Goal: Check status: Check status

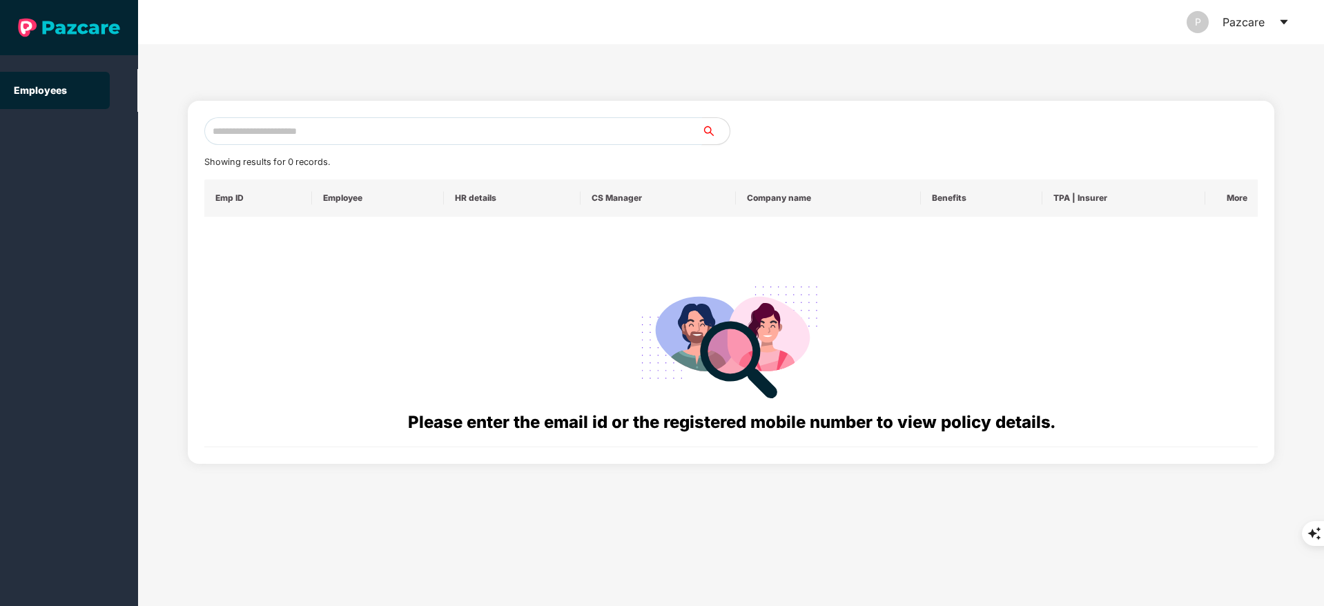
click at [309, 130] on input "text" at bounding box center [453, 131] width 498 height 28
paste input "**********"
type input "*"
paste input "**********"
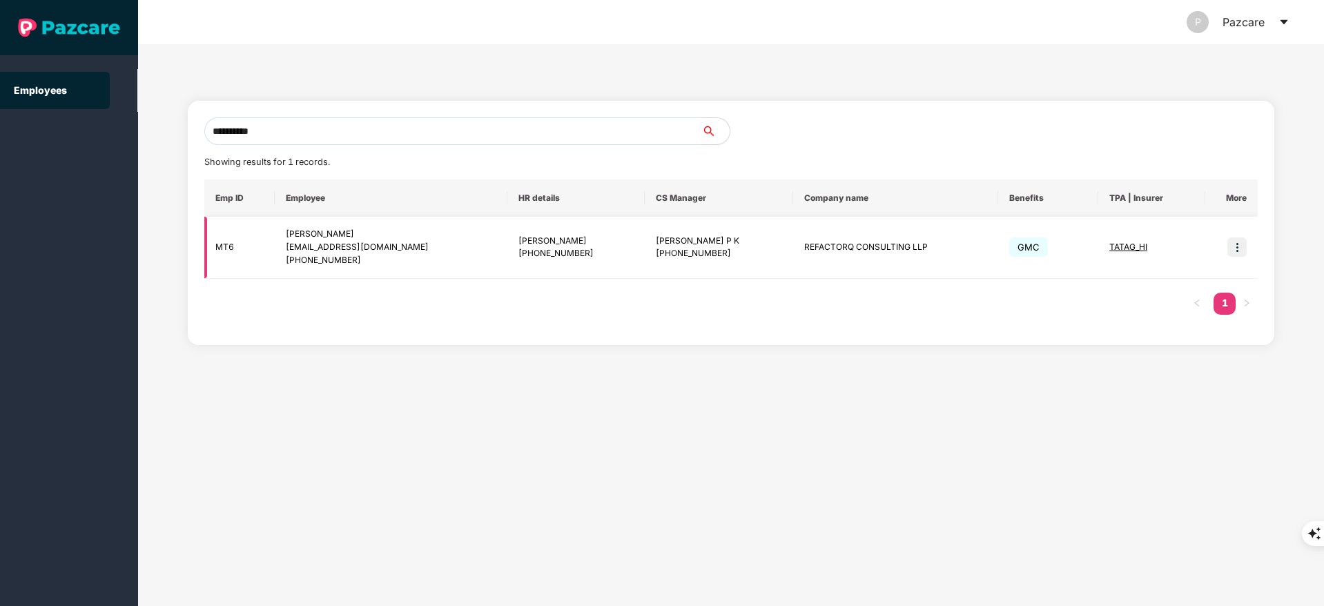
type input "**********"
click at [1239, 246] on img at bounding box center [1236, 246] width 19 height 19
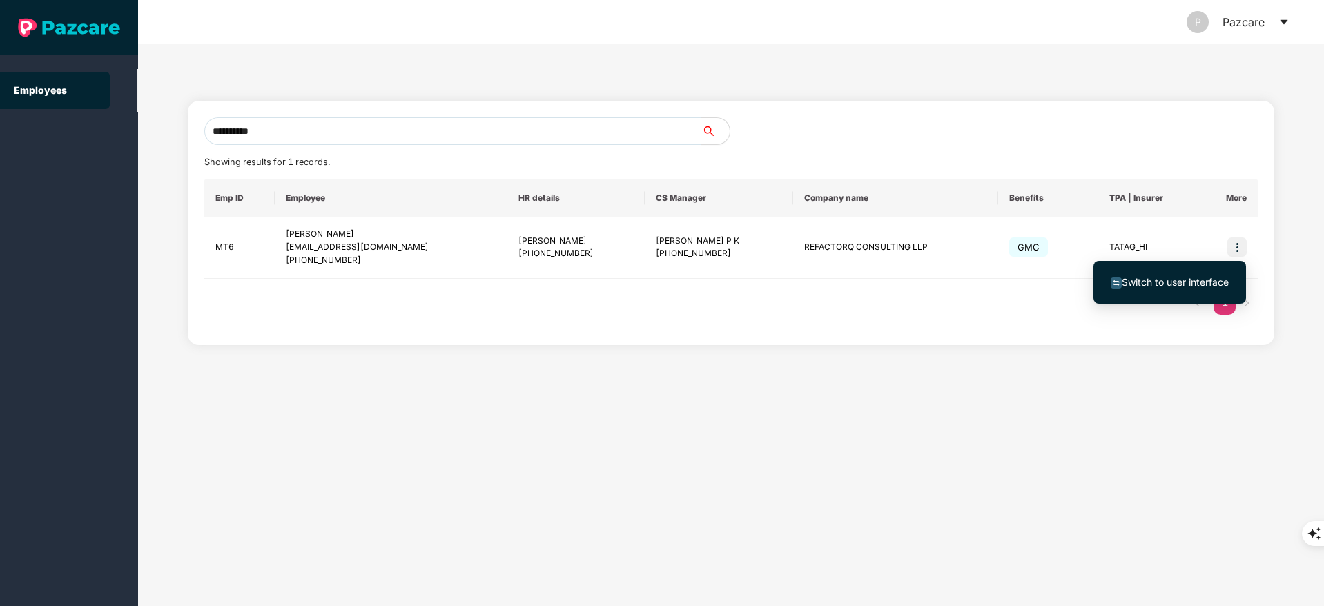
click at [1204, 276] on span "Switch to user interface" at bounding box center [1175, 282] width 107 height 12
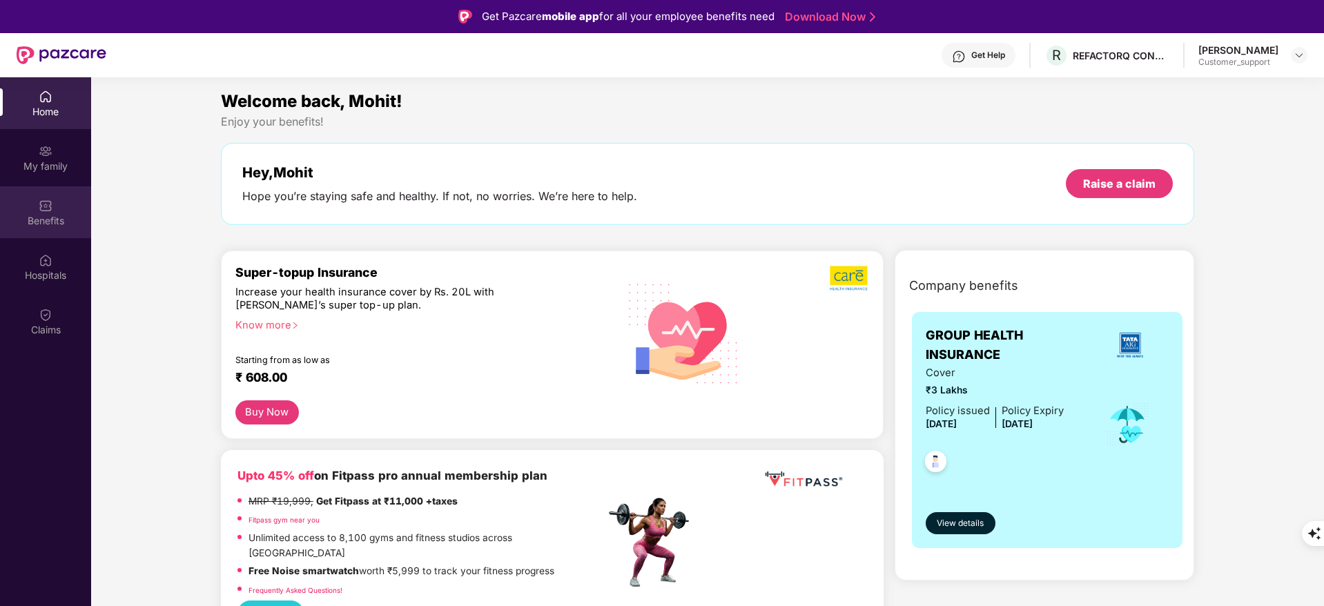
click at [22, 211] on div "Benefits" at bounding box center [45, 212] width 91 height 52
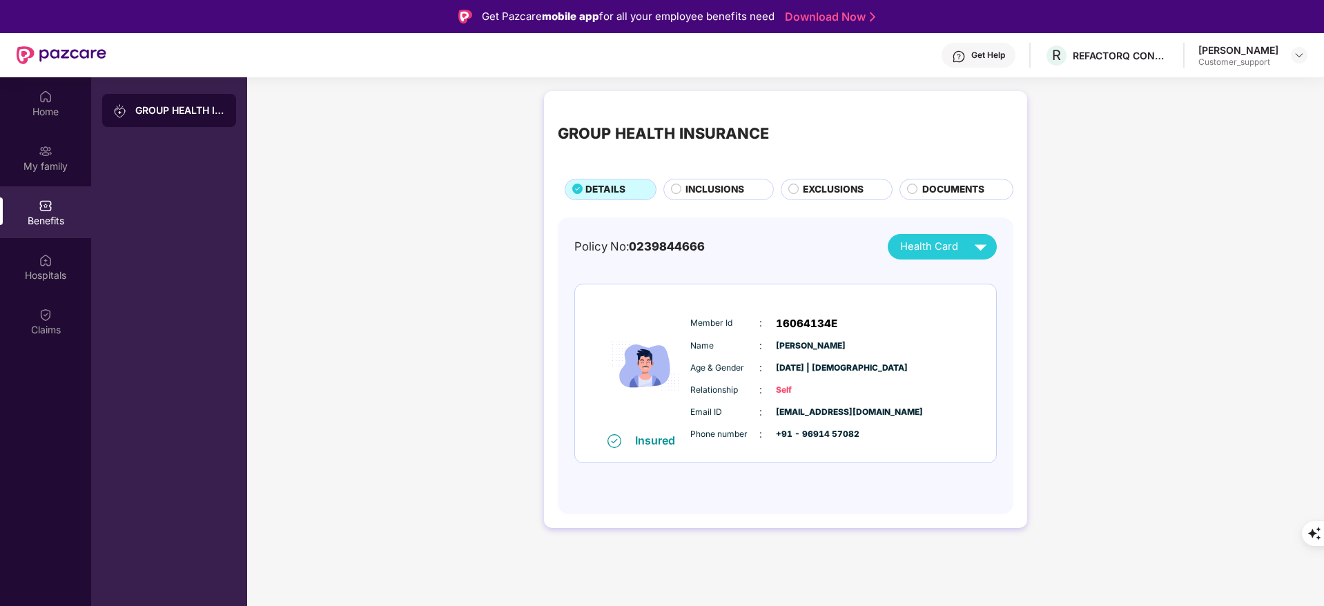
click at [820, 190] on span "EXCLUSIONS" at bounding box center [833, 189] width 61 height 15
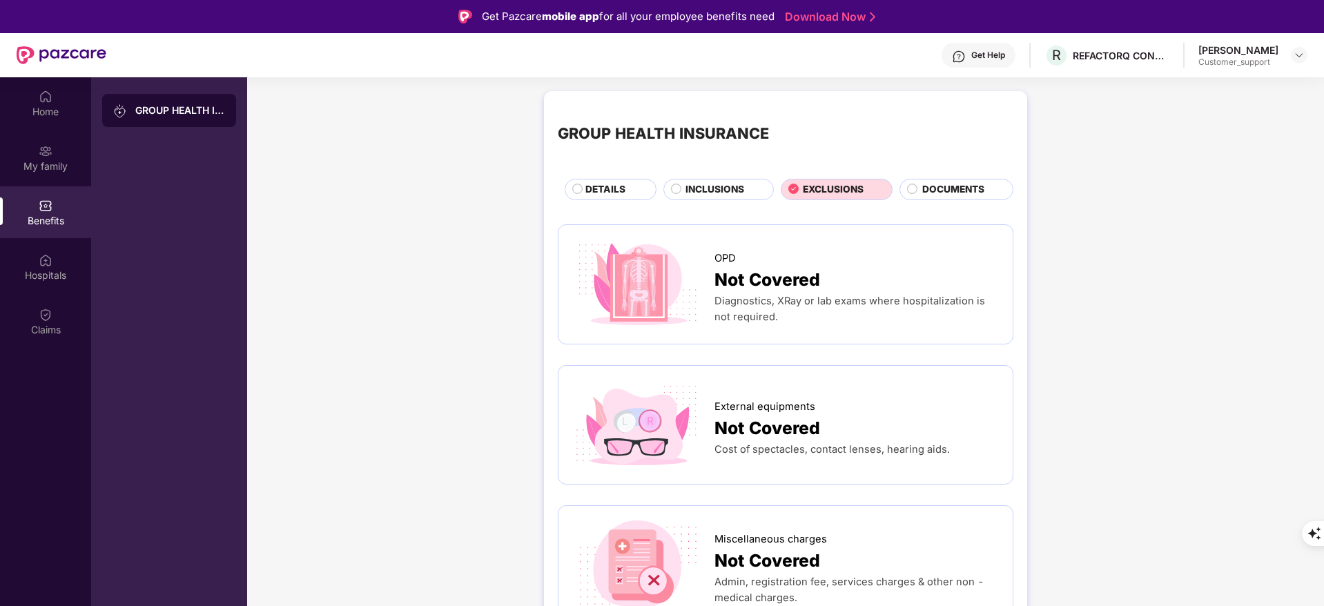
click at [620, 197] on span "DETAILS" at bounding box center [605, 189] width 40 height 15
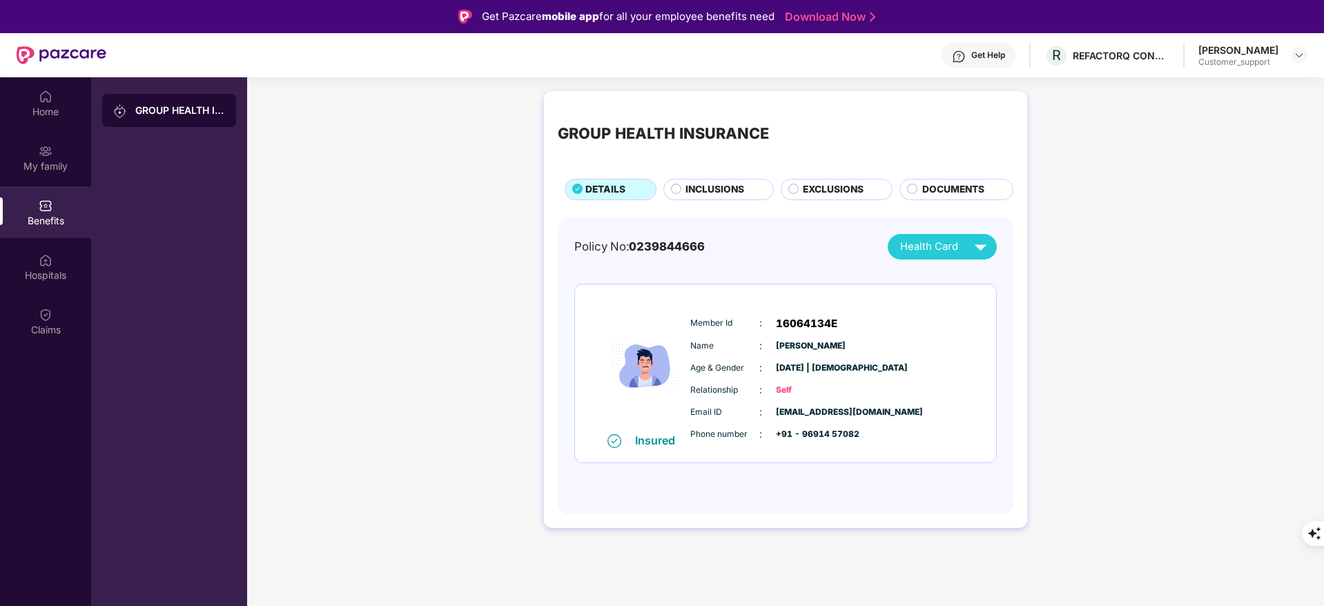
click at [821, 170] on div "GROUP HEALTH INSURANCE DETAILS INCLUSIONS EXCLUSIONS DOCUMENTS" at bounding box center [786, 152] width 456 height 95
click at [819, 175] on div "GROUP HEALTH INSURANCE DETAILS INCLUSIONS EXCLUSIONS DOCUMENTS" at bounding box center [786, 152] width 456 height 95
click at [818, 177] on div "GROUP HEALTH INSURANCE DETAILS INCLUSIONS EXCLUSIONS DOCUMENTS" at bounding box center [786, 152] width 456 height 95
click at [813, 182] on span "EXCLUSIONS" at bounding box center [833, 189] width 61 height 15
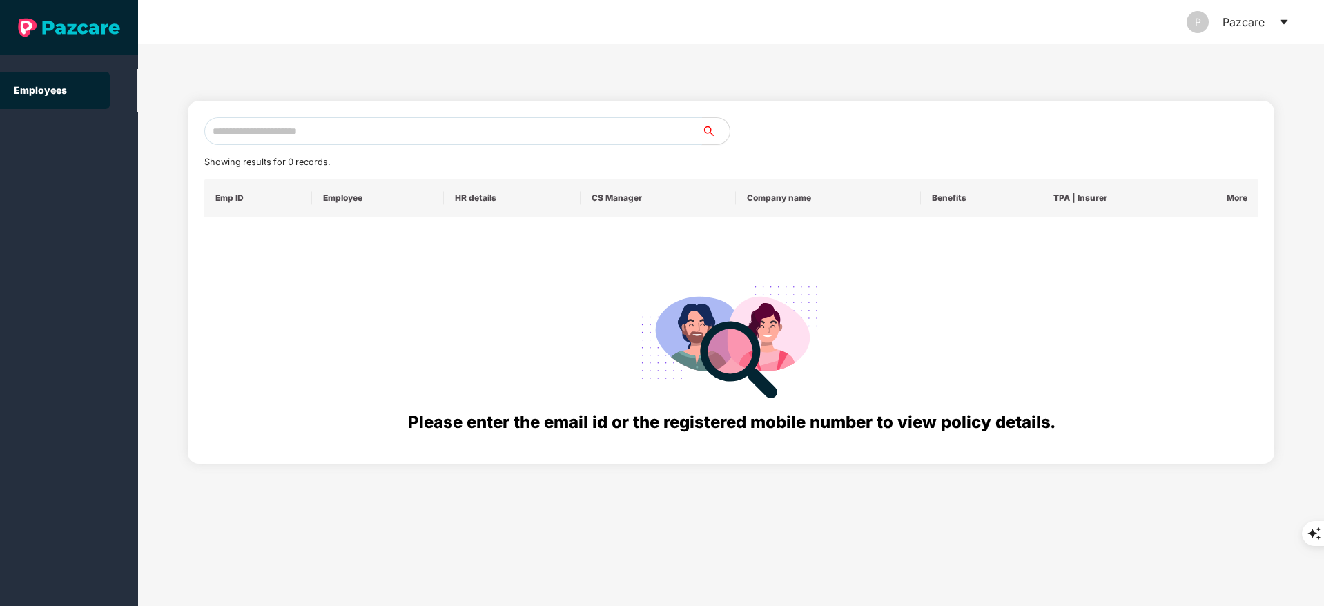
click at [273, 117] on input "text" at bounding box center [453, 131] width 498 height 28
paste input "**********"
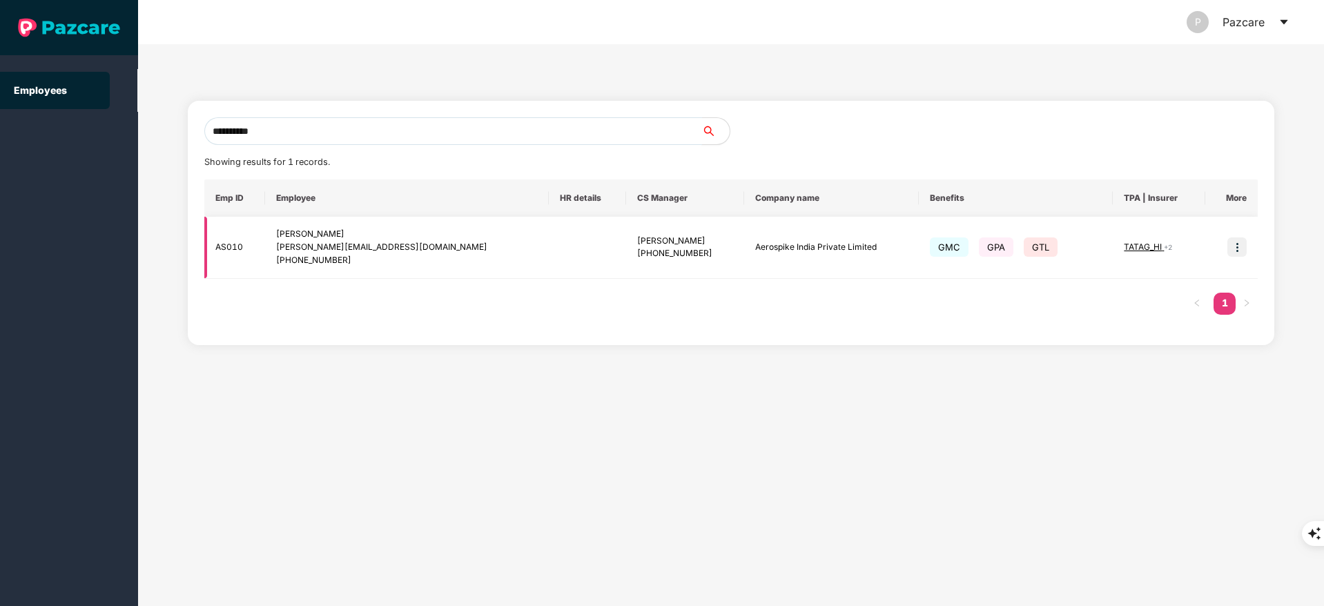
type input "**********"
click at [1236, 250] on img at bounding box center [1236, 246] width 19 height 19
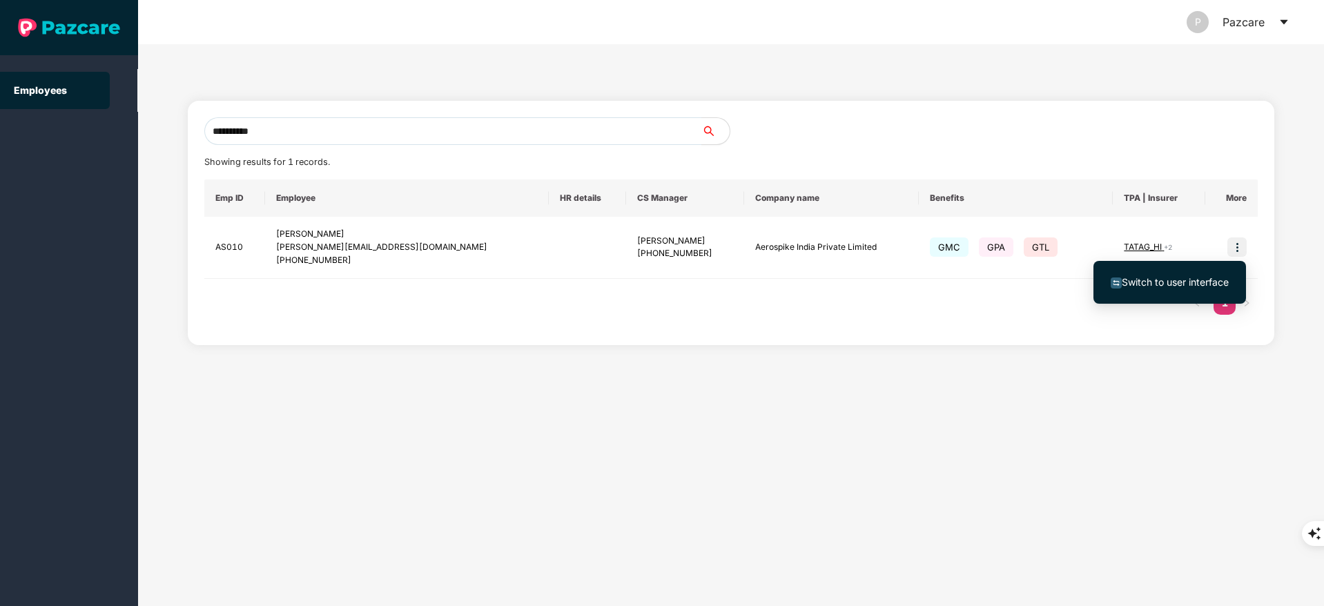
click at [1160, 296] on li "Switch to user interface" at bounding box center [1169, 282] width 153 height 29
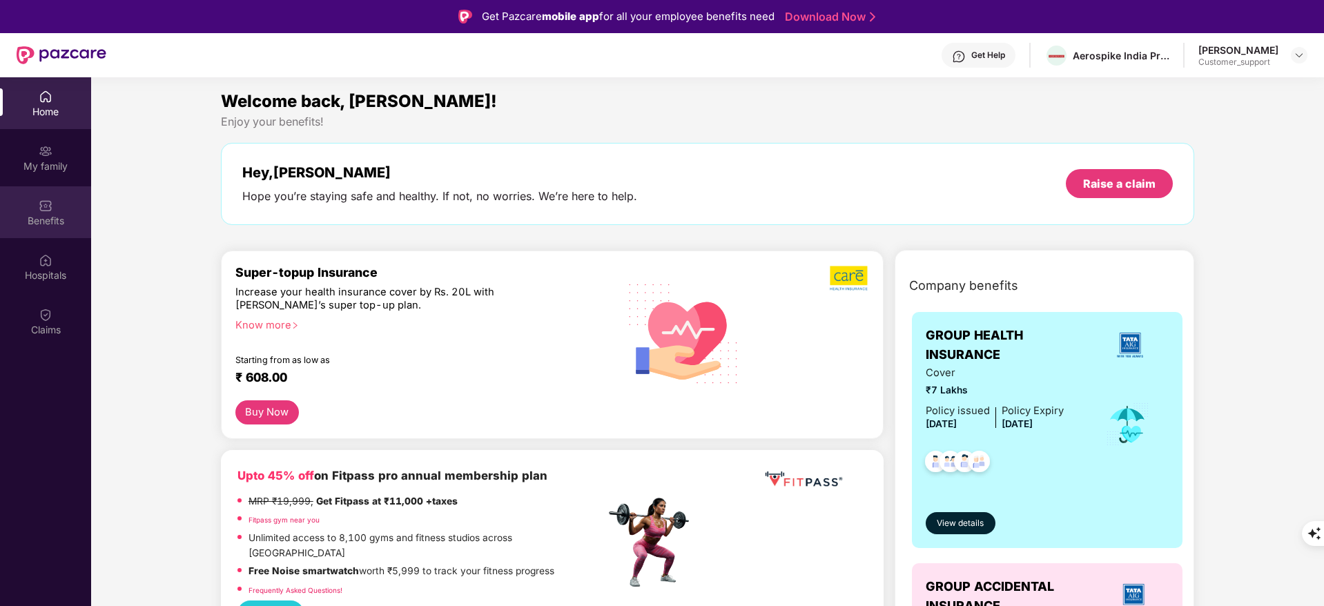
click at [48, 202] on img at bounding box center [46, 206] width 14 height 14
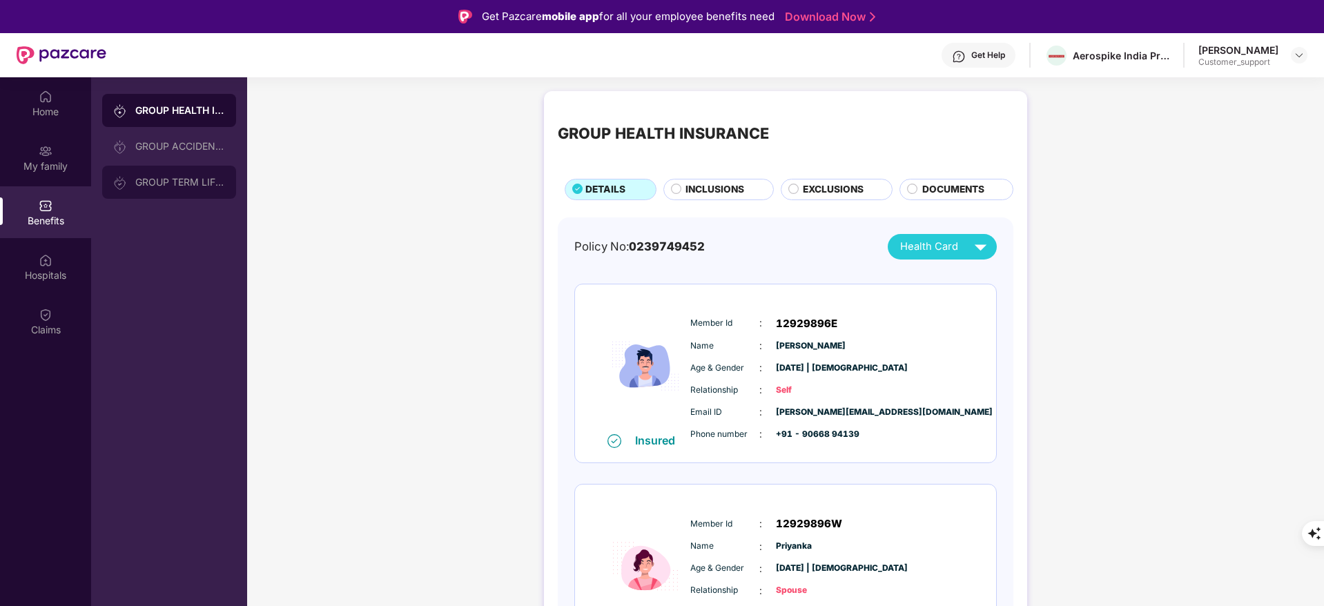
click at [204, 173] on div "GROUP TERM LIFE INSURANCE" at bounding box center [169, 182] width 134 height 33
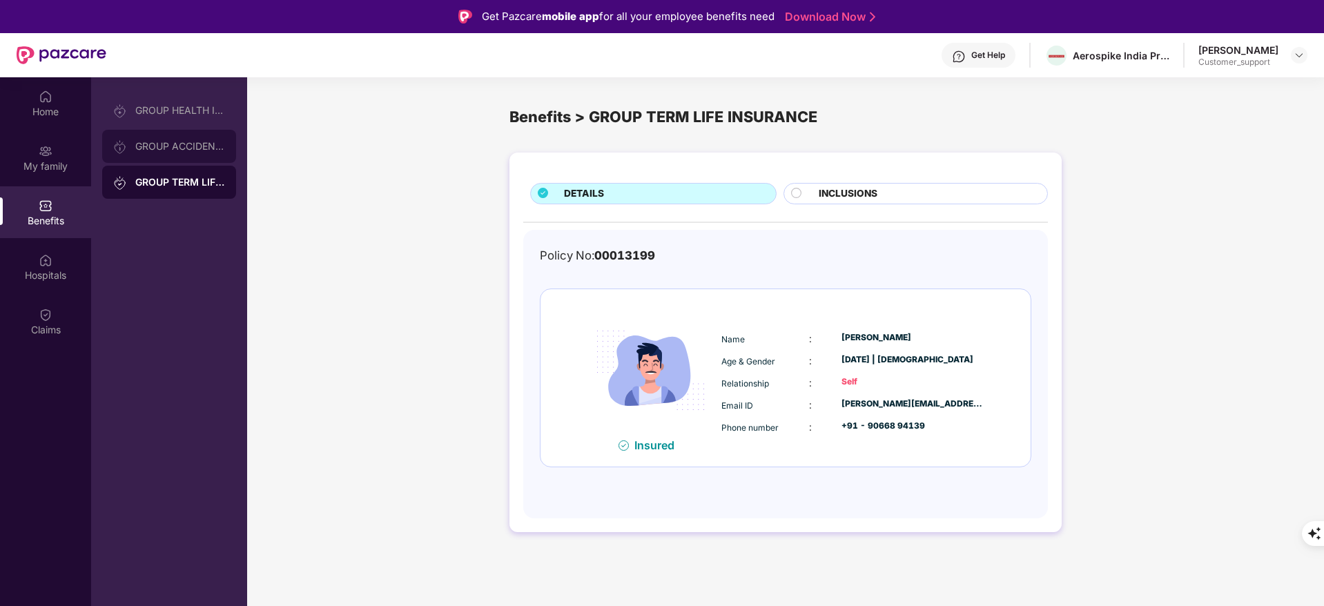
click at [197, 150] on div "GROUP ACCIDENTAL INSURANCE" at bounding box center [180, 146] width 90 height 11
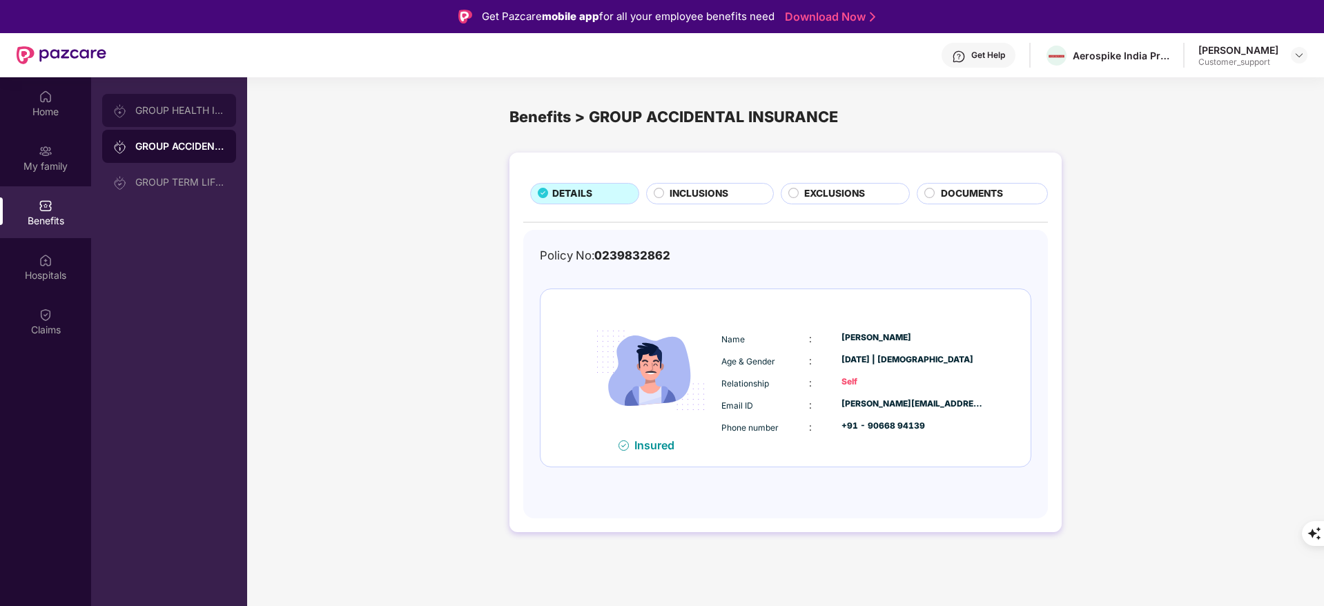
click at [188, 113] on div "GROUP HEALTH INSURANCE" at bounding box center [180, 110] width 90 height 11
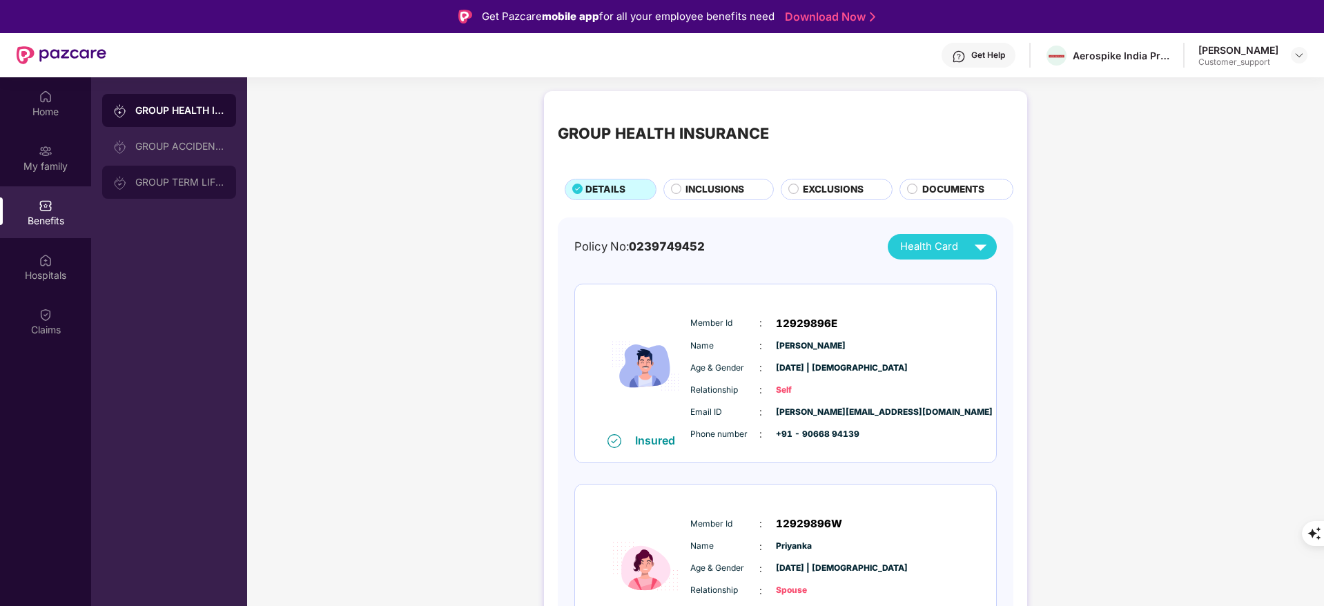
click at [167, 175] on div "GROUP TERM LIFE INSURANCE" at bounding box center [169, 182] width 134 height 33
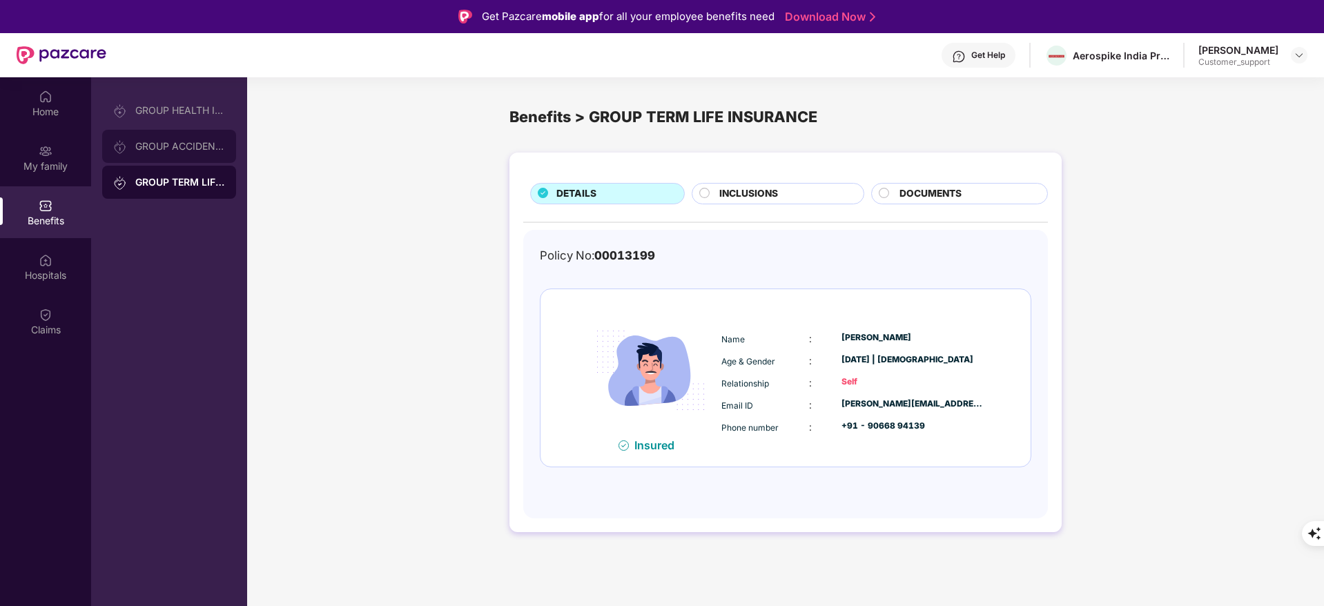
click at [168, 141] on div "GROUP ACCIDENTAL INSURANCE" at bounding box center [180, 146] width 90 height 11
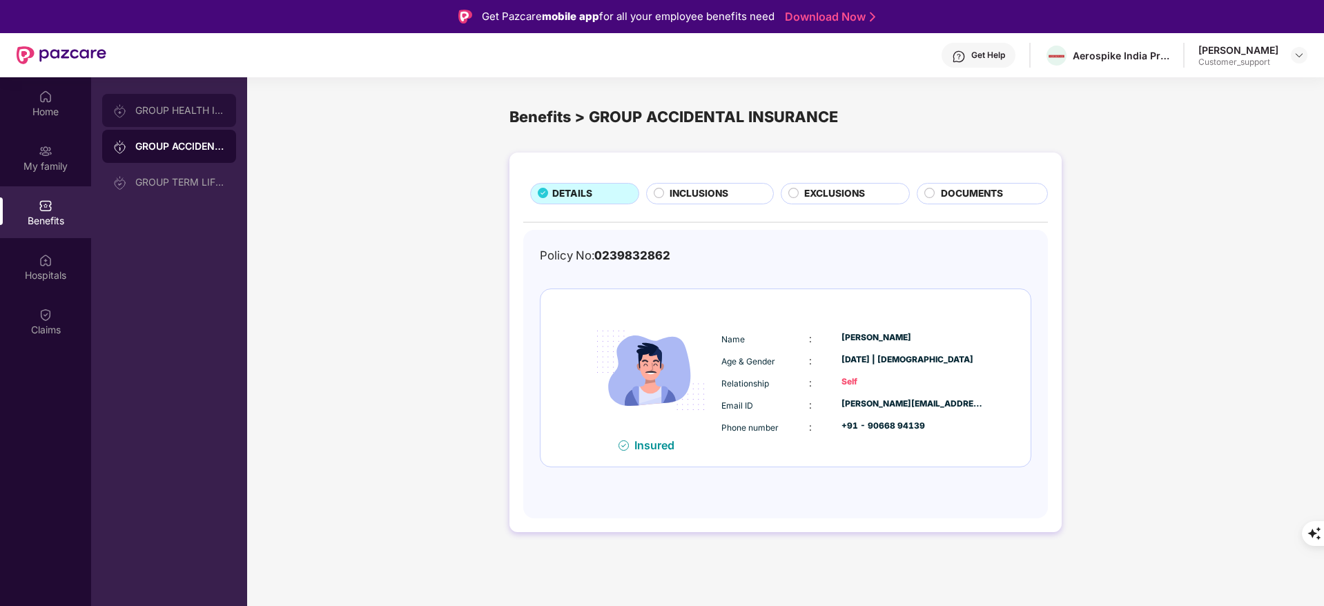
click at [186, 113] on div "GROUP HEALTH INSURANCE" at bounding box center [180, 110] width 90 height 11
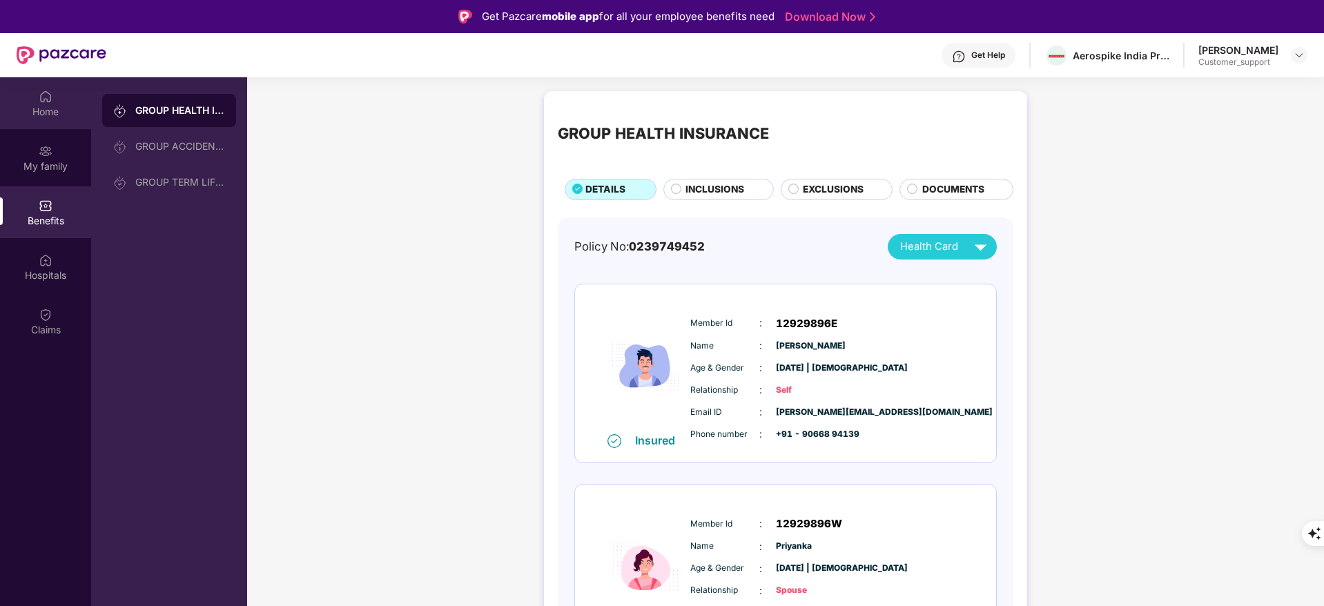
click at [50, 101] on img at bounding box center [46, 97] width 14 height 14
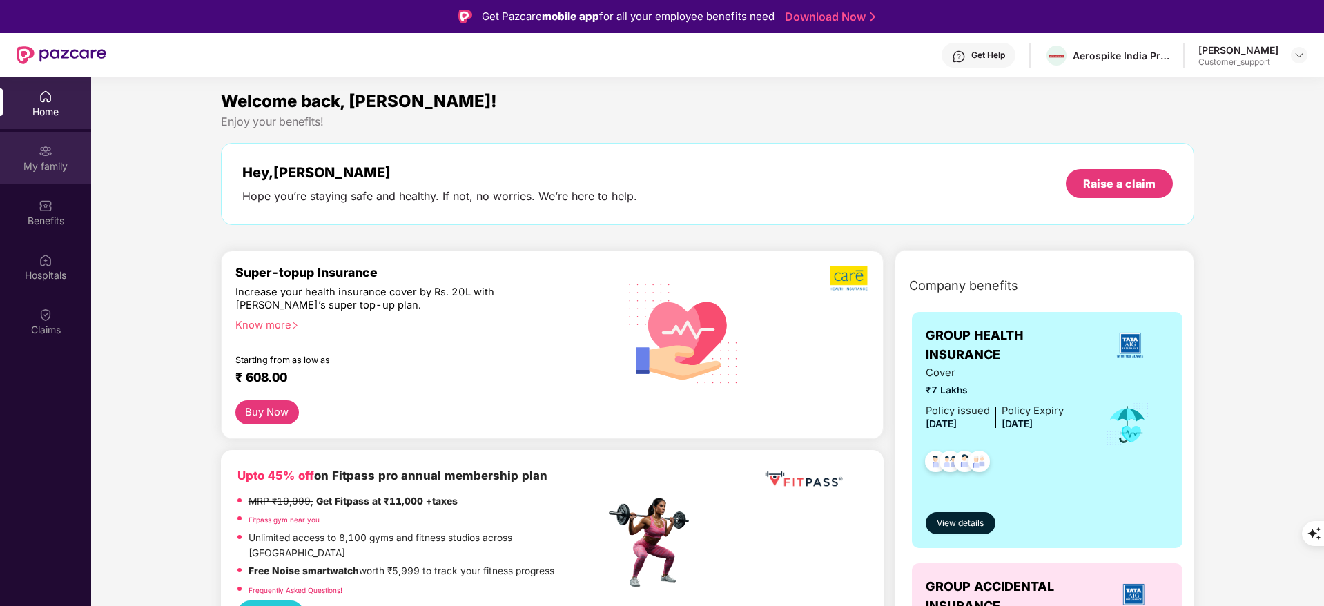
click at [50, 159] on div "My family" at bounding box center [45, 166] width 91 height 14
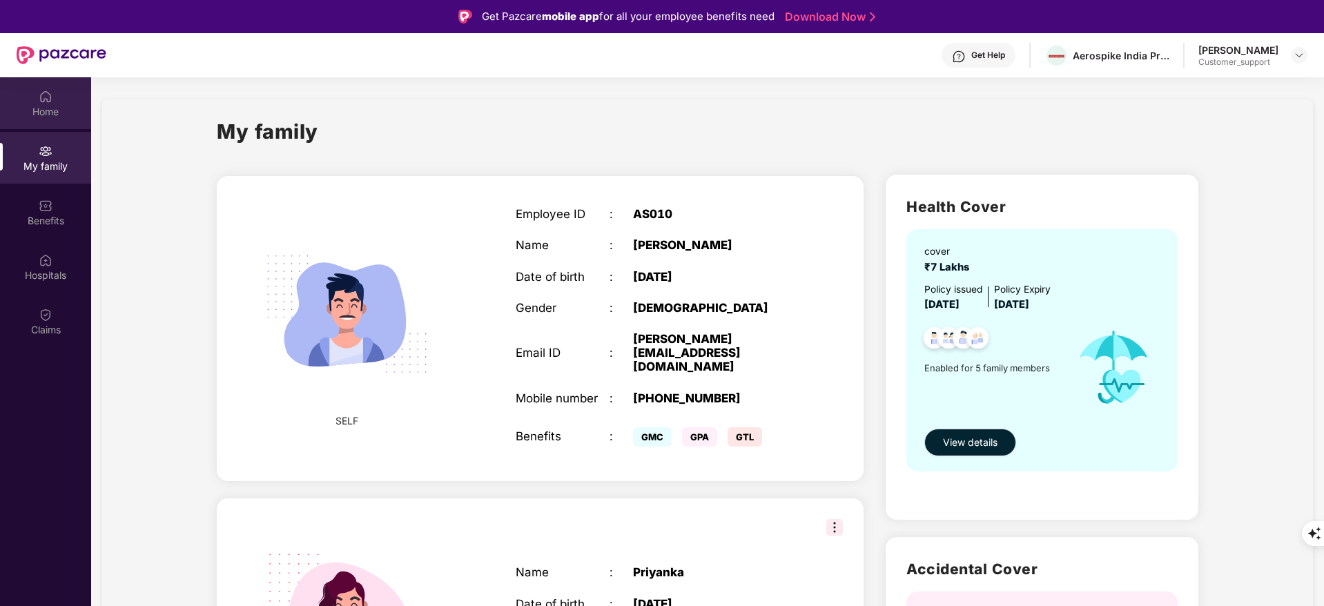
click at [48, 88] on div at bounding box center [46, 95] width 14 height 14
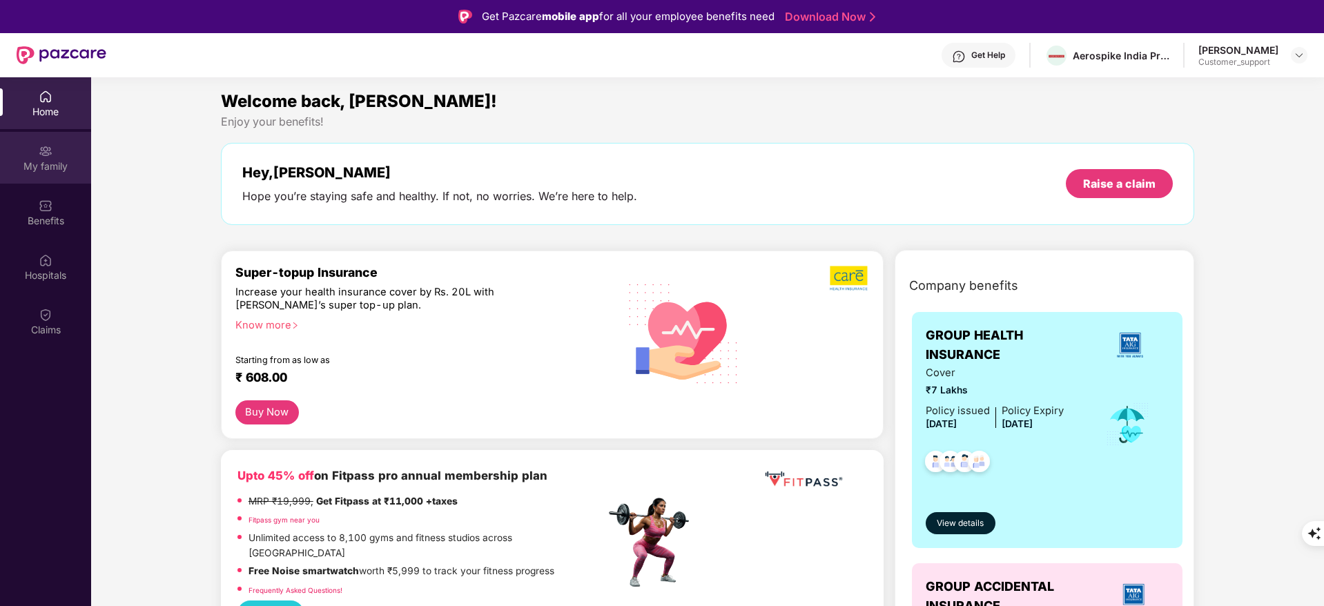
click at [39, 164] on div "My family" at bounding box center [45, 166] width 91 height 14
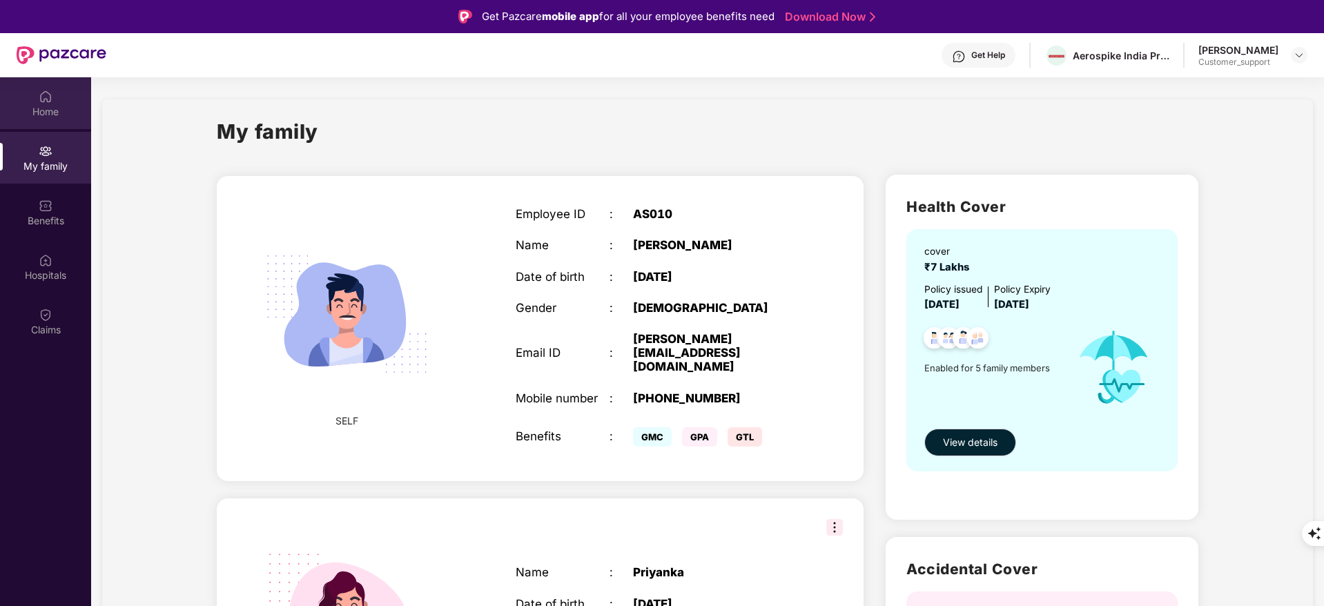
click at [52, 108] on div "Home" at bounding box center [45, 112] width 91 height 14
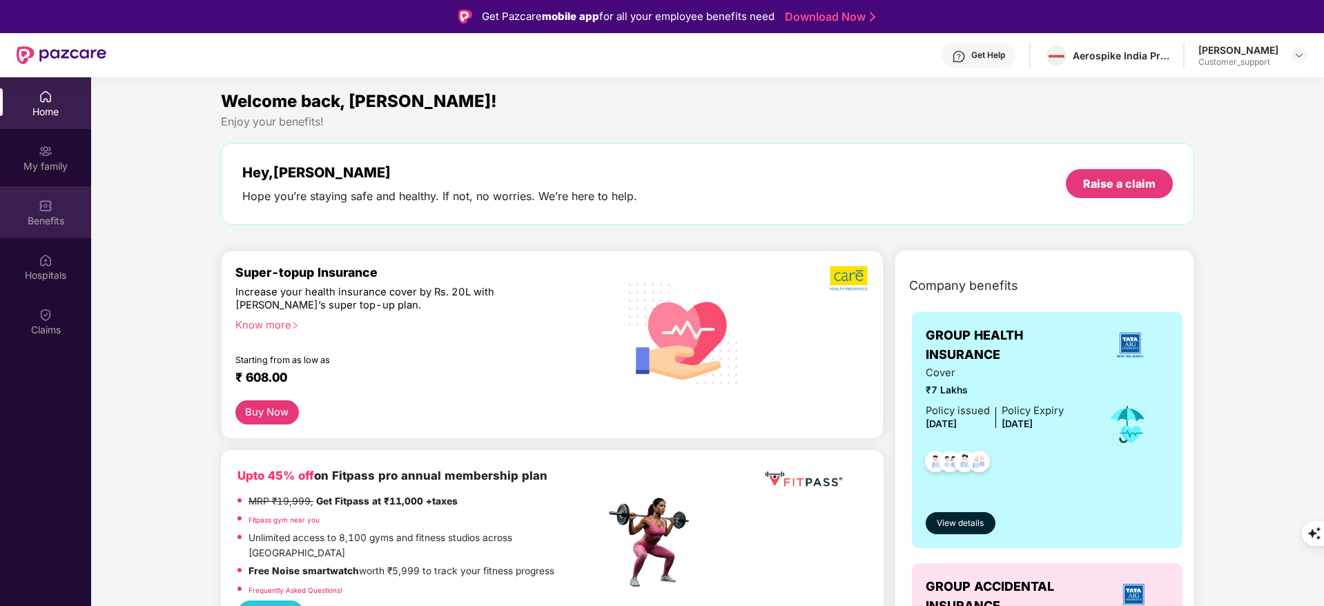
click at [84, 232] on div "Benefits" at bounding box center [45, 212] width 91 height 52
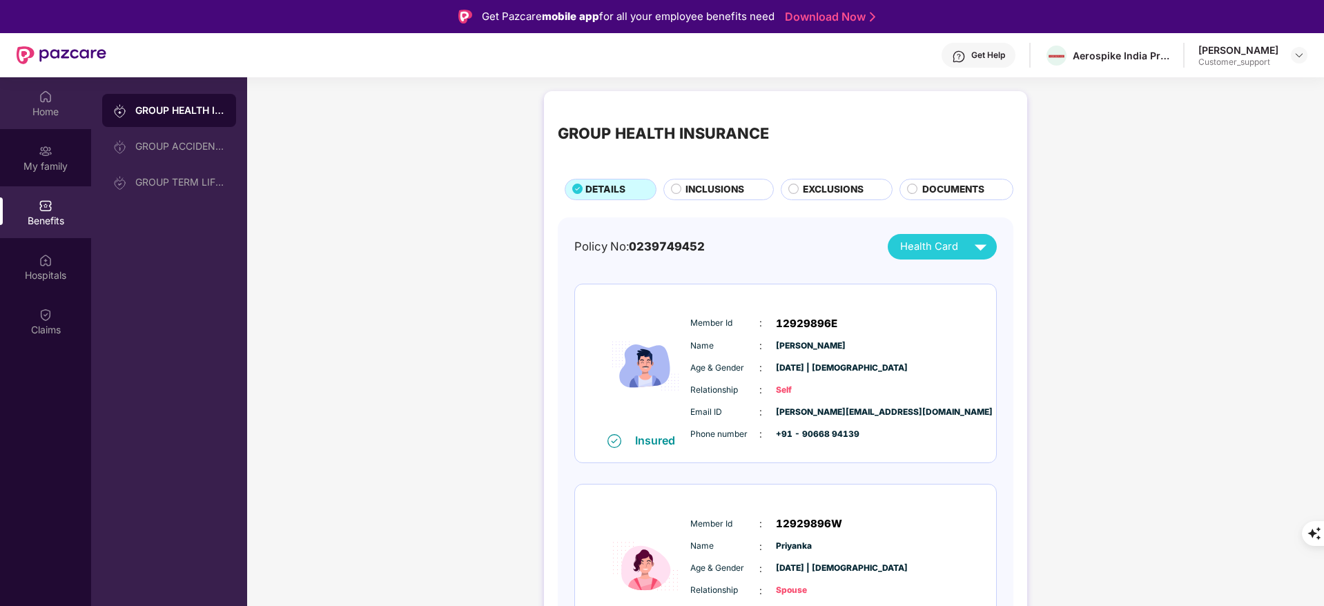
click at [56, 121] on div "Home" at bounding box center [45, 103] width 91 height 52
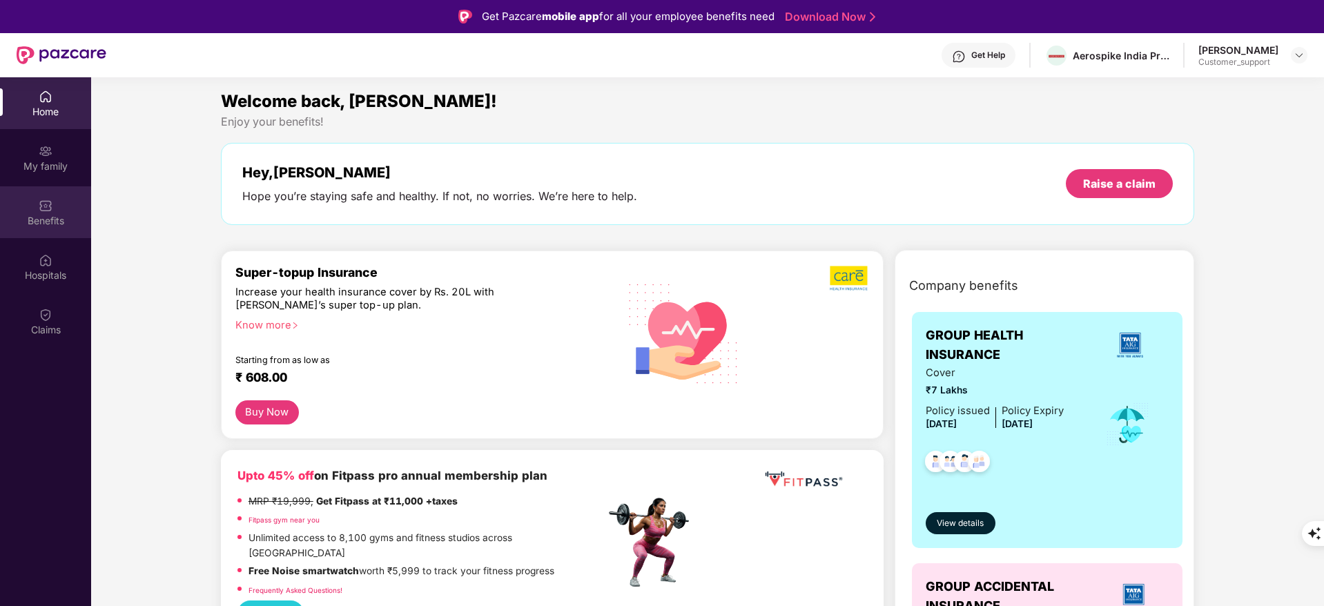
click at [40, 205] on img at bounding box center [46, 206] width 14 height 14
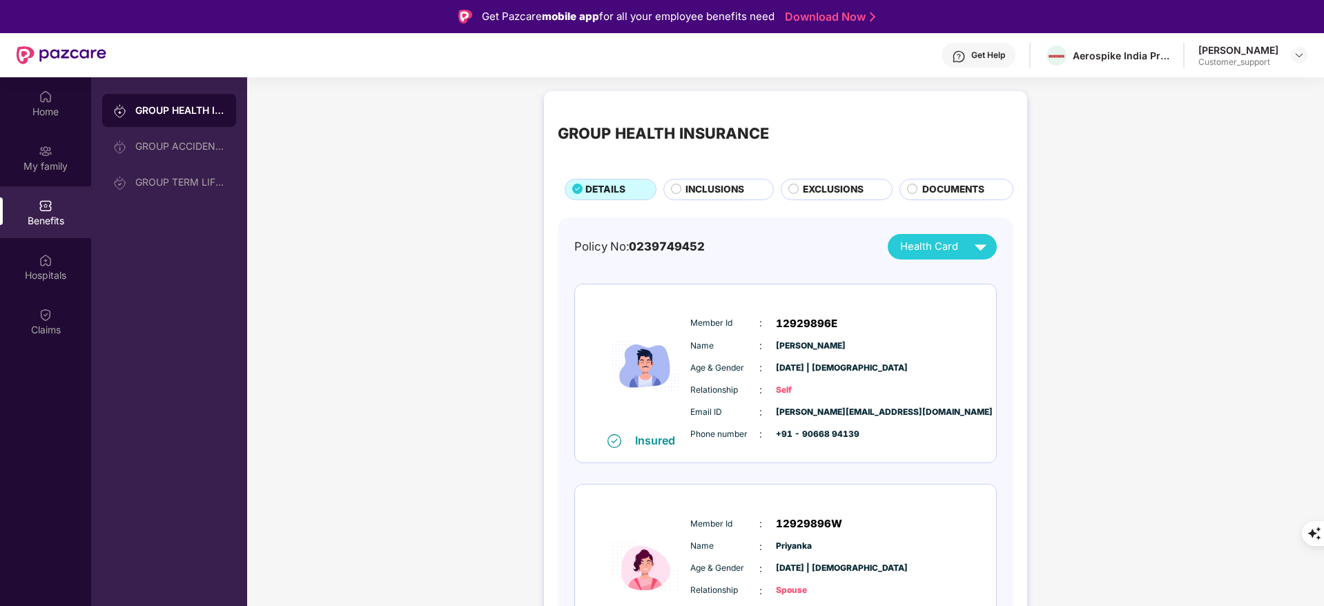
click at [684, 177] on div "GROUP HEALTH INSURANCE DETAILS INCLUSIONS EXCLUSIONS DOCUMENTS" at bounding box center [786, 152] width 456 height 95
click at [676, 182] on div "INCLUSIONS" at bounding box center [718, 189] width 110 height 21
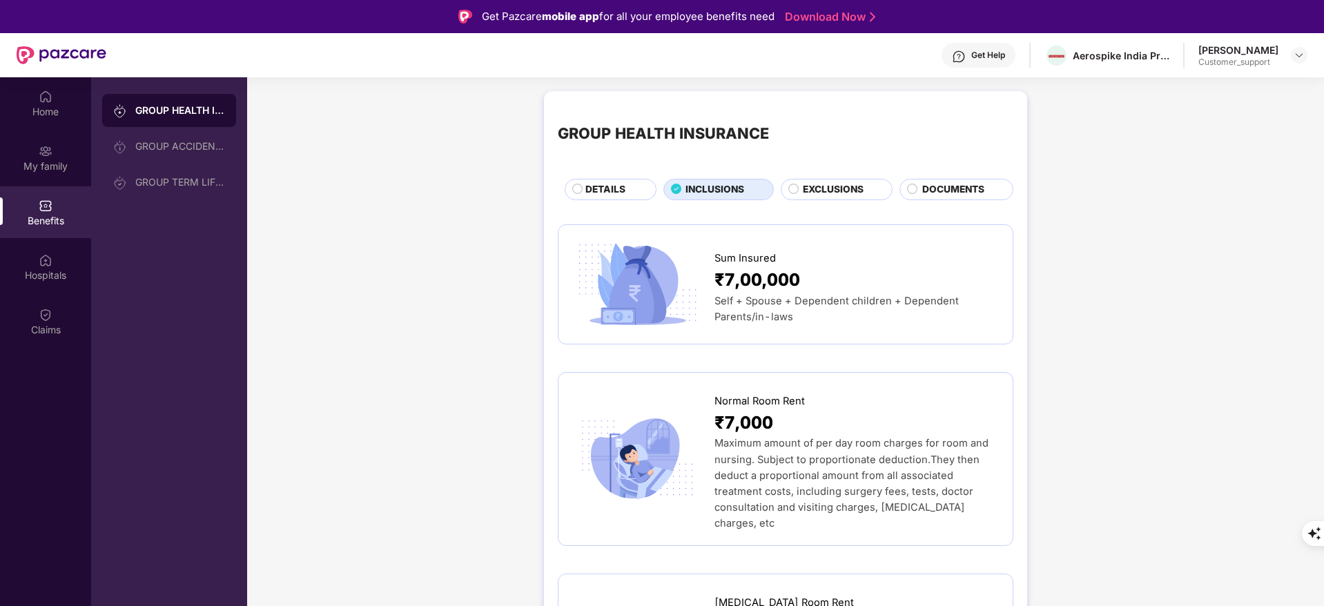
click at [630, 186] on div "DETAILS" at bounding box center [613, 190] width 70 height 17
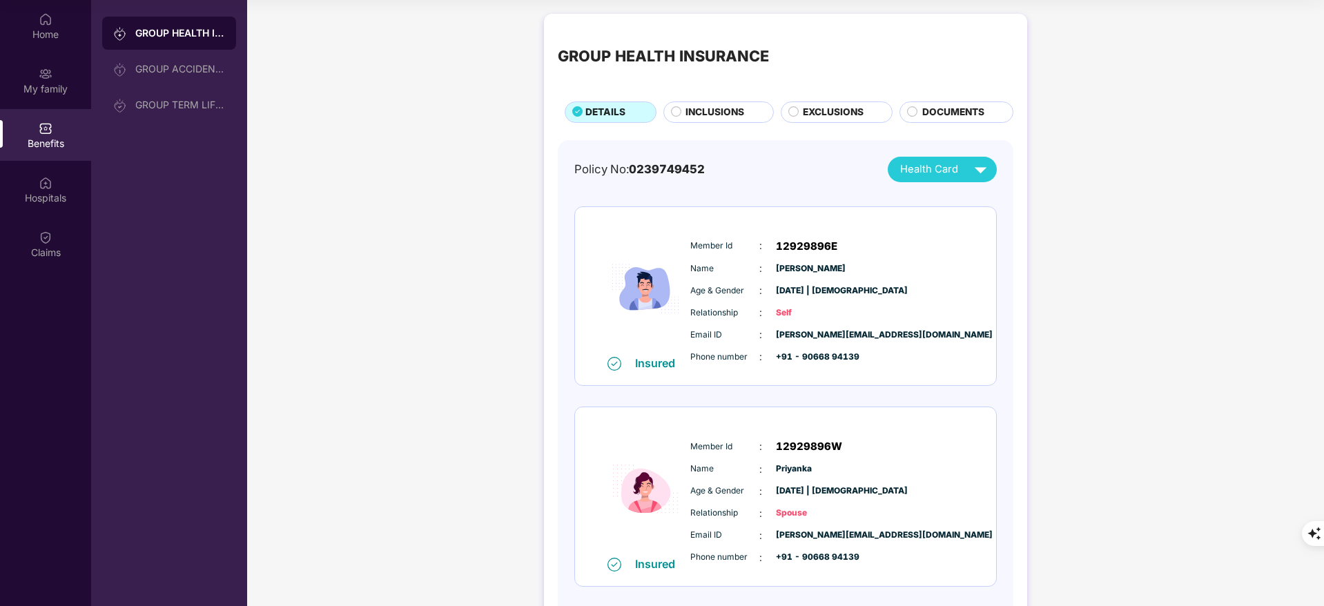
click at [679, 112] on div "INCLUSIONS" at bounding box center [722, 113] width 87 height 17
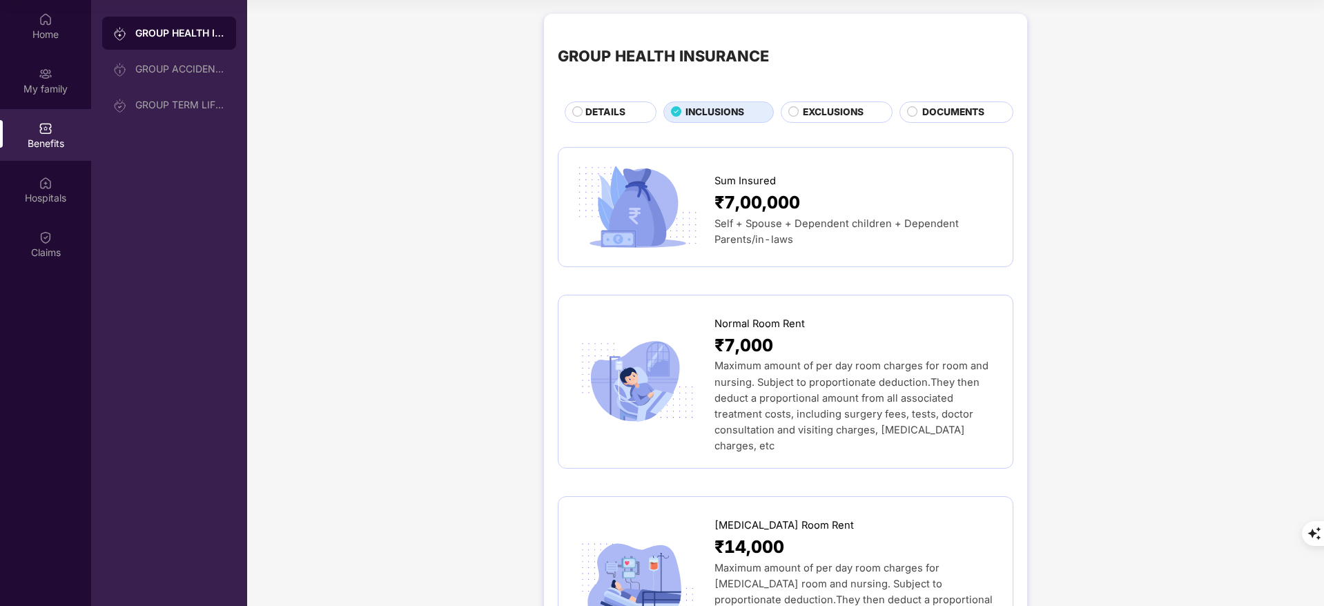
click at [609, 105] on span "DETAILS" at bounding box center [605, 112] width 40 height 15
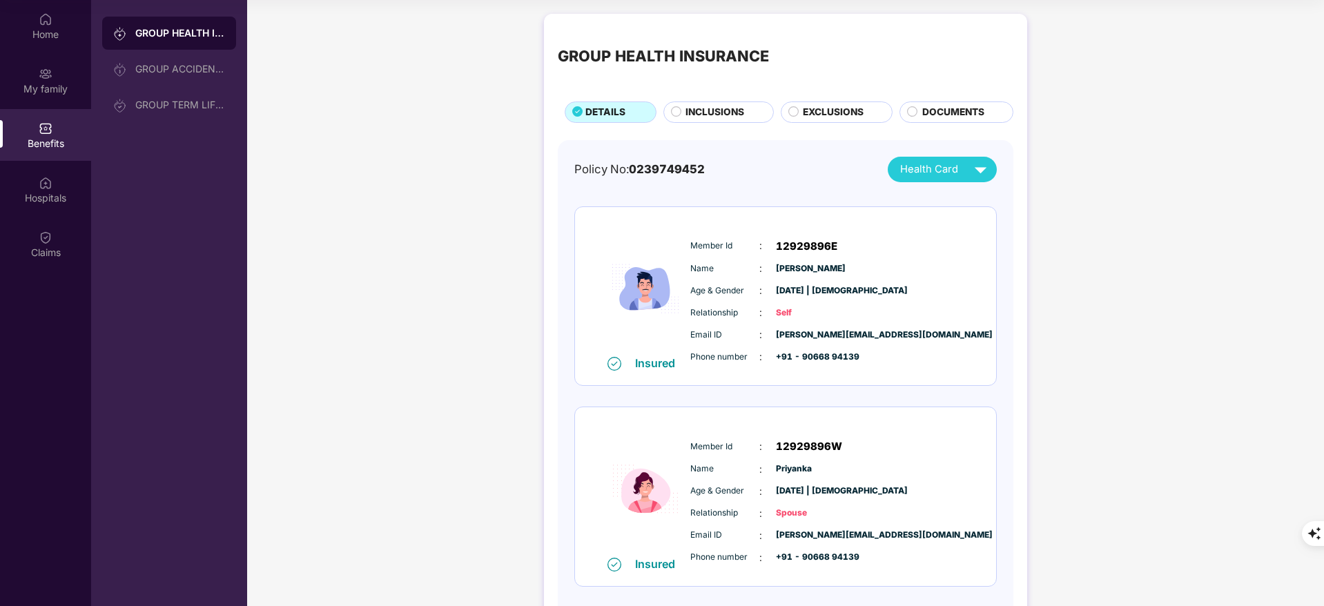
click at [709, 115] on span "INCLUSIONS" at bounding box center [714, 112] width 59 height 15
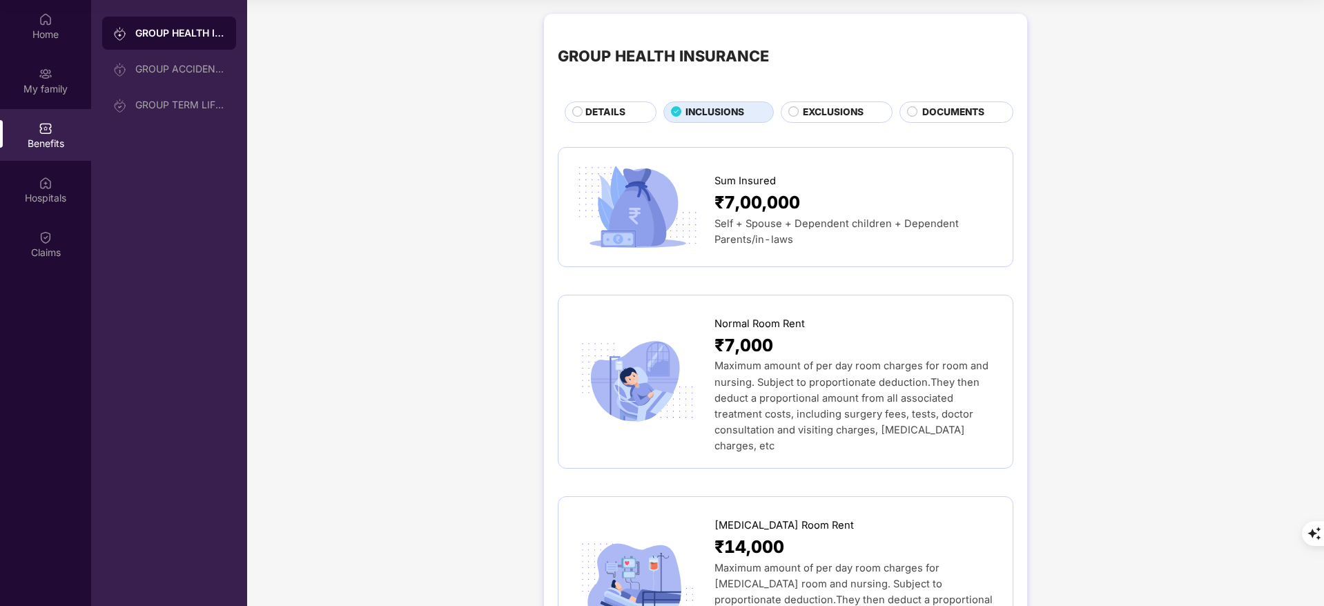
click at [587, 110] on span "DETAILS" at bounding box center [605, 112] width 40 height 15
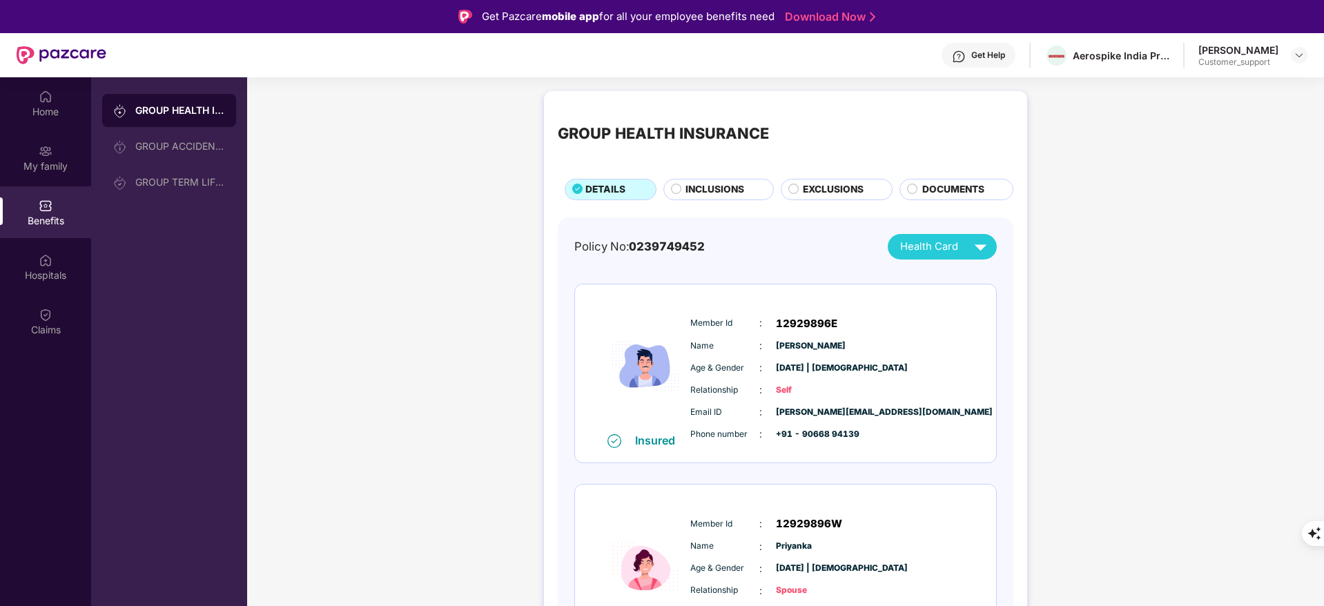
click at [683, 193] on div "INCLUSIONS" at bounding box center [722, 190] width 87 height 17
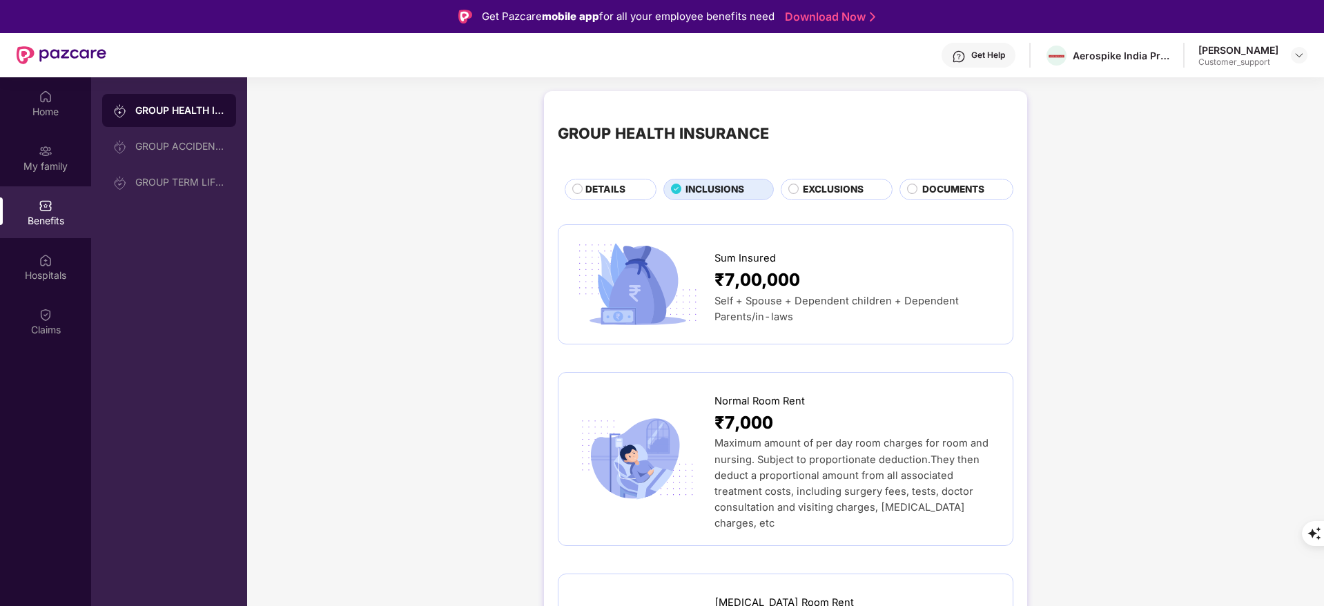
click at [623, 195] on span "DETAILS" at bounding box center [605, 189] width 40 height 15
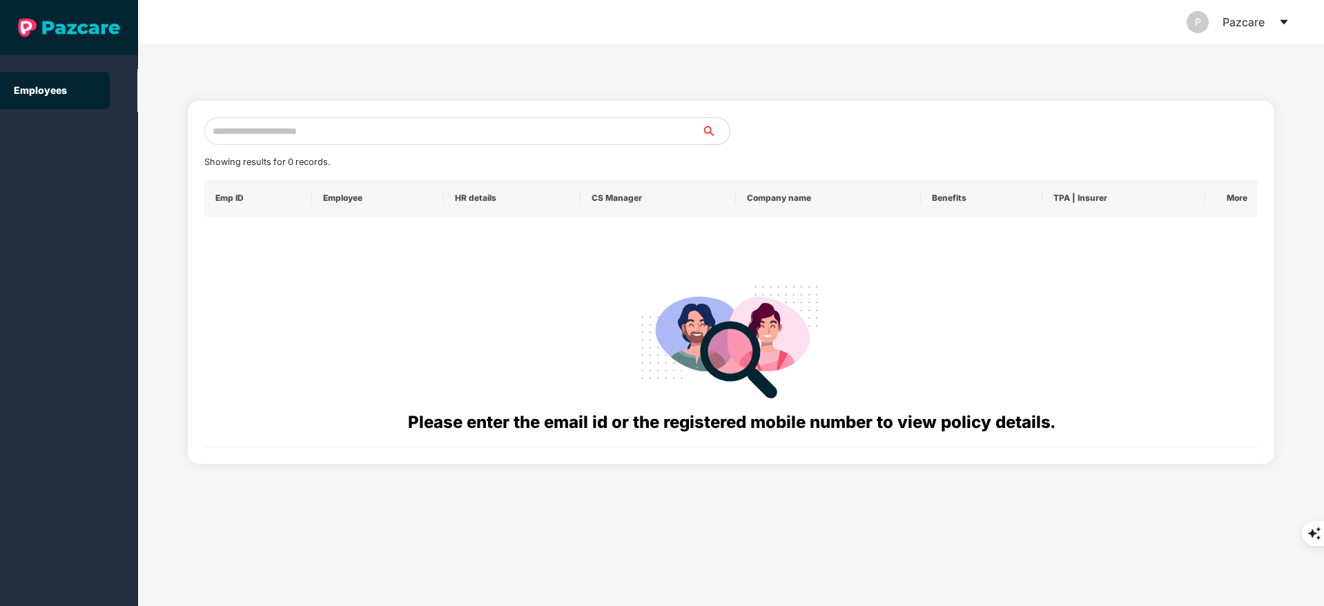
click at [291, 128] on input "text" at bounding box center [453, 131] width 498 height 28
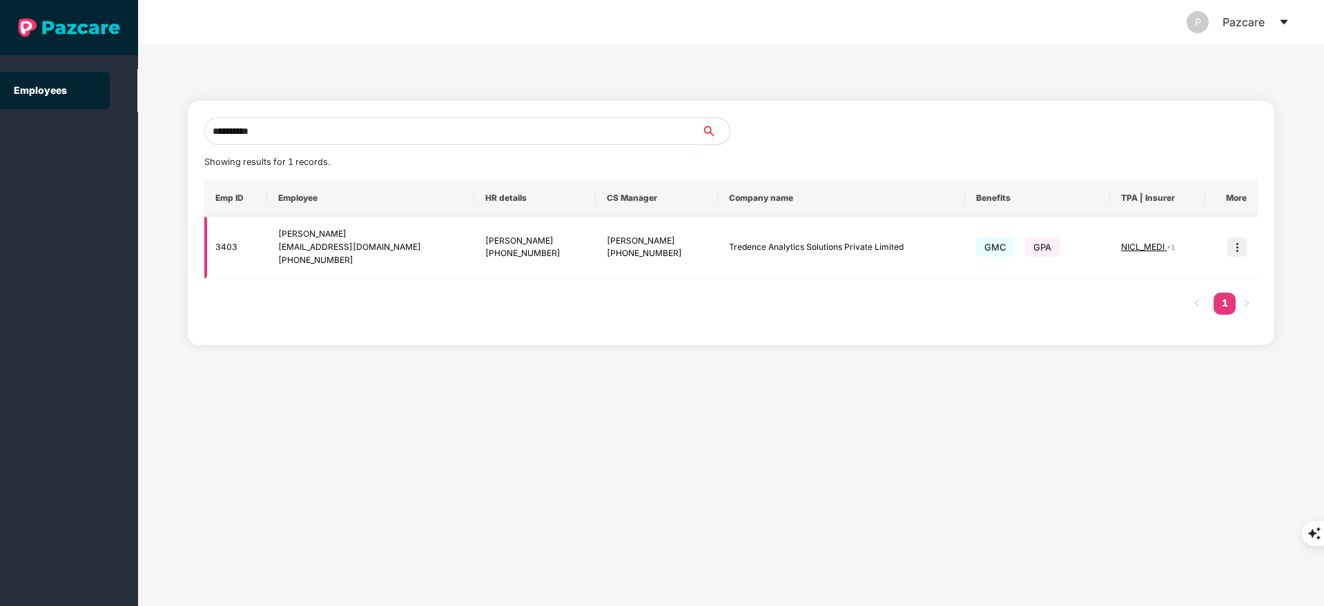
type input "**********"
click at [1234, 238] on img at bounding box center [1236, 246] width 19 height 19
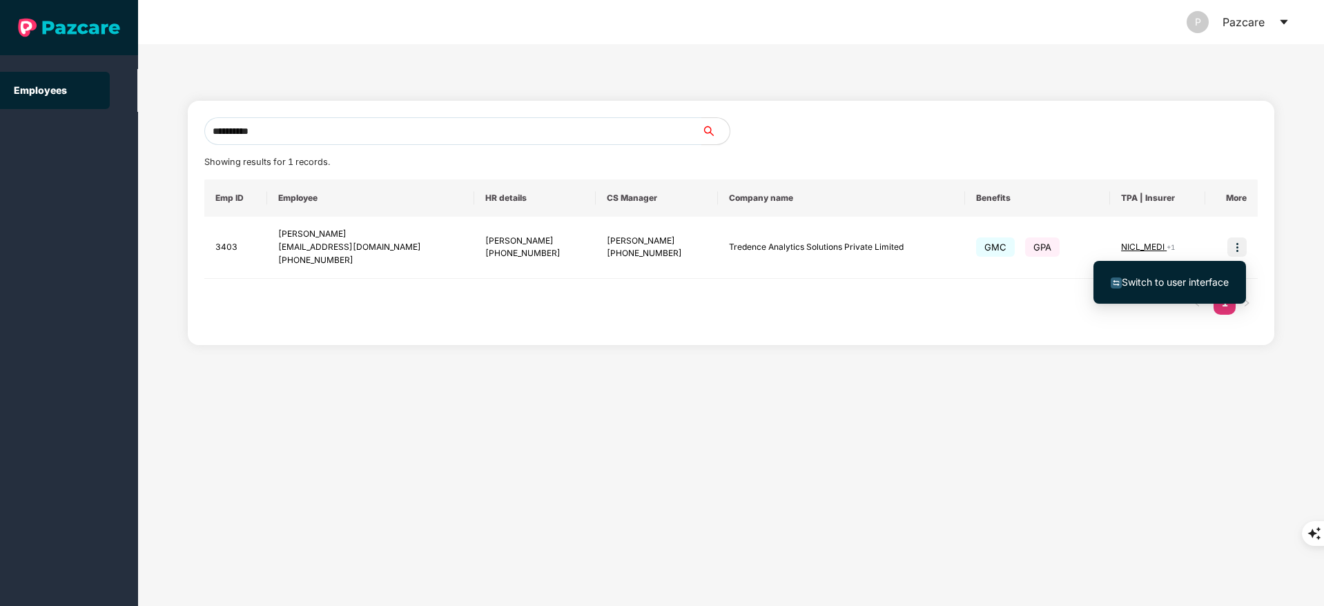
click at [1207, 280] on span "Switch to user interface" at bounding box center [1175, 282] width 107 height 12
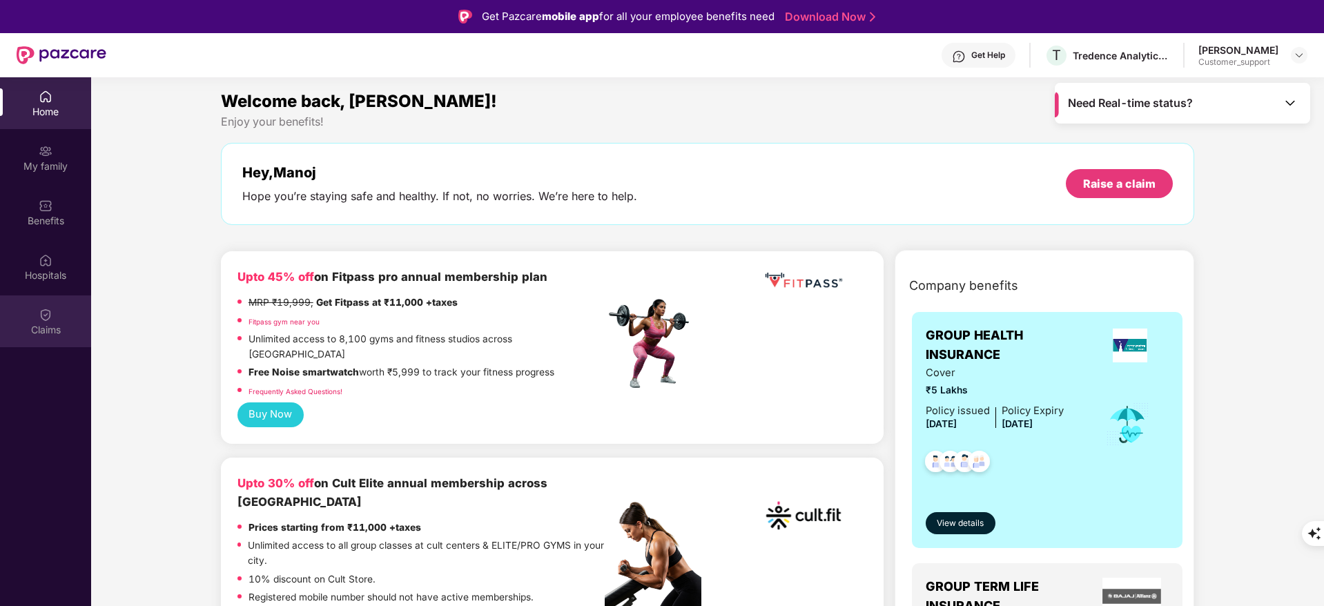
click at [45, 306] on div at bounding box center [46, 313] width 14 height 14
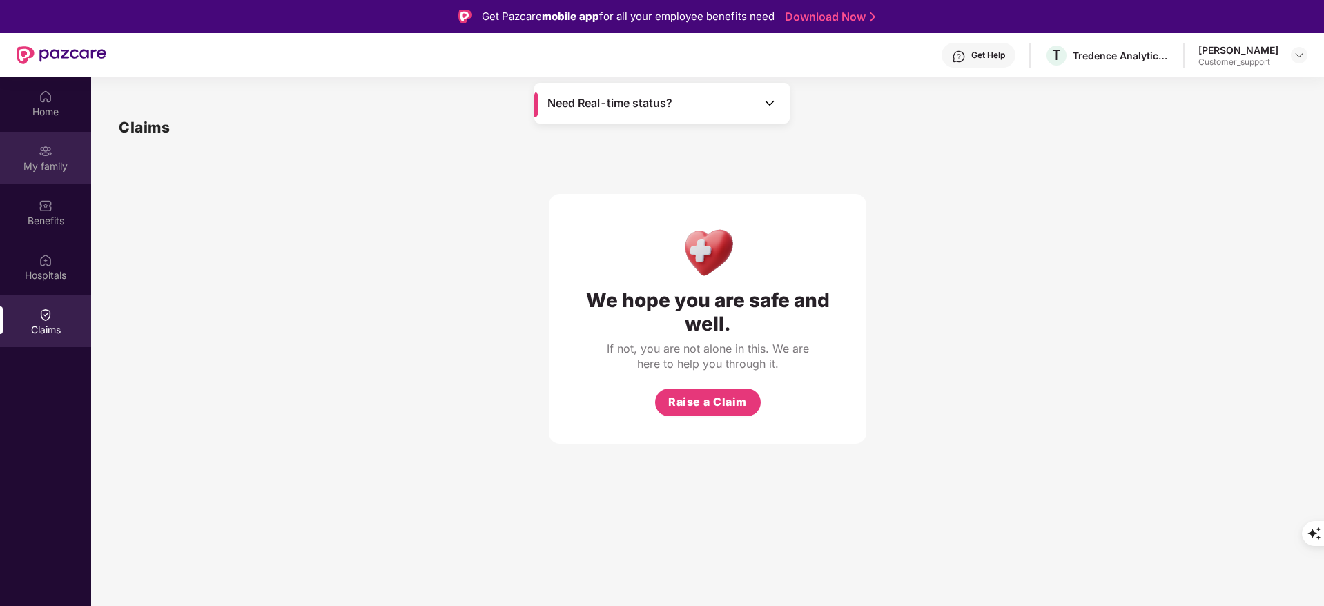
click at [30, 166] on div "My family" at bounding box center [45, 166] width 91 height 14
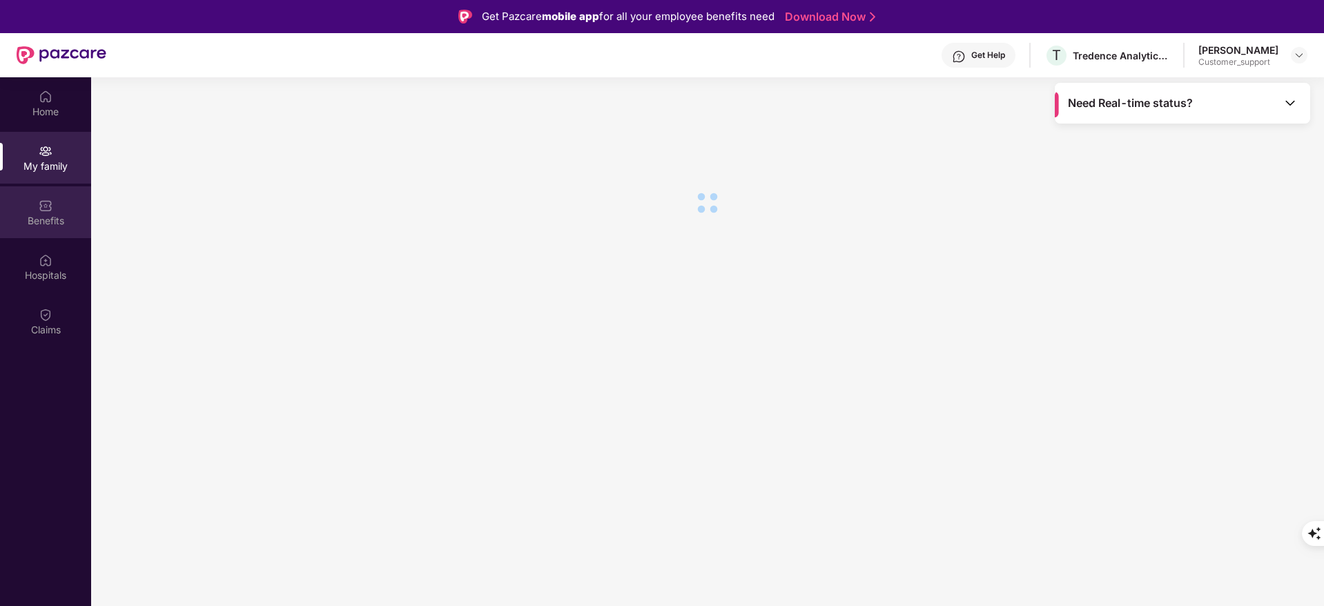
click at [30, 195] on div "Benefits" at bounding box center [45, 212] width 91 height 52
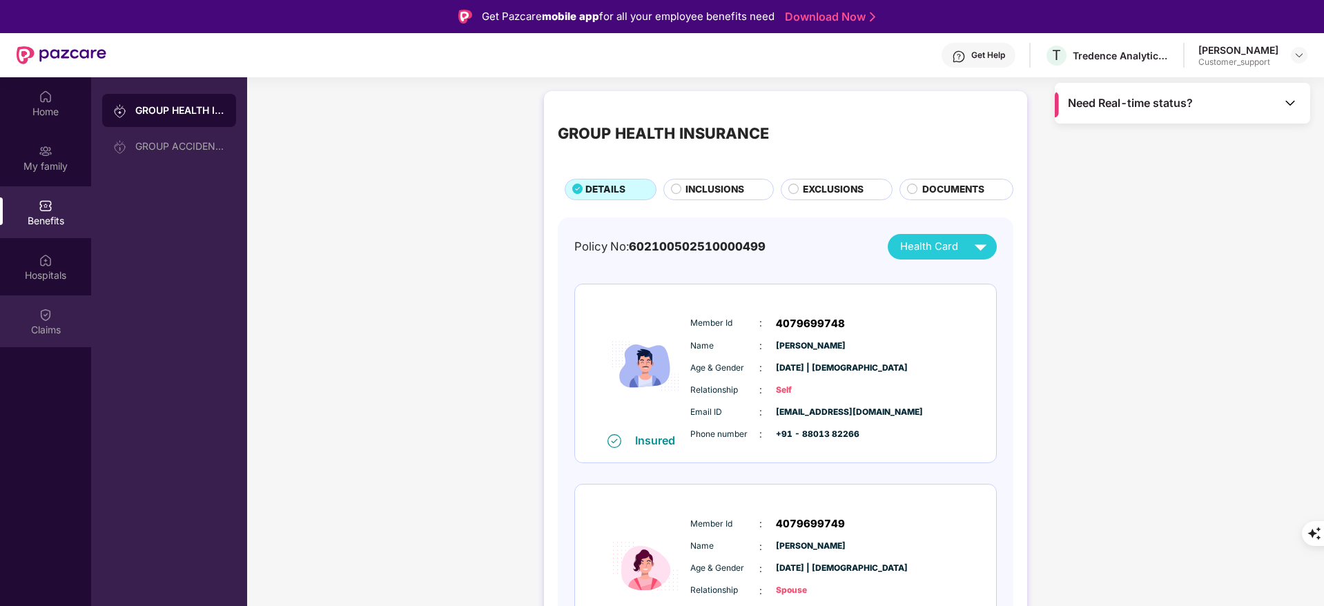
click at [72, 326] on div "Claims" at bounding box center [45, 330] width 91 height 14
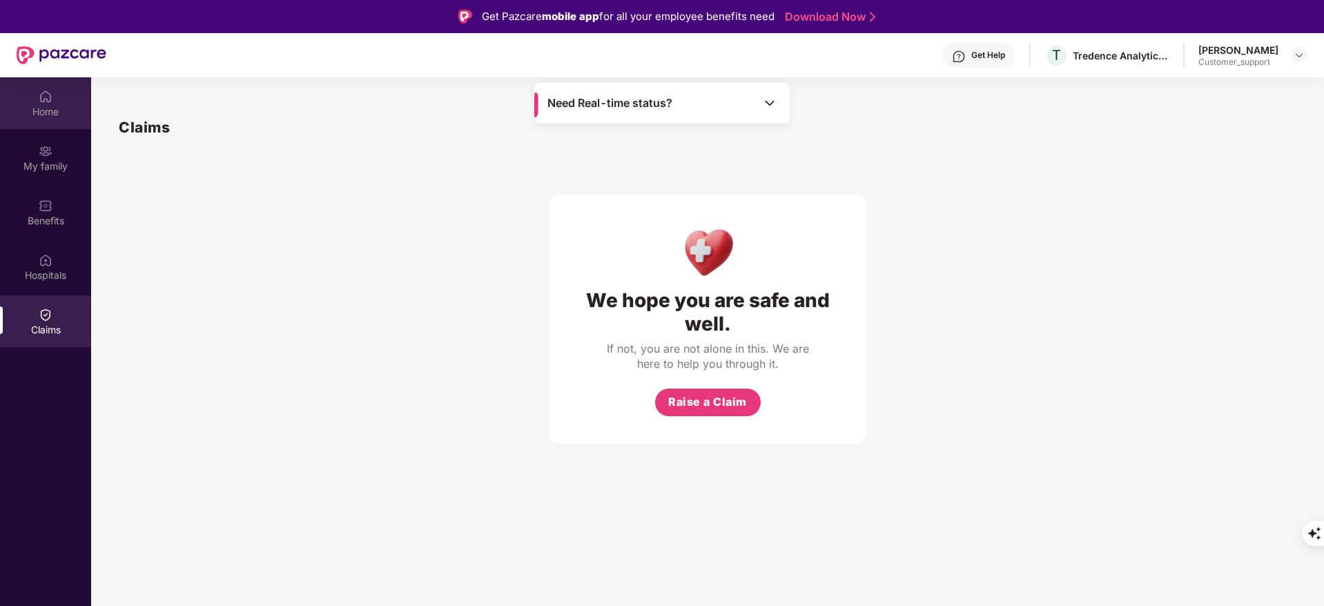
click at [37, 120] on div "Home" at bounding box center [45, 103] width 91 height 52
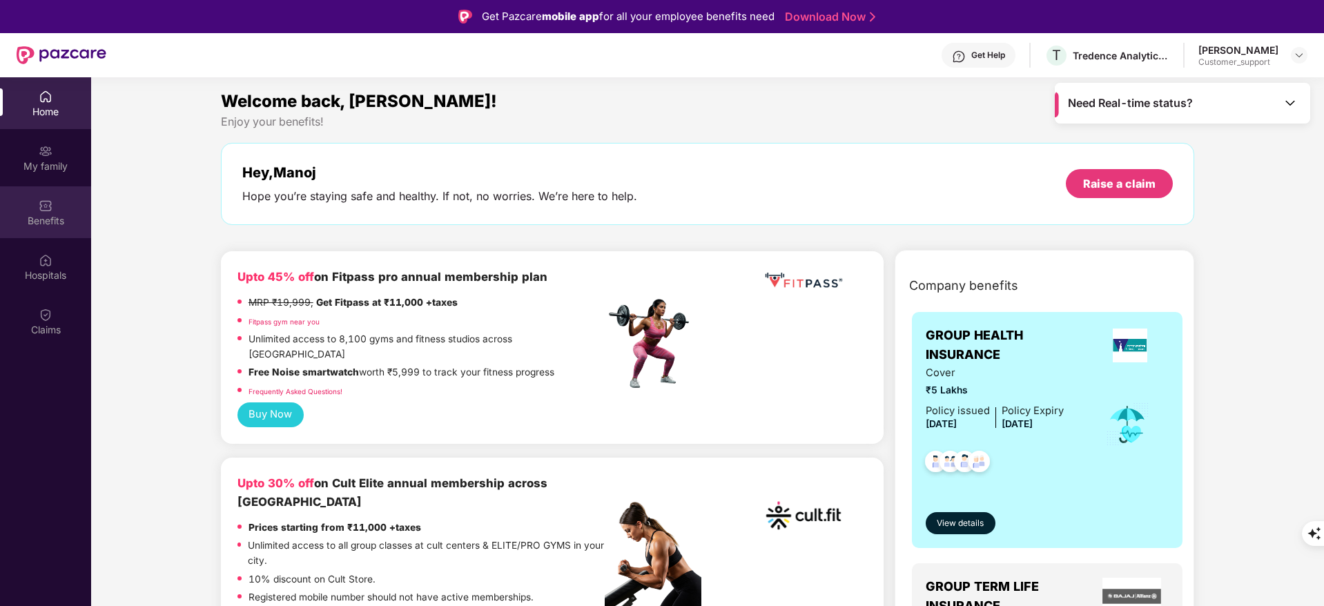
click at [55, 206] on div "Benefits" at bounding box center [45, 212] width 91 height 52
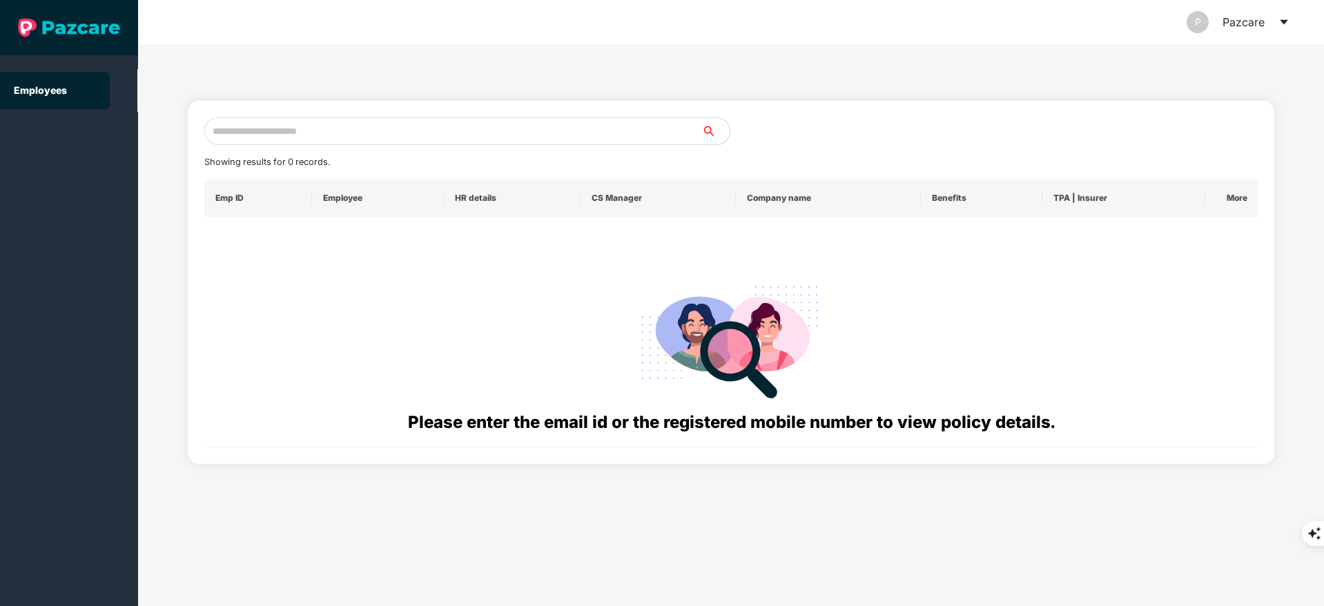
click at [269, 135] on input "text" at bounding box center [453, 131] width 498 height 28
paste input "**********"
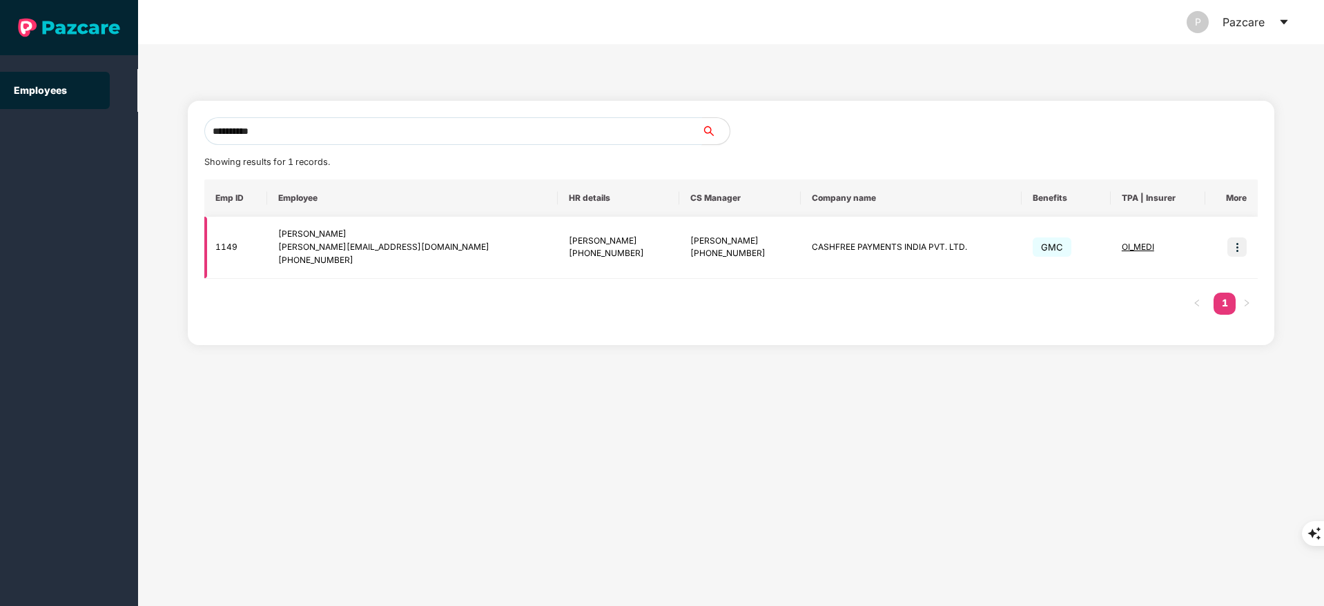
type input "**********"
click at [1229, 247] on img at bounding box center [1236, 246] width 19 height 19
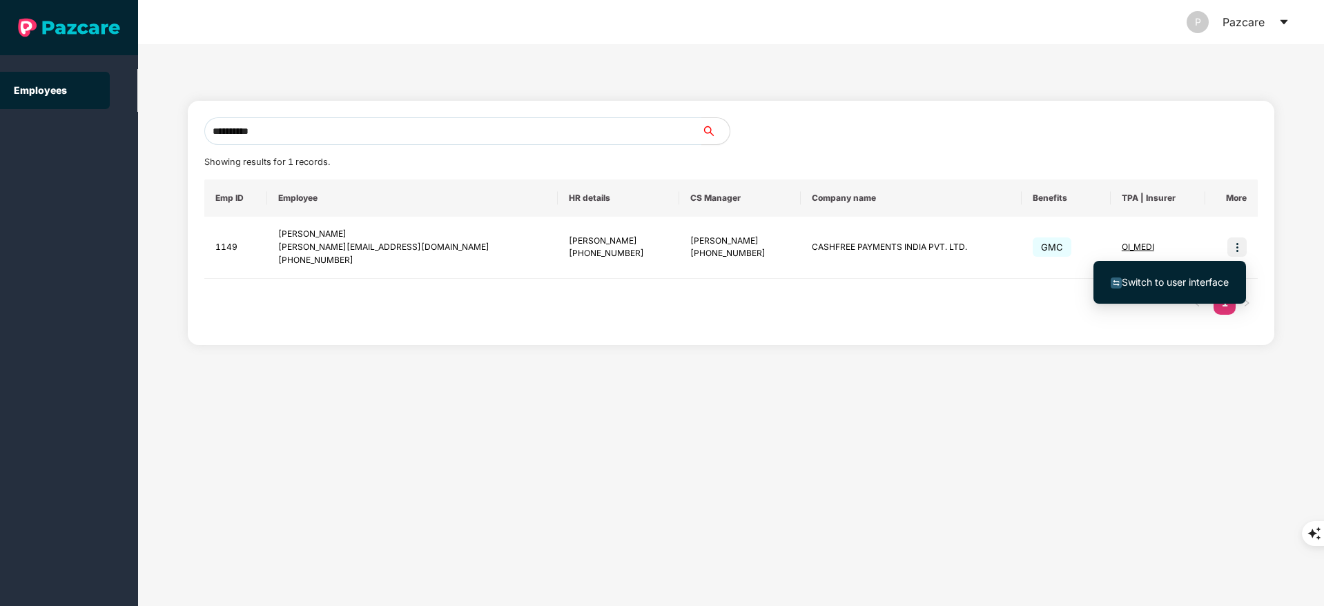
click at [1178, 269] on li "Switch to user interface" at bounding box center [1169, 282] width 153 height 29
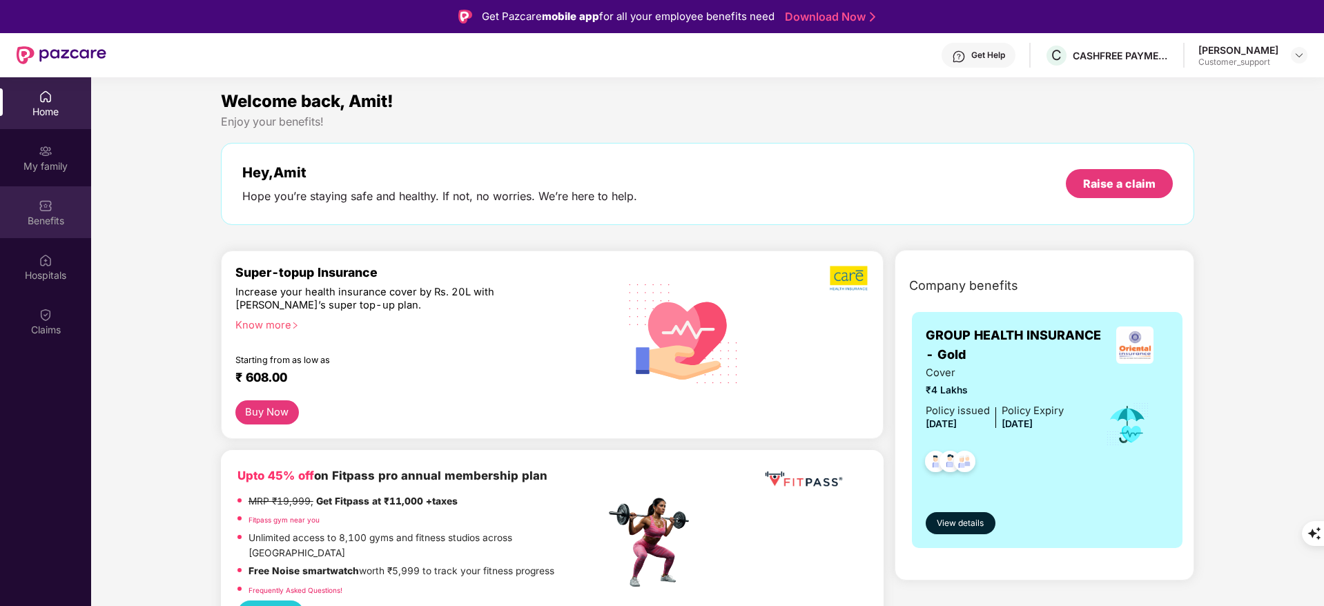
click at [48, 200] on img at bounding box center [46, 206] width 14 height 14
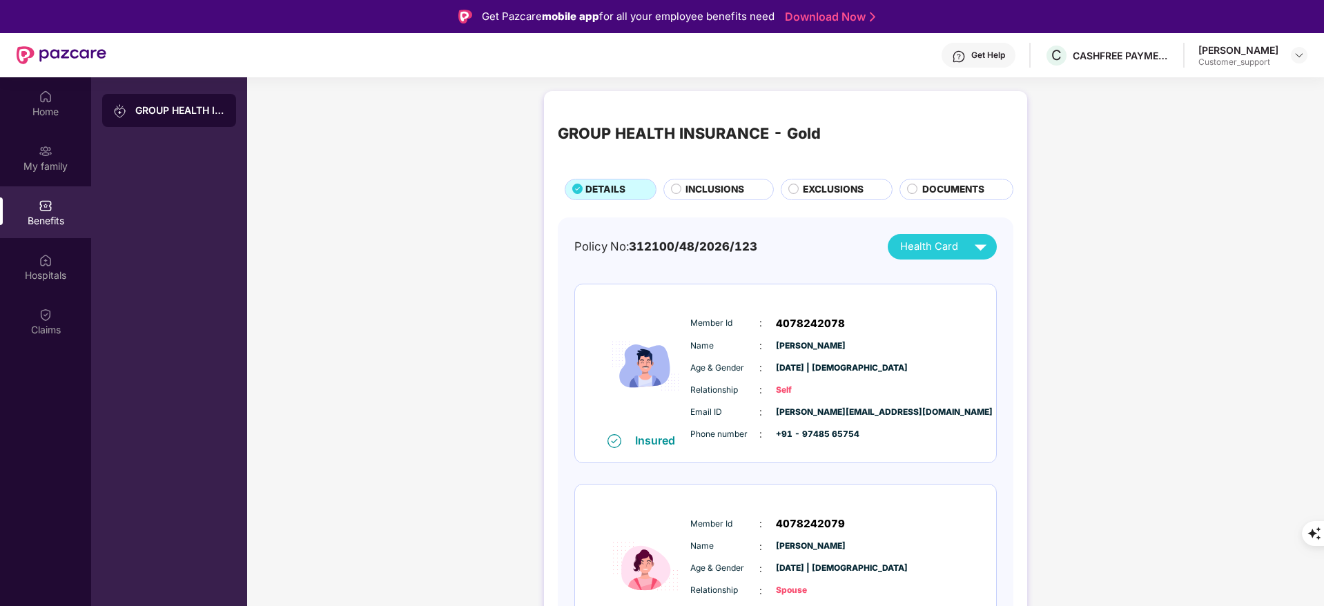
click at [737, 179] on div "INCLUSIONS" at bounding box center [718, 189] width 110 height 21
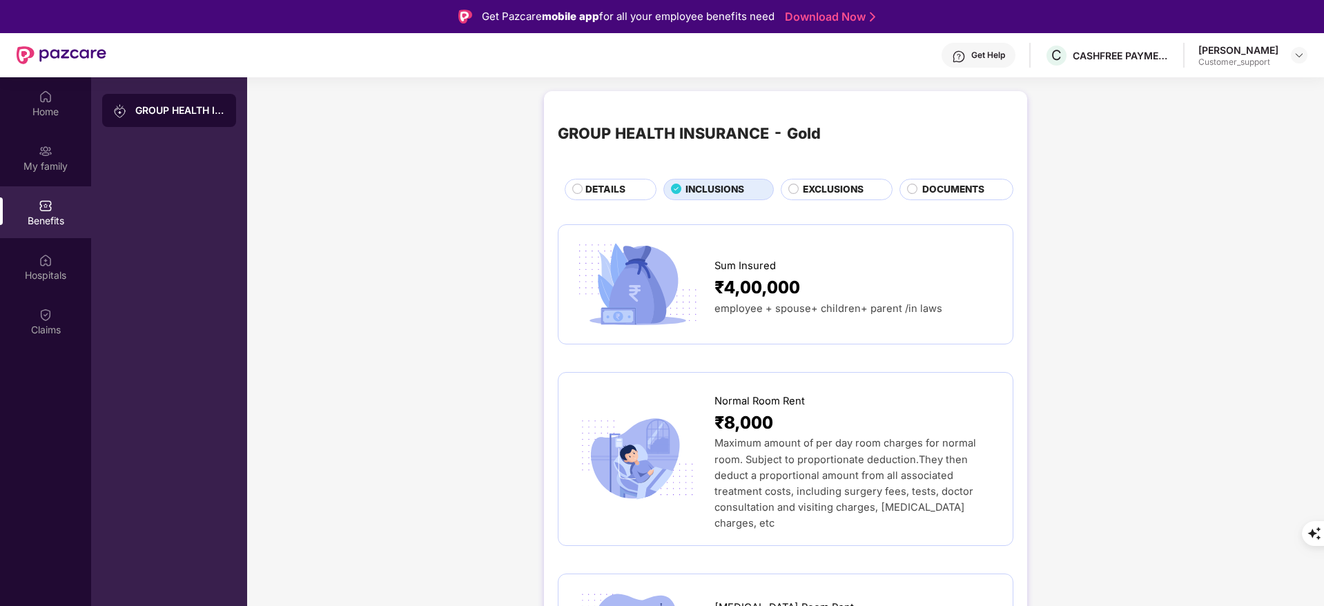
click at [823, 186] on span "EXCLUSIONS" at bounding box center [833, 189] width 61 height 15
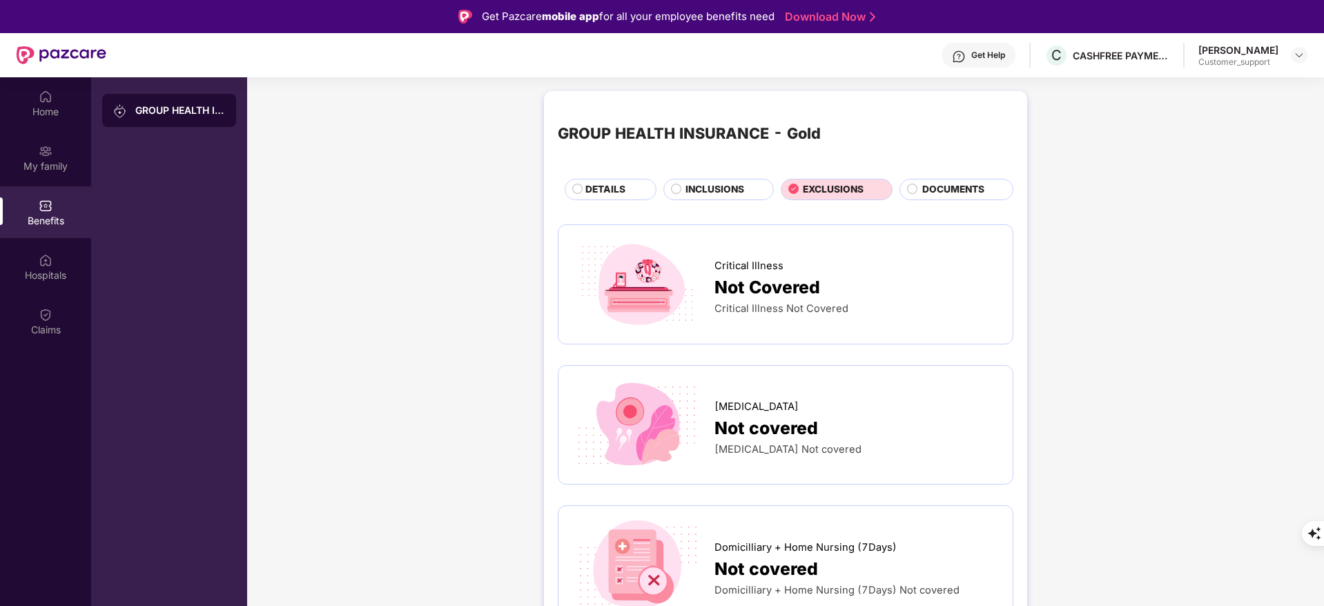
click at [597, 183] on span "DETAILS" at bounding box center [605, 189] width 40 height 15
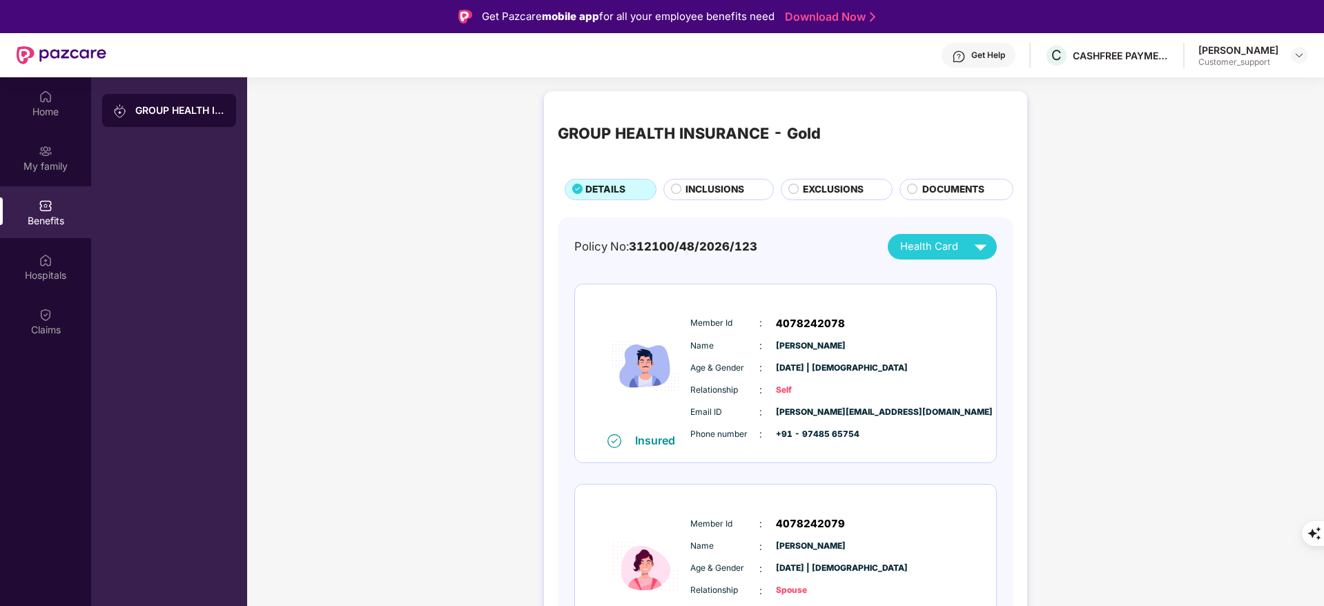
click at [837, 189] on span "EXCLUSIONS" at bounding box center [833, 189] width 61 height 15
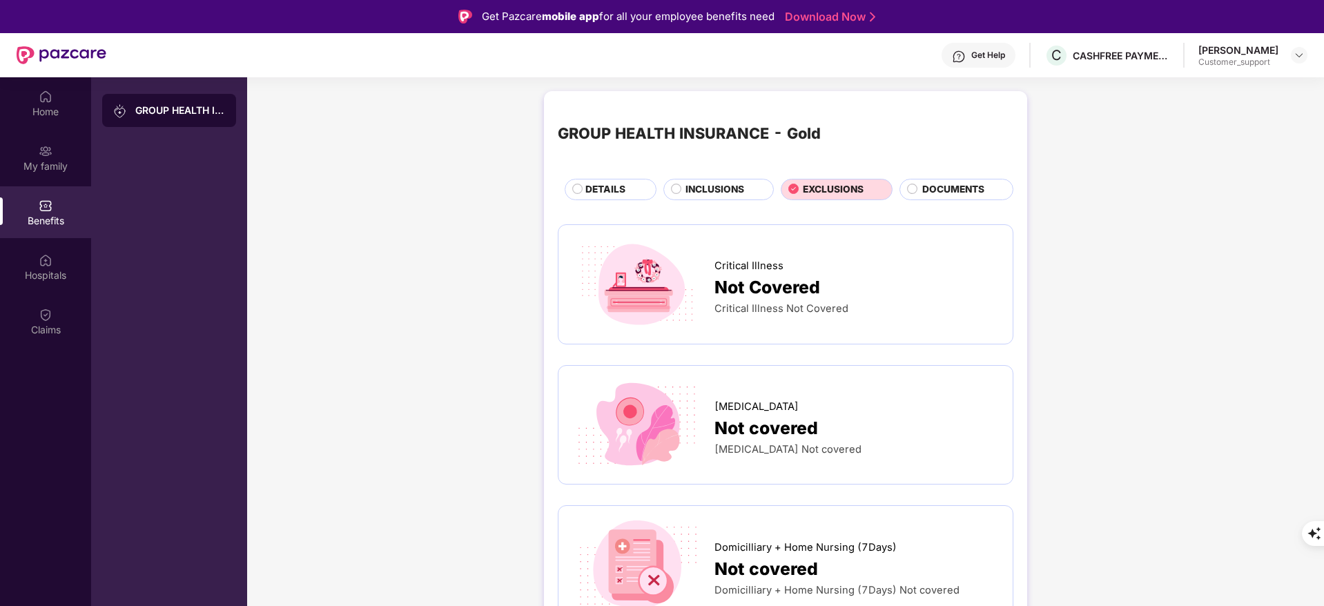
click at [708, 173] on div "GROUP HEALTH INSURANCE - Gold DETAILS INCLUSIONS EXCLUSIONS DOCUMENTS" at bounding box center [786, 152] width 456 height 95
click at [697, 188] on span "INCLUSIONS" at bounding box center [714, 189] width 59 height 15
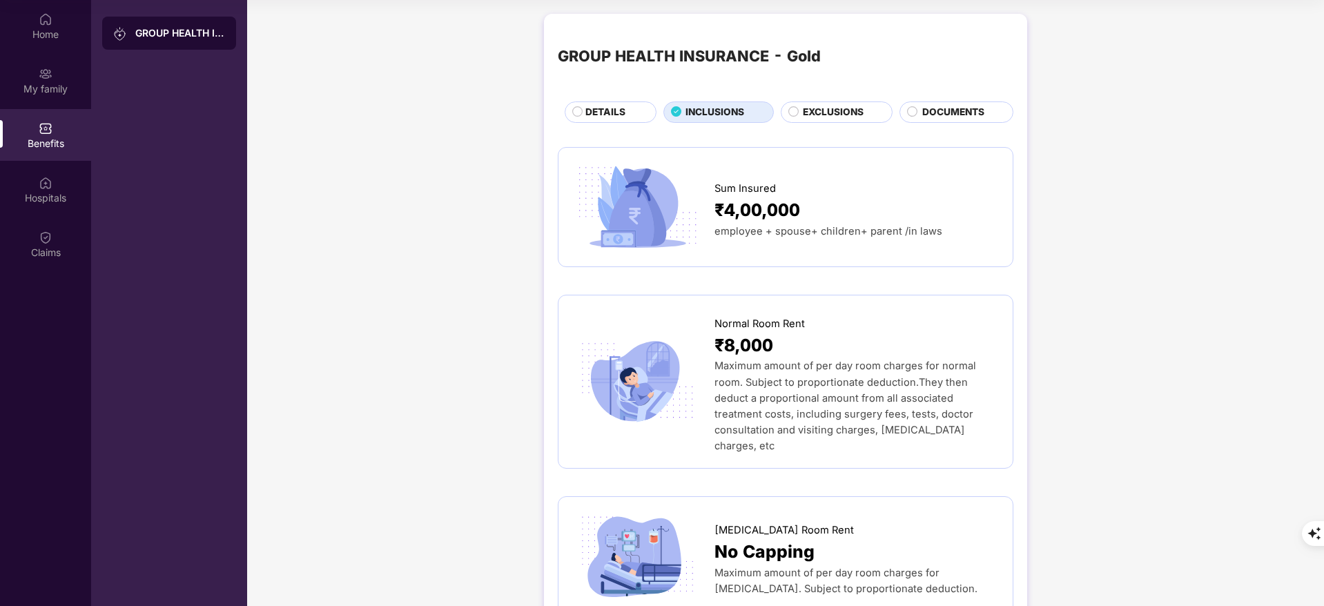
click at [824, 114] on span "EXCLUSIONS" at bounding box center [833, 112] width 61 height 15
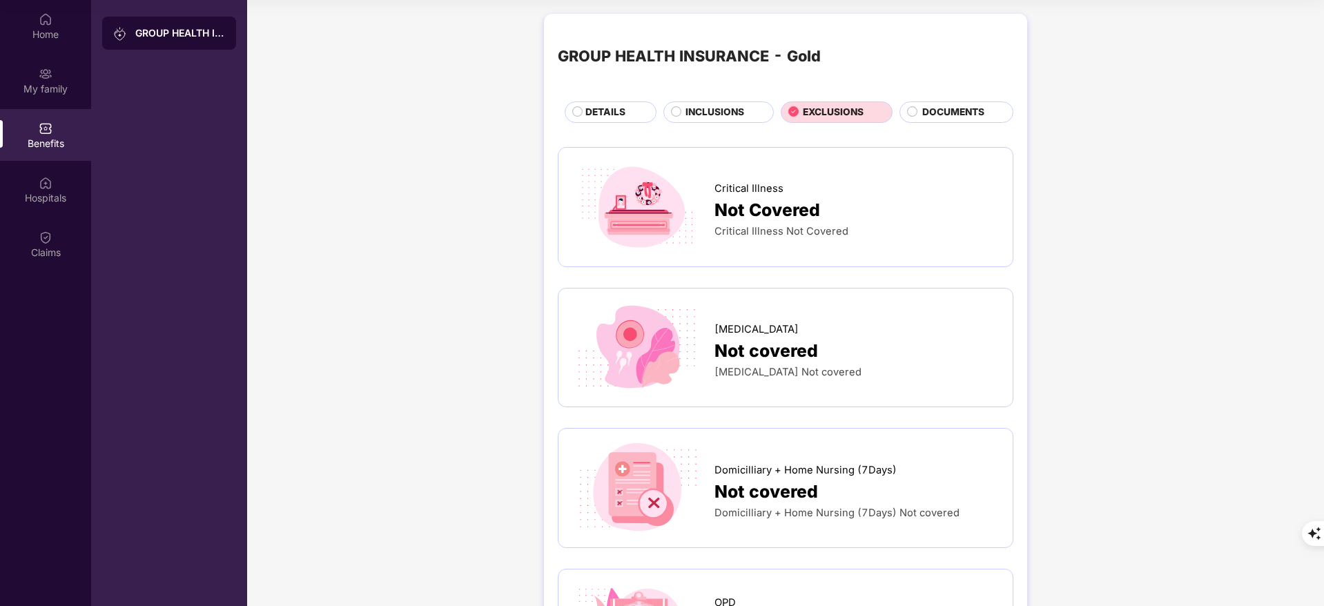
click at [962, 120] on div "DOCUMENTS" at bounding box center [960, 113] width 90 height 17
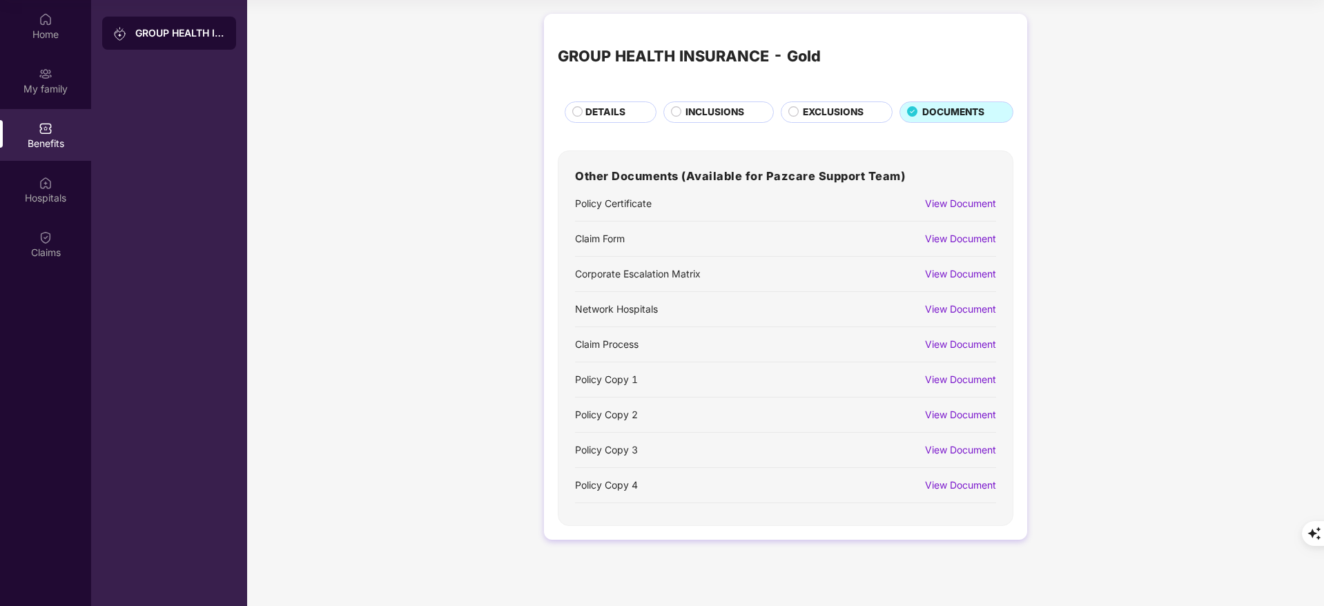
click at [616, 117] on span "DETAILS" at bounding box center [605, 112] width 40 height 15
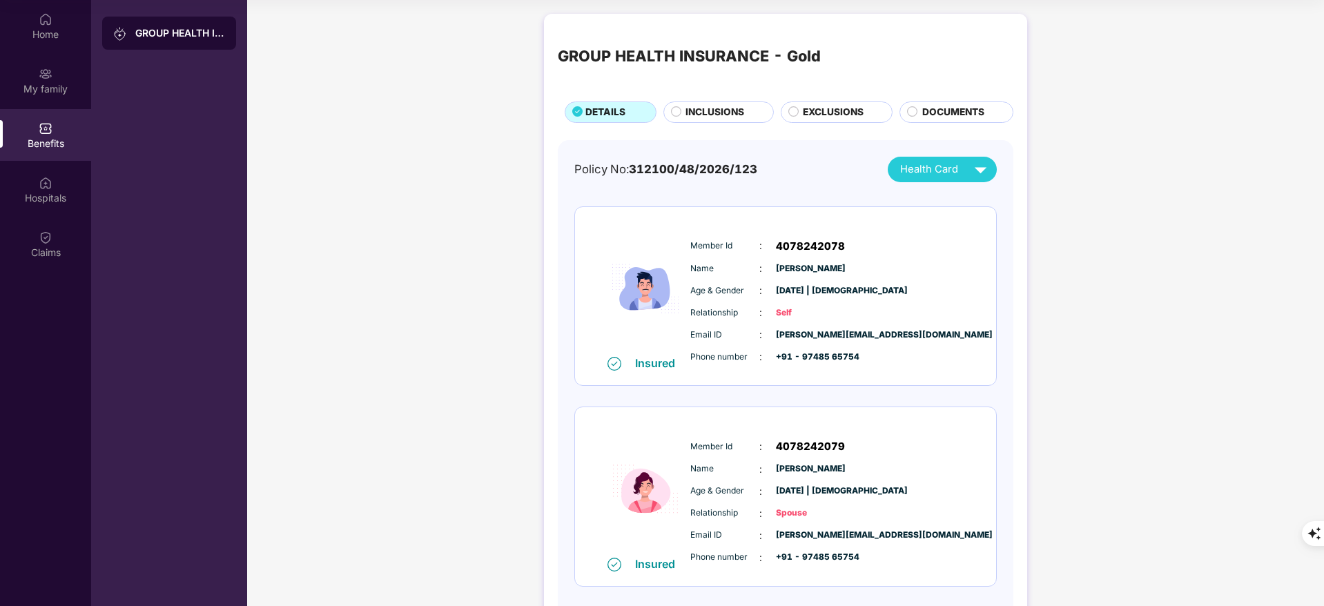
click at [691, 104] on div "INCLUSIONS" at bounding box center [718, 111] width 110 height 21
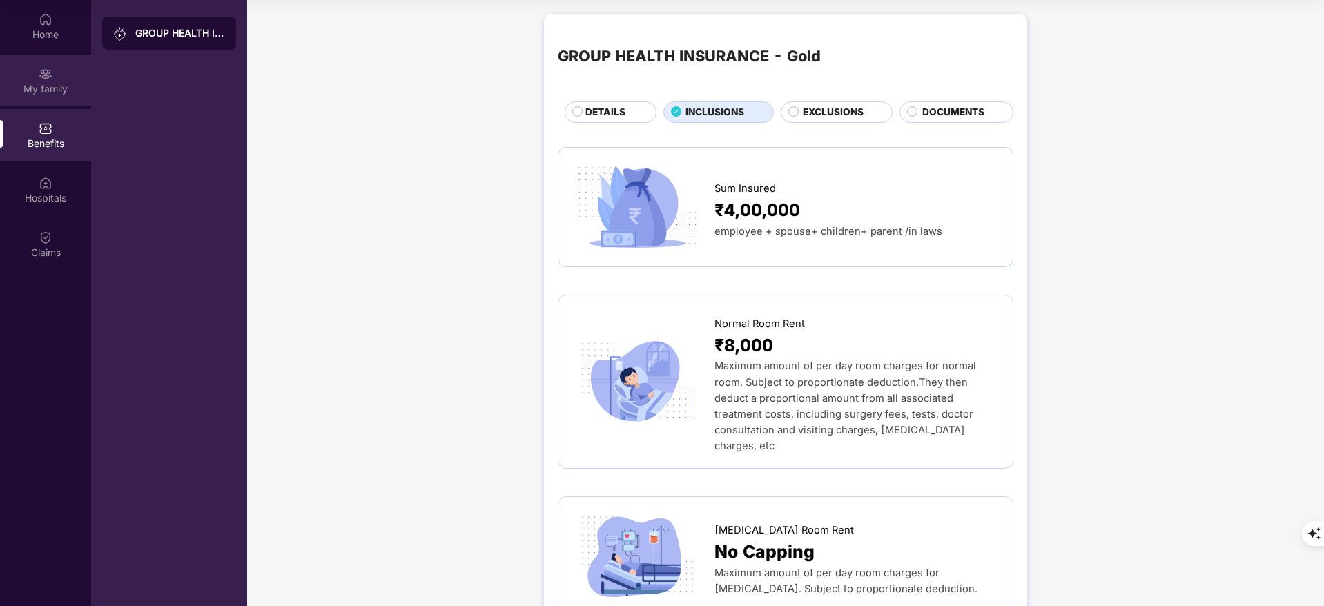
click at [27, 95] on div "My family" at bounding box center [45, 81] width 91 height 52
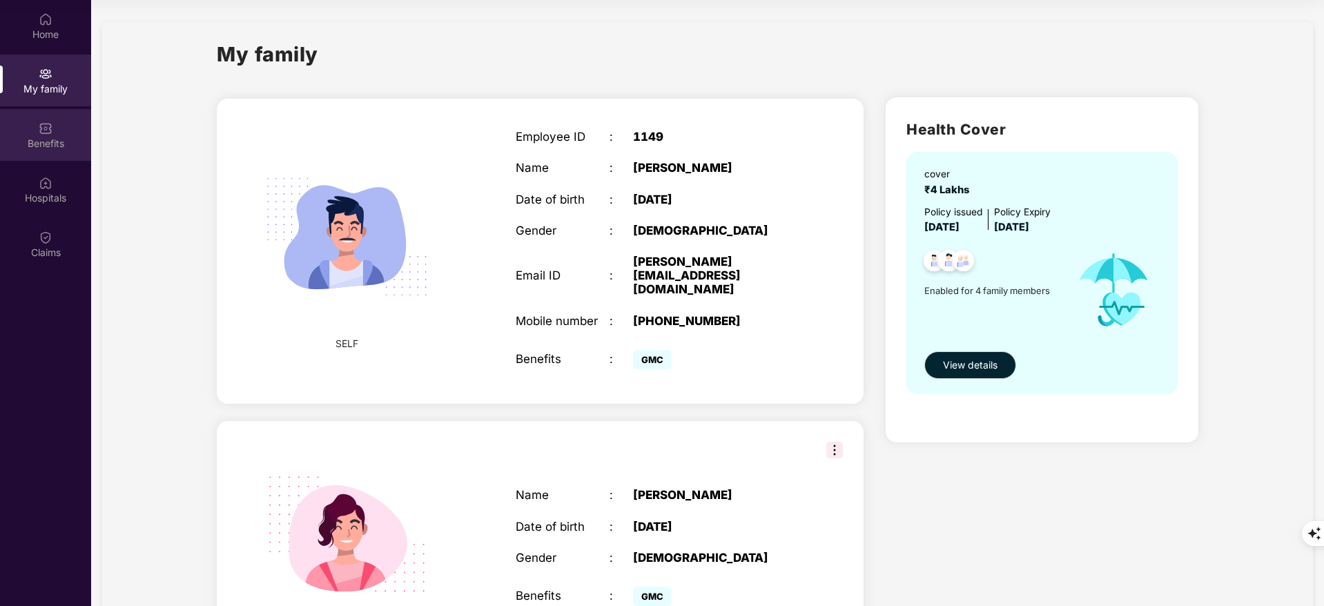
click at [31, 129] on div "Benefits" at bounding box center [45, 135] width 91 height 52
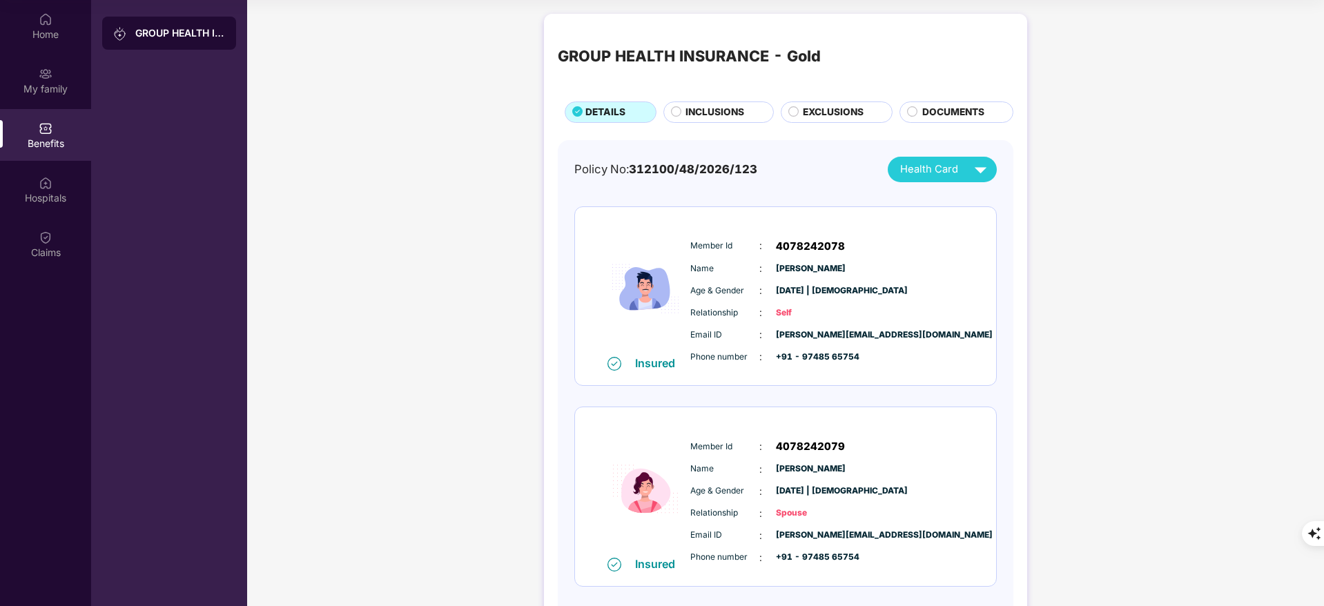
click at [808, 103] on div "EXCLUSIONS" at bounding box center [837, 111] width 113 height 21
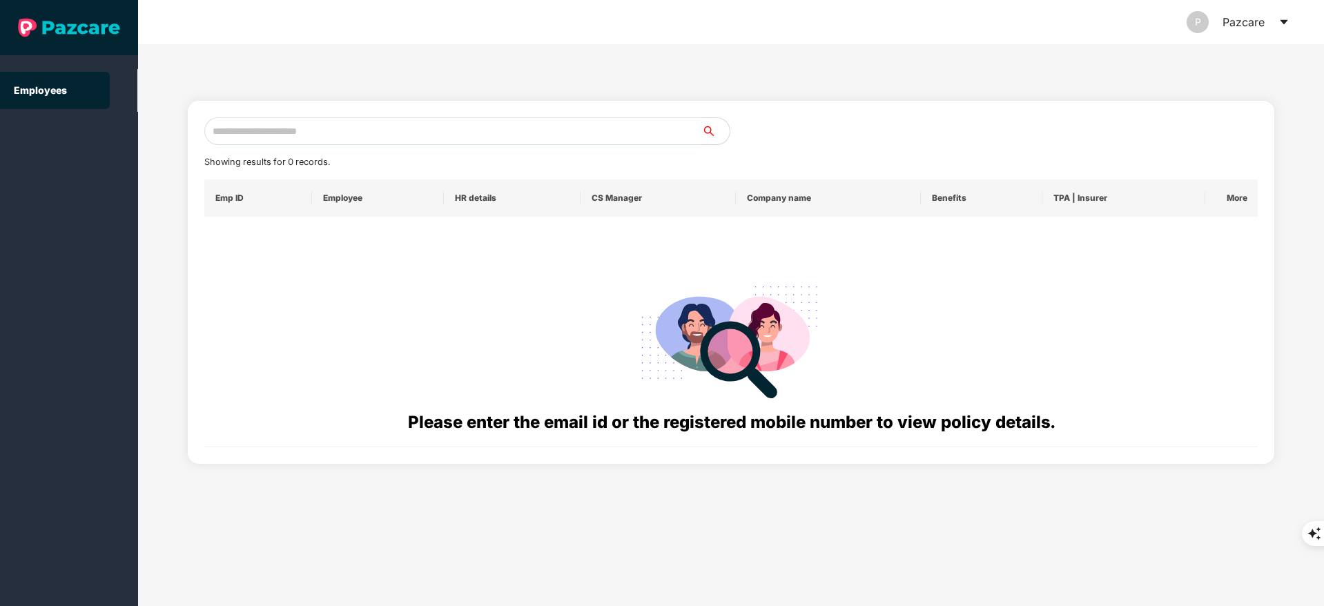
click at [298, 137] on input "text" at bounding box center [453, 131] width 498 height 28
paste input "**********"
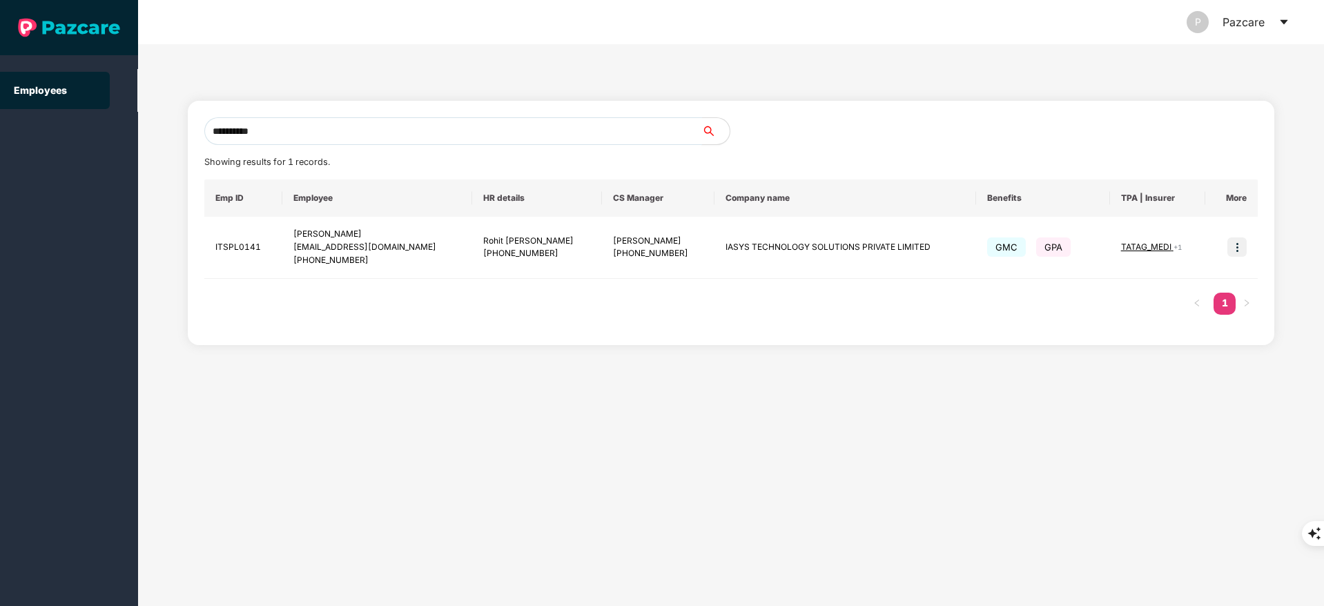
type input "**********"
click at [220, 119] on input "**********" at bounding box center [453, 131] width 498 height 28
paste input "**********"
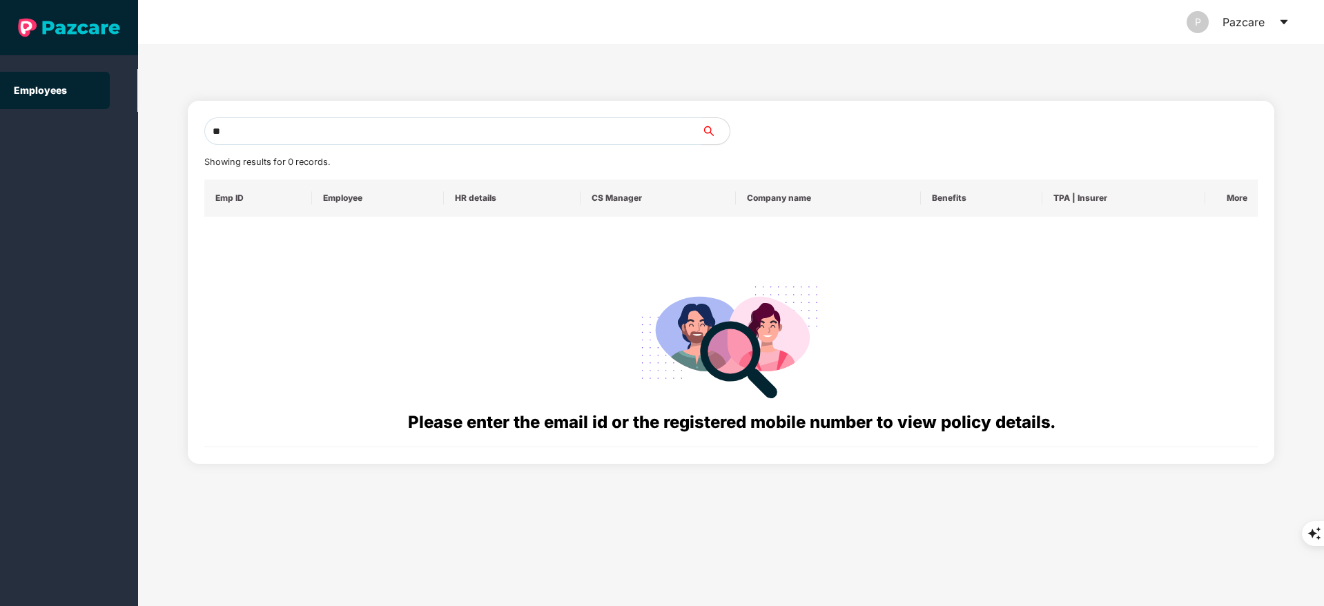
type input "*"
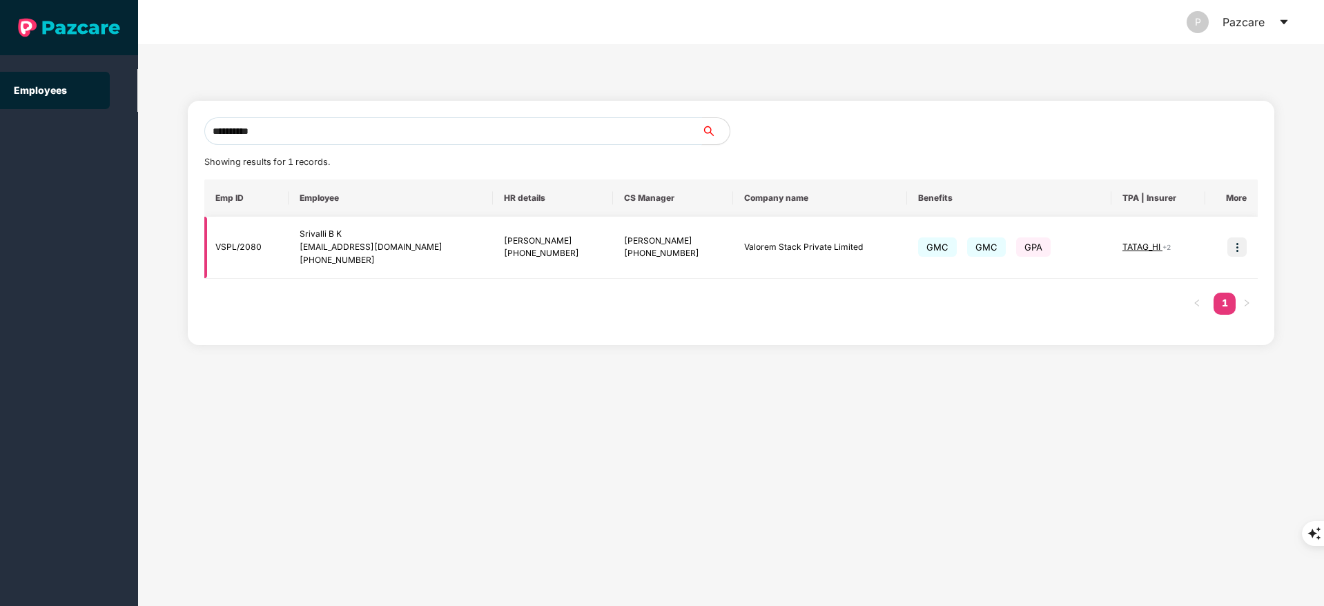
type input "**********"
click at [1231, 244] on img at bounding box center [1236, 246] width 19 height 19
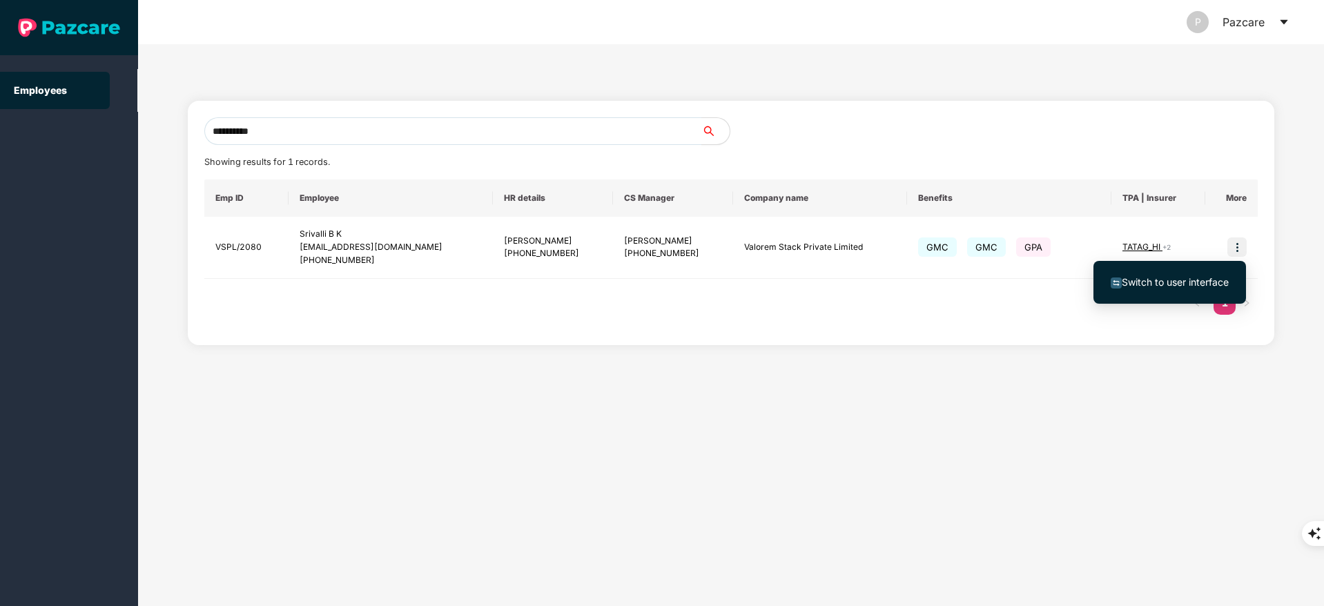
click at [1195, 286] on span "Switch to user interface" at bounding box center [1175, 282] width 107 height 12
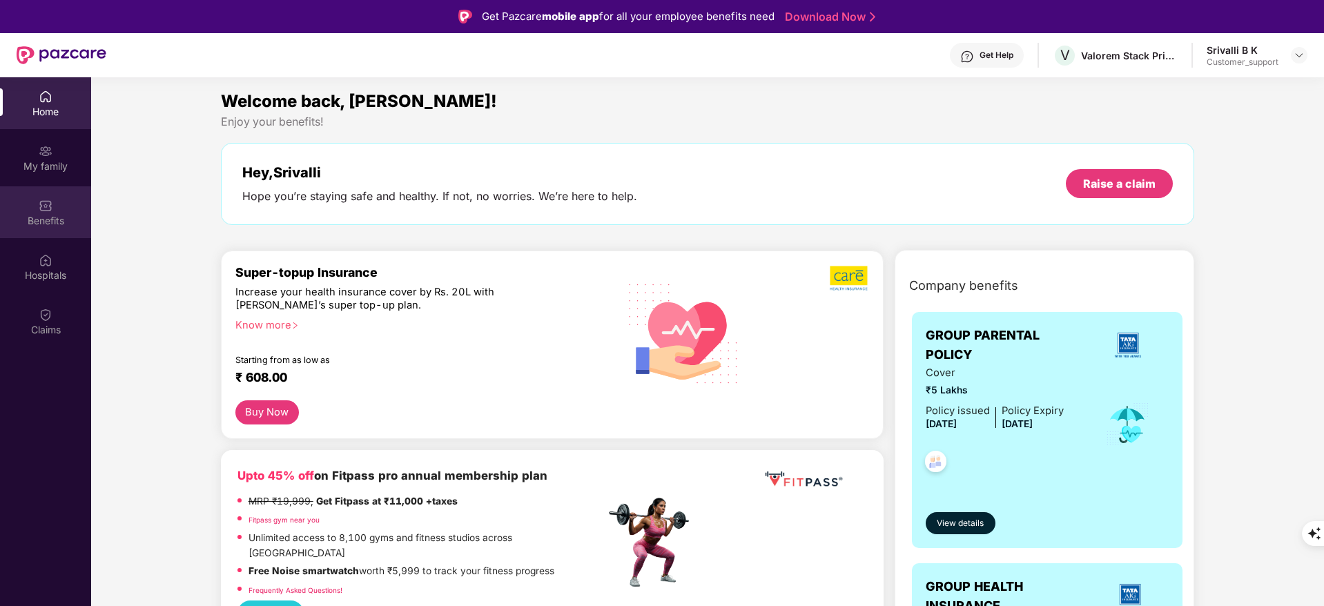
click at [39, 213] on div "Benefits" at bounding box center [45, 212] width 91 height 52
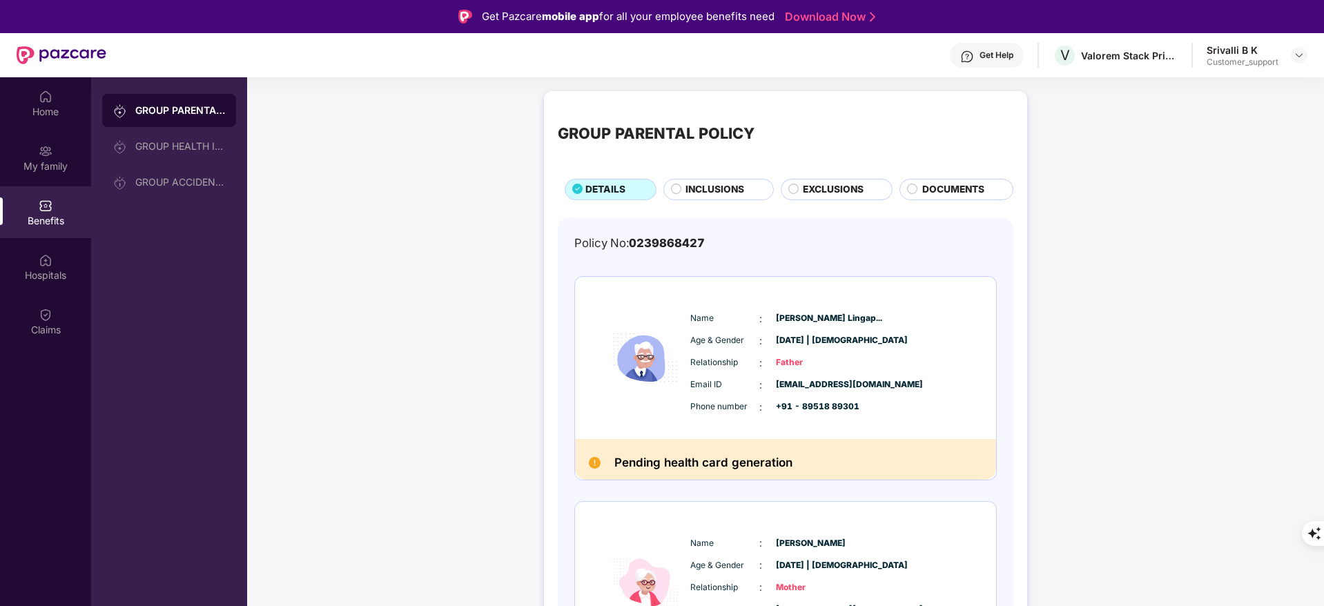
click at [810, 175] on div "GROUP PARENTAL POLICY DETAILS INCLUSIONS EXCLUSIONS DOCUMENTS" at bounding box center [786, 152] width 456 height 95
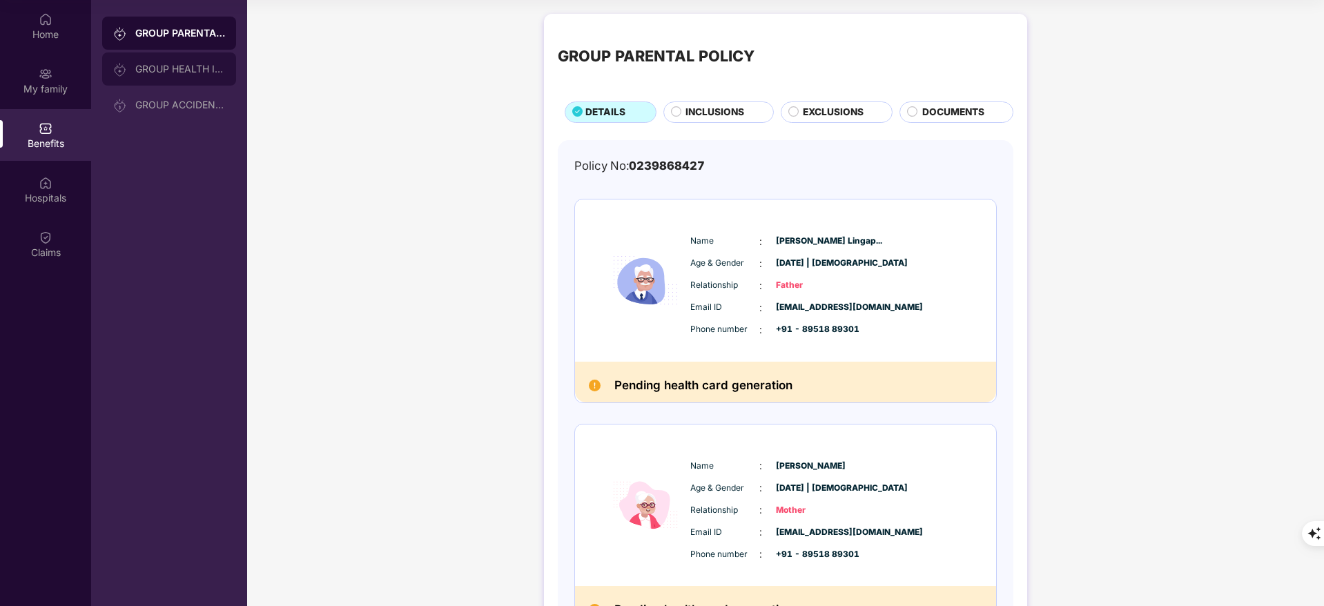
click at [150, 58] on div "GROUP HEALTH INSURANCE" at bounding box center [169, 68] width 134 height 33
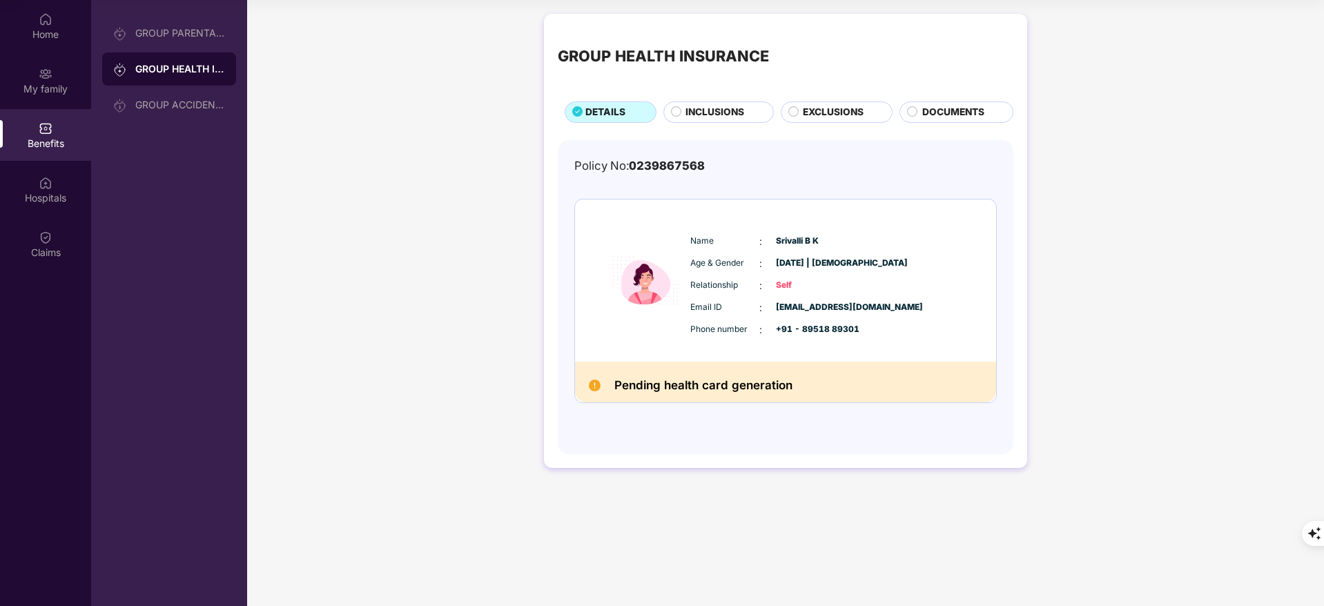
click at [837, 108] on span "EXCLUSIONS" at bounding box center [833, 112] width 61 height 15
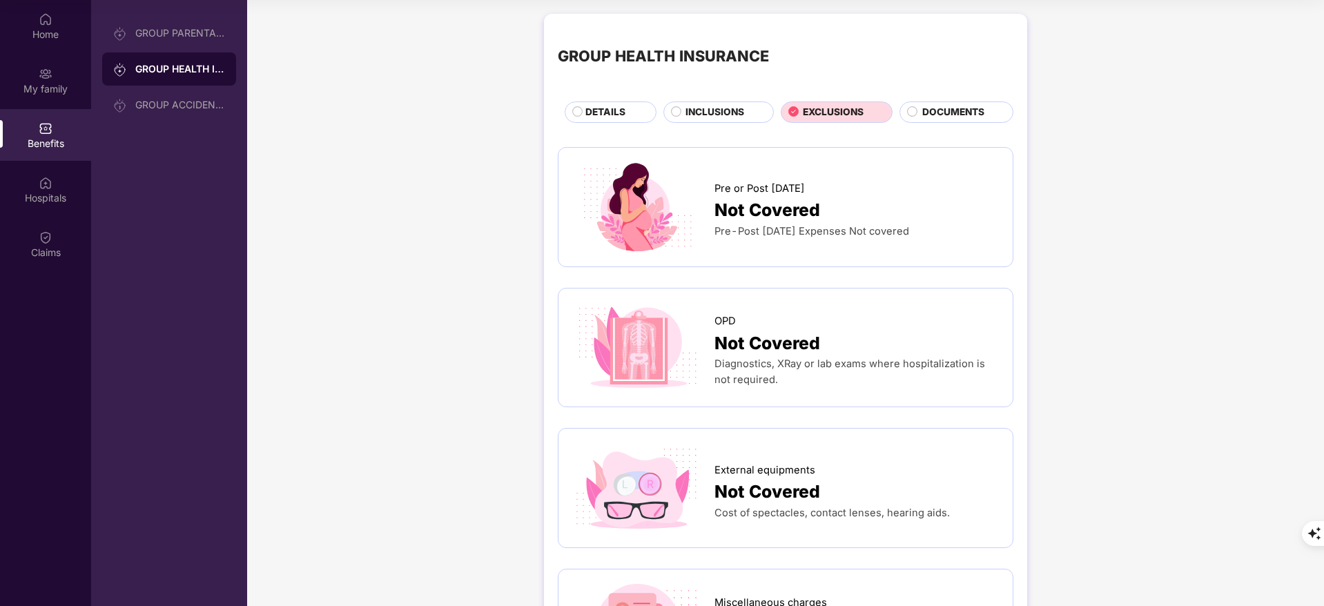
click at [730, 118] on span "INCLUSIONS" at bounding box center [714, 112] width 59 height 15
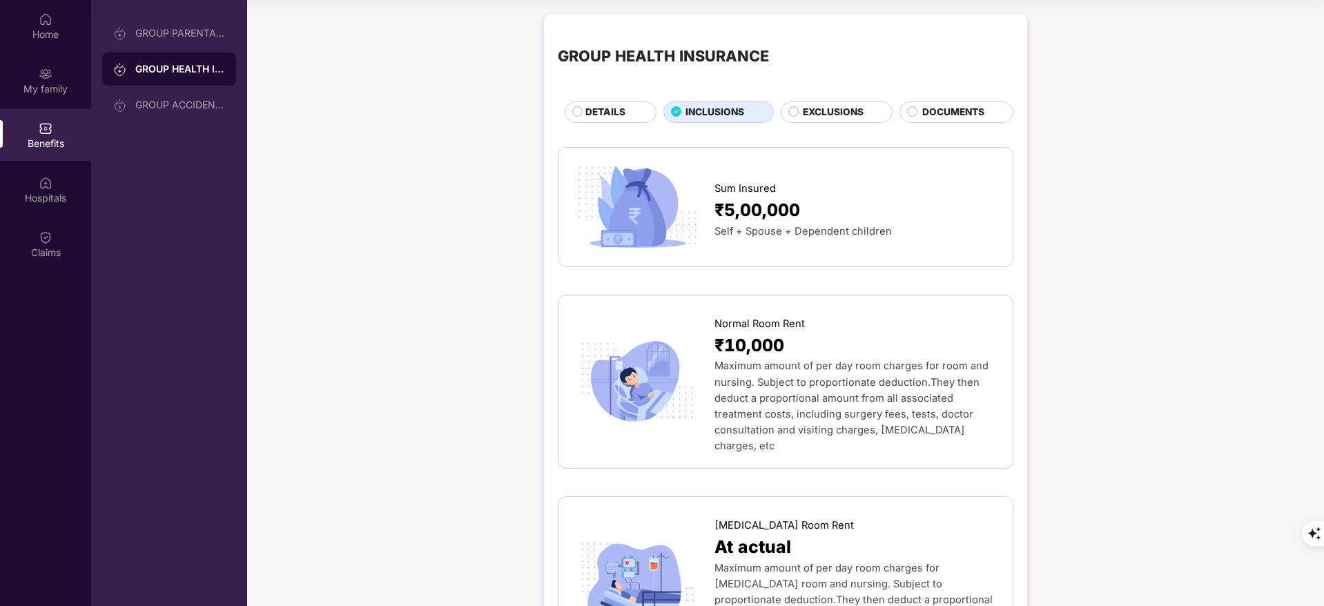
click at [823, 98] on div "GROUP HEALTH INSURANCE DETAILS INCLUSIONS EXCLUSIONS DOCUMENTS" at bounding box center [786, 75] width 456 height 95
click at [820, 101] on div "EXCLUSIONS" at bounding box center [837, 111] width 113 height 21
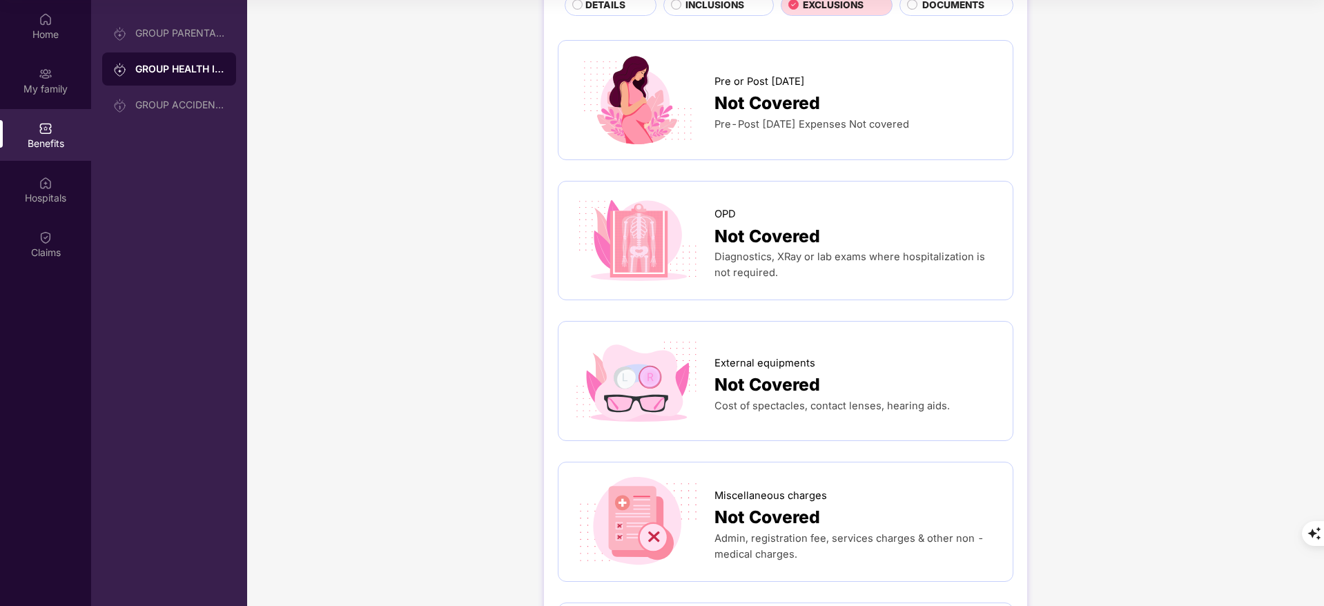
scroll to position [106, 0]
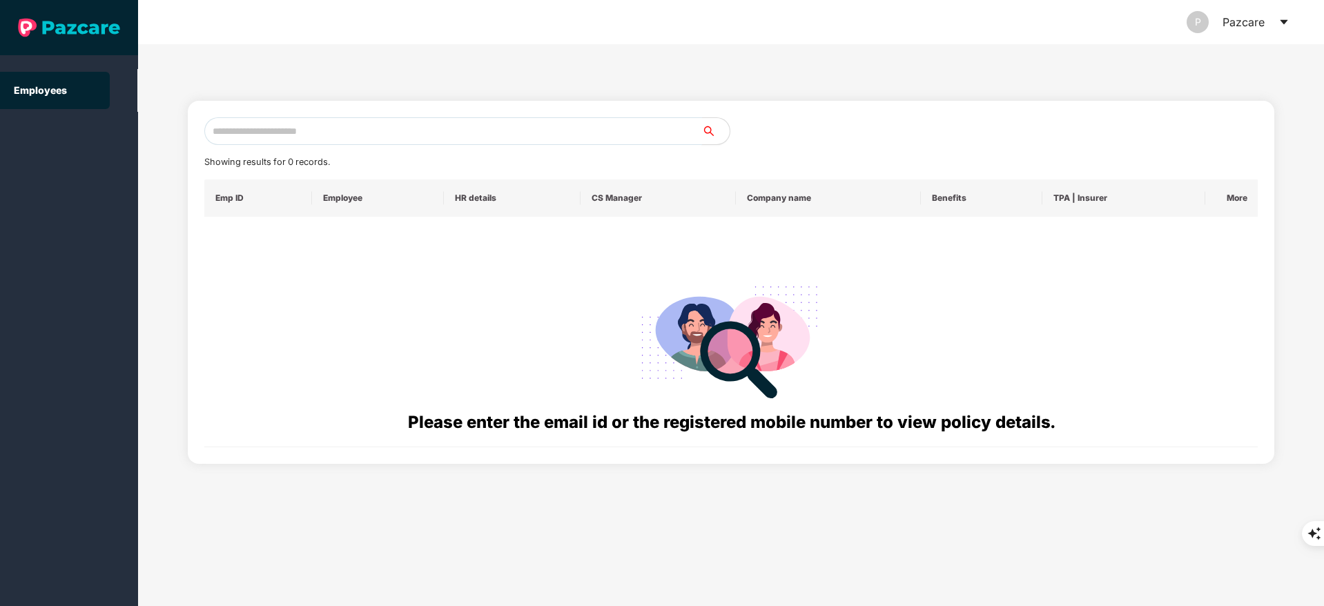
click at [274, 133] on input "text" at bounding box center [453, 131] width 498 height 28
paste input "**********"
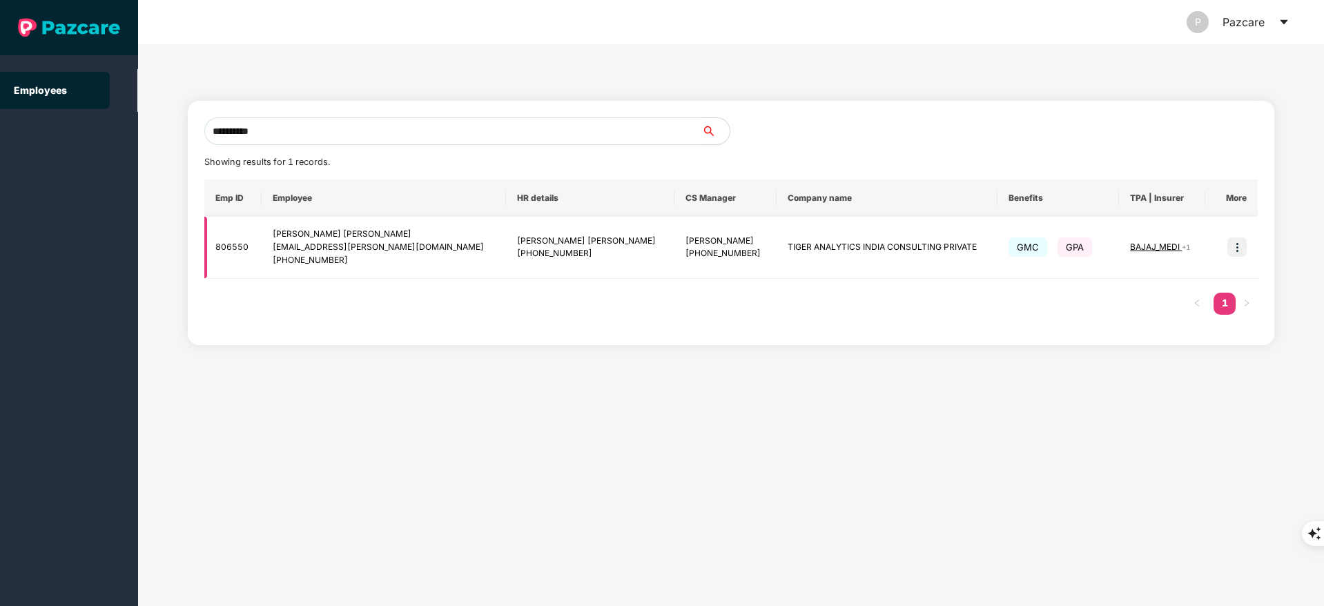
type input "**********"
click at [1227, 253] on img at bounding box center [1236, 246] width 19 height 19
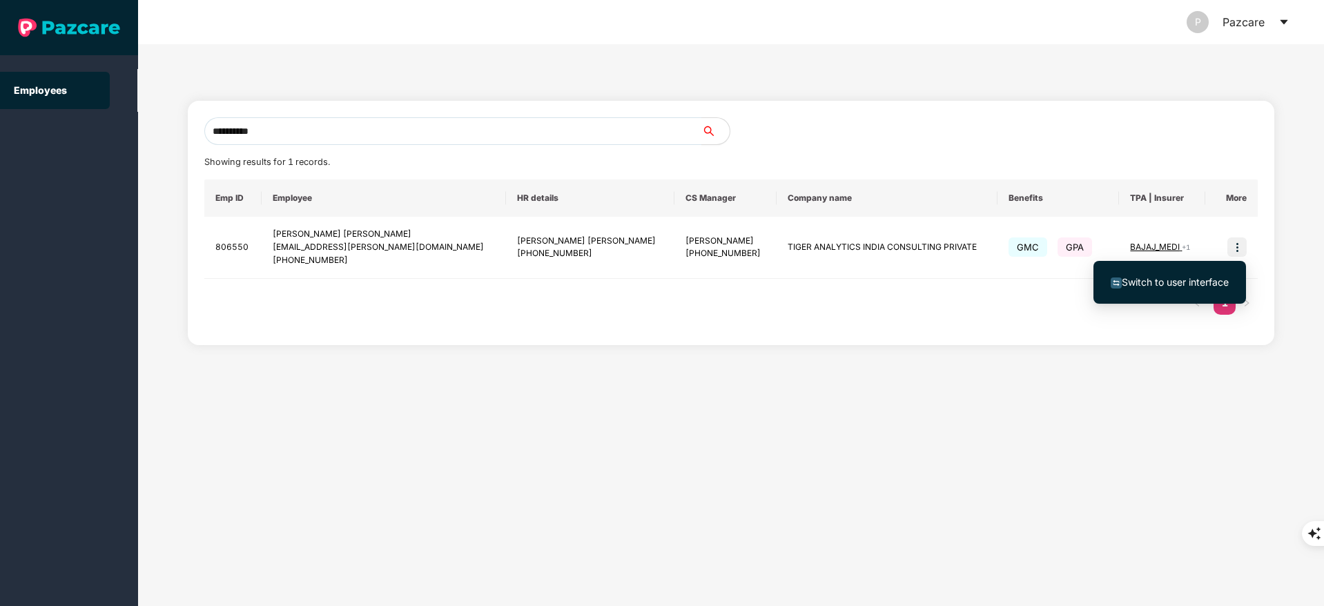
click at [1198, 271] on li "Switch to user interface" at bounding box center [1169, 282] width 153 height 29
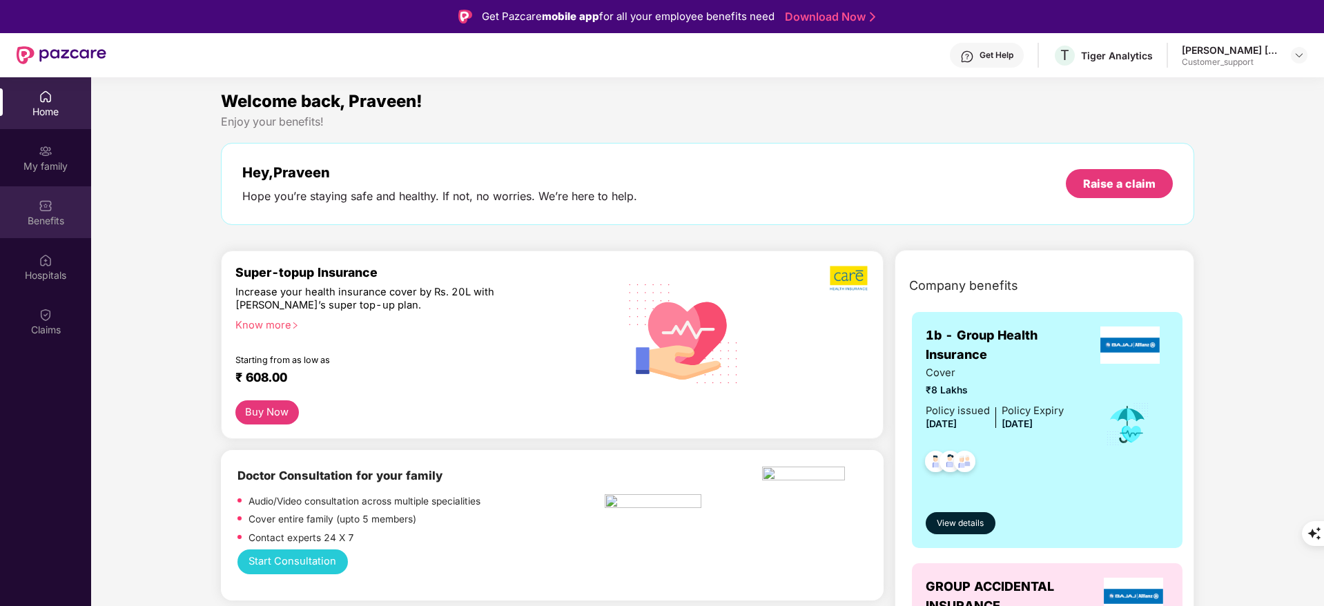
click at [64, 210] on div "Benefits" at bounding box center [45, 212] width 91 height 52
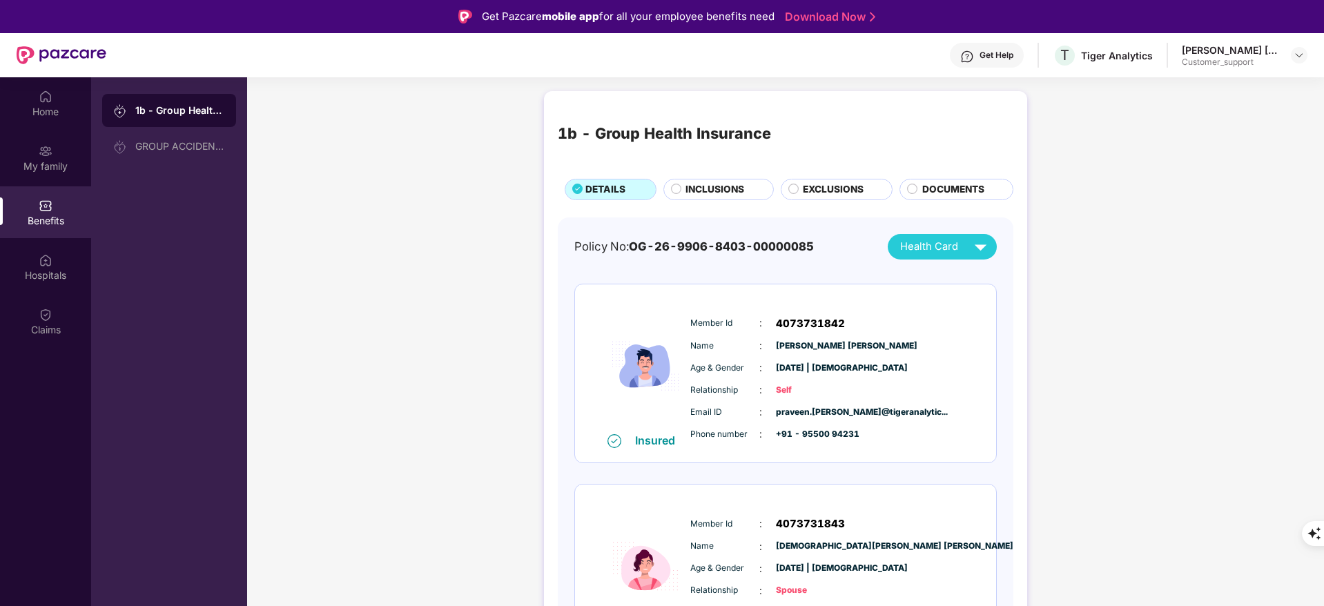
click at [1002, 56] on div "Get Help" at bounding box center [996, 55] width 34 height 11
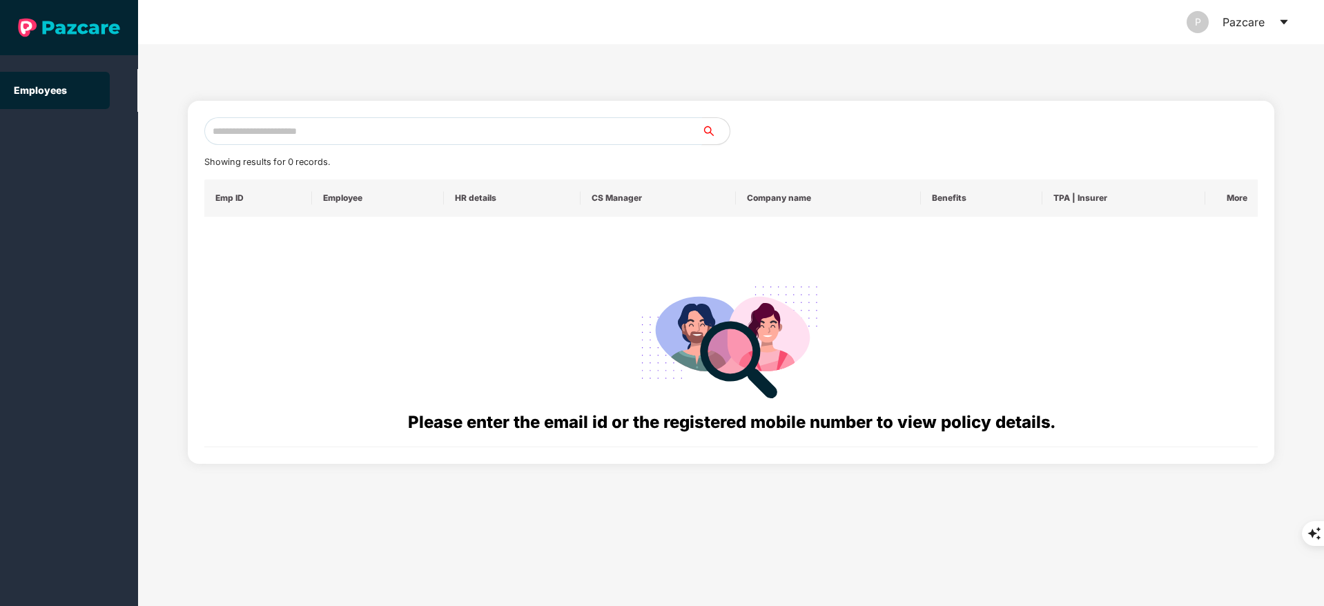
click at [244, 117] on input "text" at bounding box center [453, 131] width 498 height 28
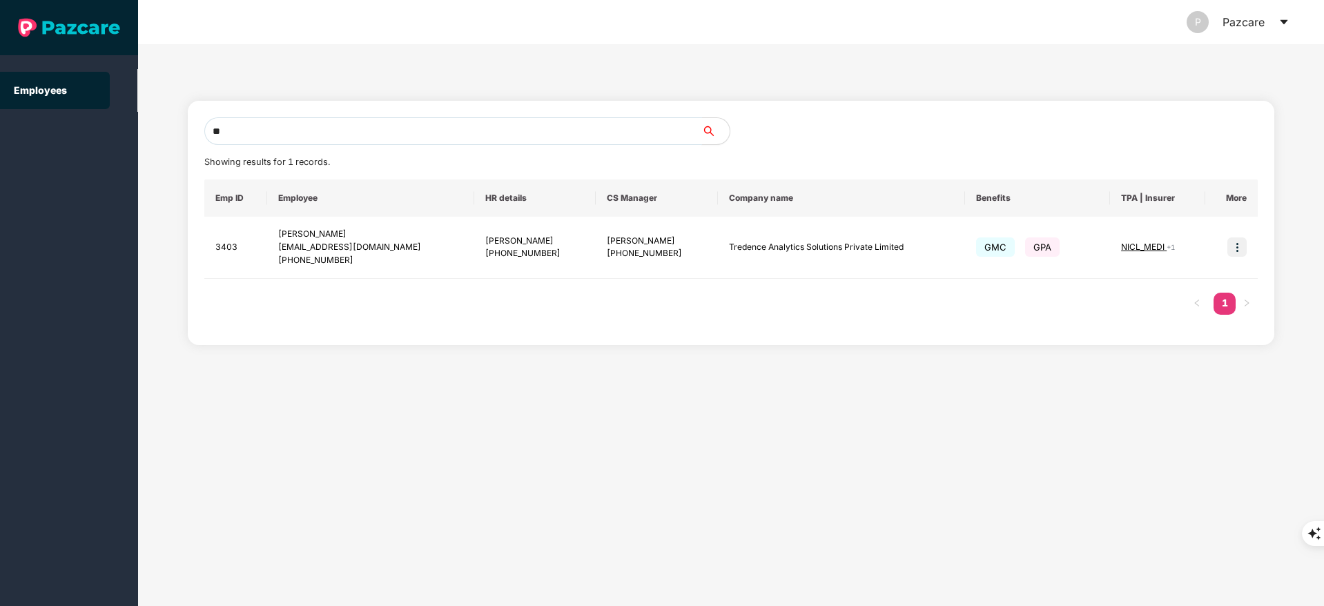
type input "*"
paste input "**********"
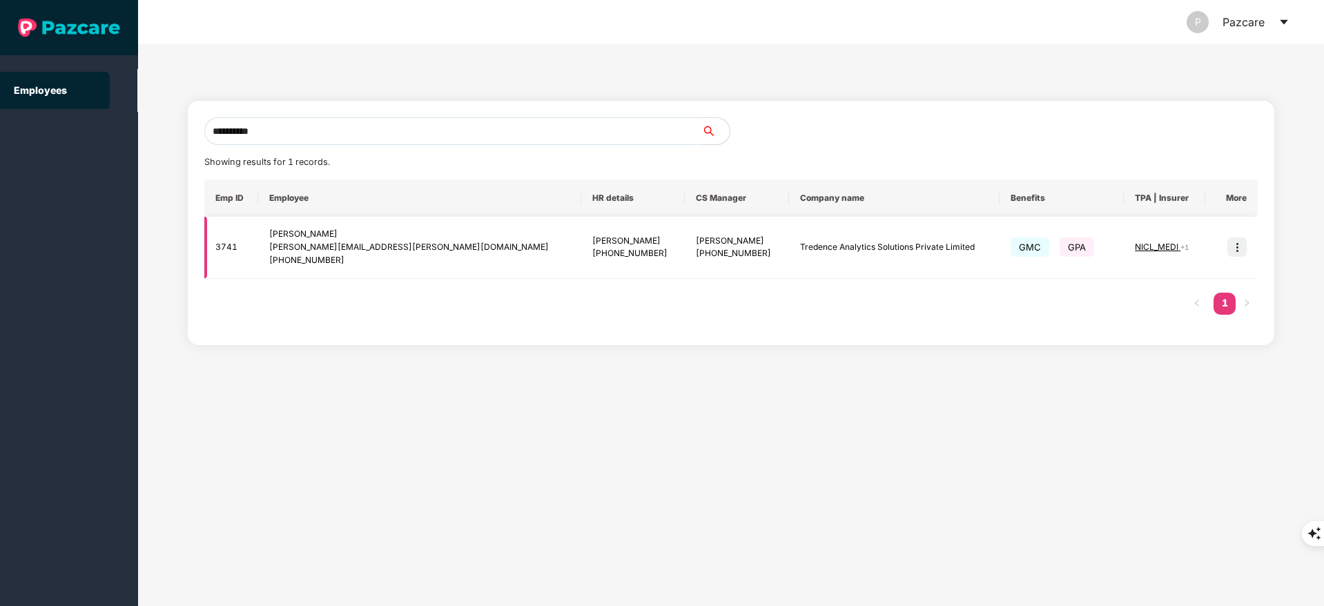
type input "**********"
click at [1240, 242] on img at bounding box center [1236, 246] width 19 height 19
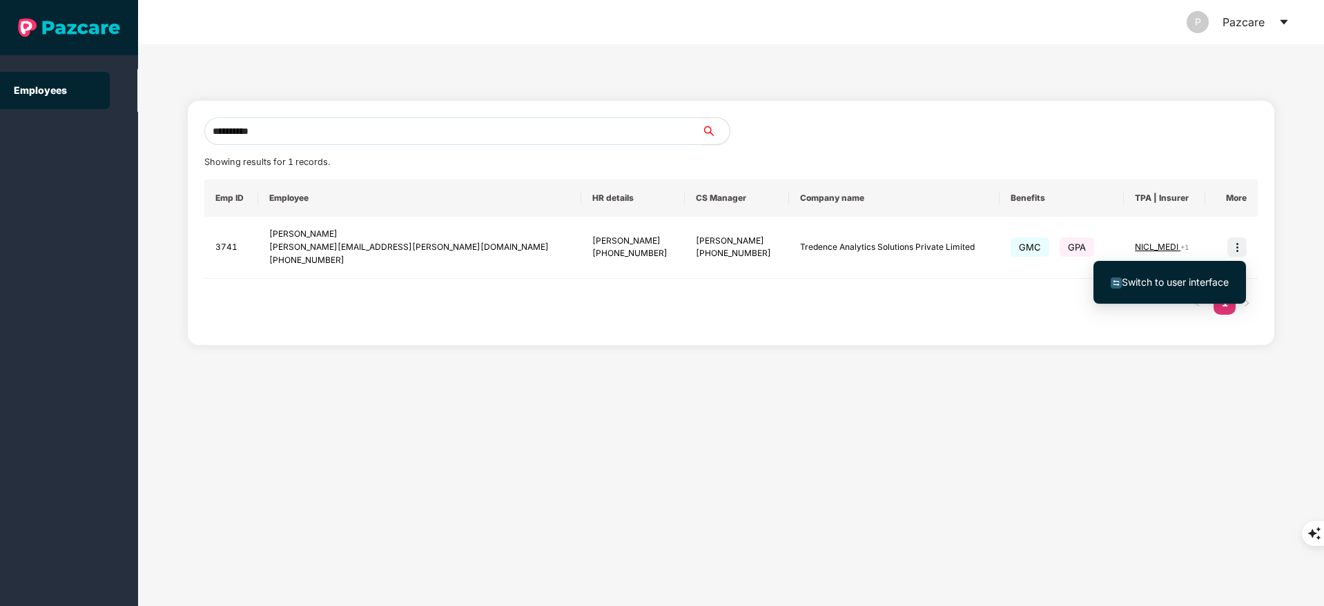
click at [1173, 281] on span "Switch to user interface" at bounding box center [1175, 282] width 107 height 12
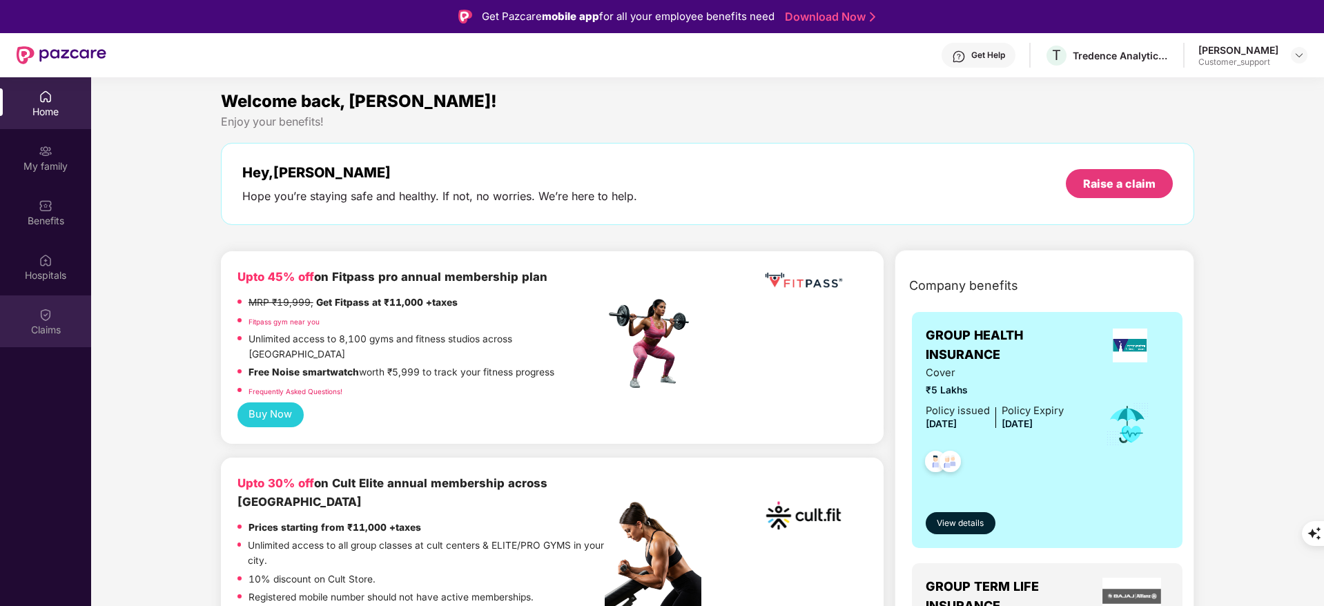
click at [69, 318] on div "Claims" at bounding box center [45, 321] width 91 height 52
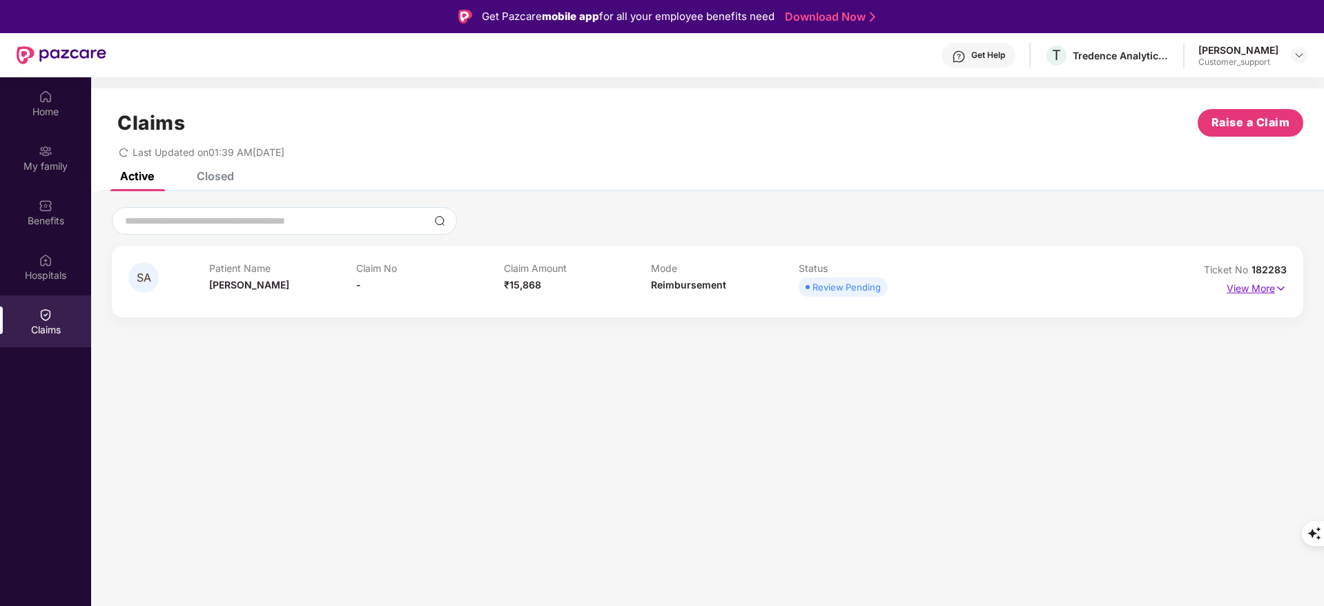
click at [1260, 295] on p "View More" at bounding box center [1257, 286] width 60 height 19
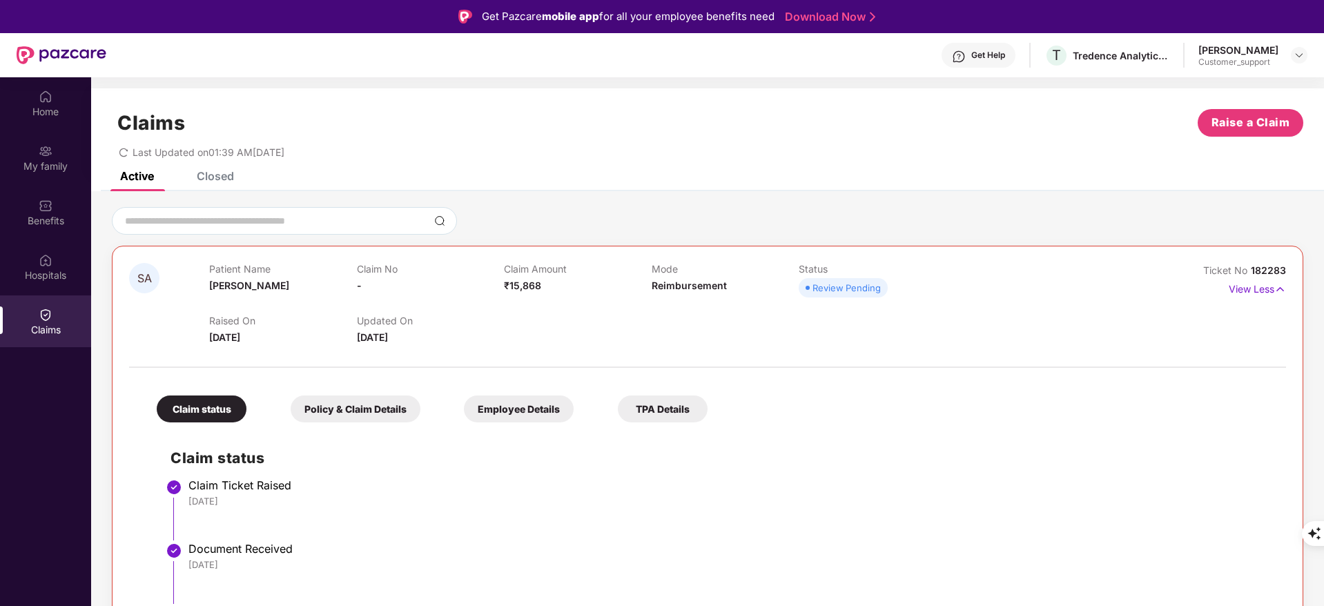
click at [801, 398] on div "Claim status Policy & Claim Details Employee Details TPA Details Claim status C…" at bounding box center [707, 509] width 1157 height 269
drag, startPoint x: 1250, startPoint y: 270, endPoint x: 1302, endPoint y: 273, distance: 51.8
click at [1302, 273] on div "SA Patient Name [PERSON_NAME] Claim No - Claim Amount ₹15,868 Mode Reimbursemen…" at bounding box center [707, 453] width 1191 height 415
copy span "182283"
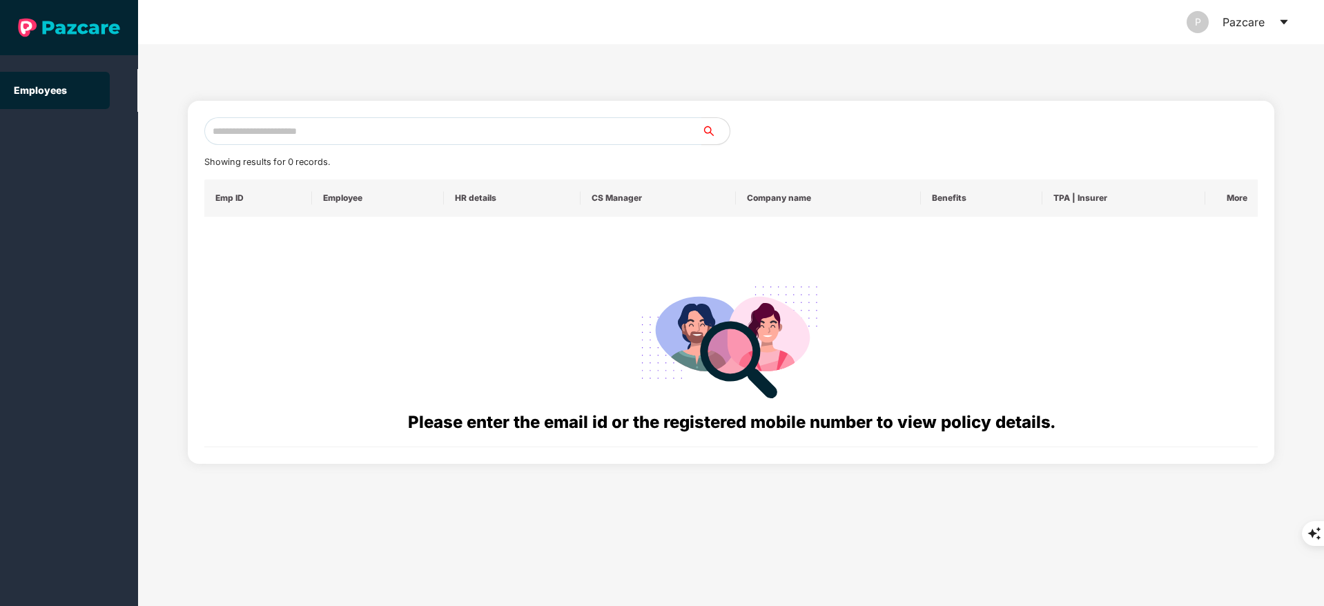
click at [328, 115] on div "Showing results for 0 records. Emp ID Employee HR details CS Manager Company na…" at bounding box center [731, 282] width 1087 height 363
click at [318, 129] on input "text" at bounding box center [453, 131] width 498 height 28
paste input "**********"
type input "*"
click at [260, 125] on input "*********" at bounding box center [453, 131] width 498 height 28
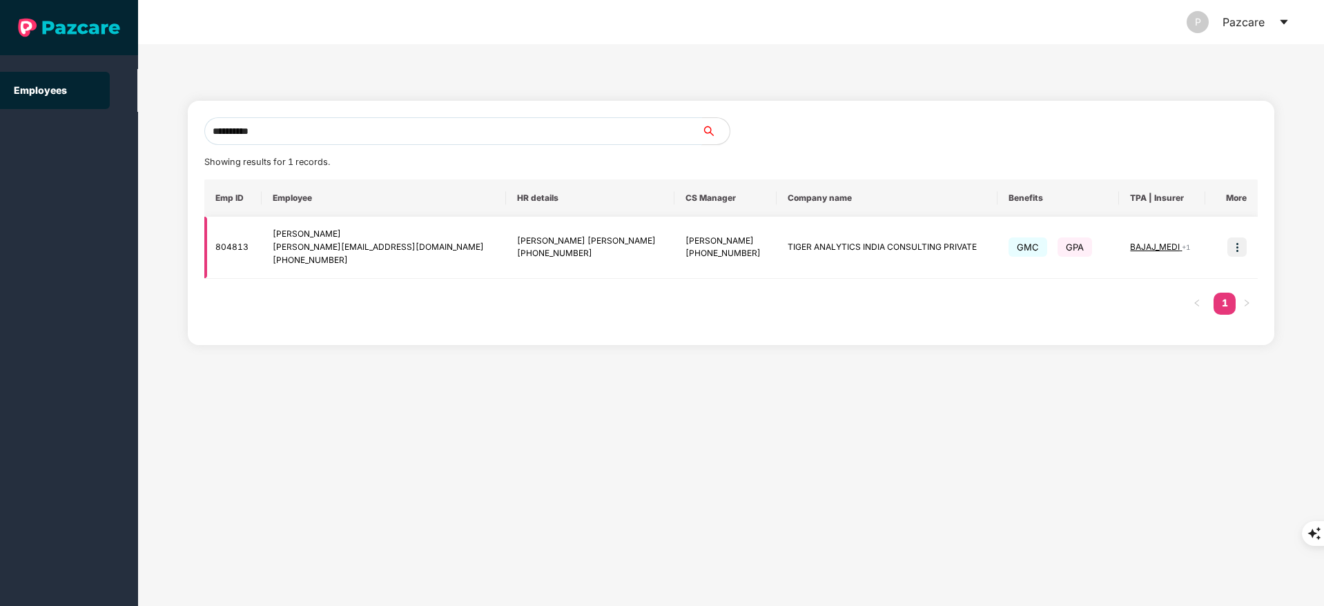
type input "**********"
click at [1237, 246] on img at bounding box center [1236, 246] width 19 height 19
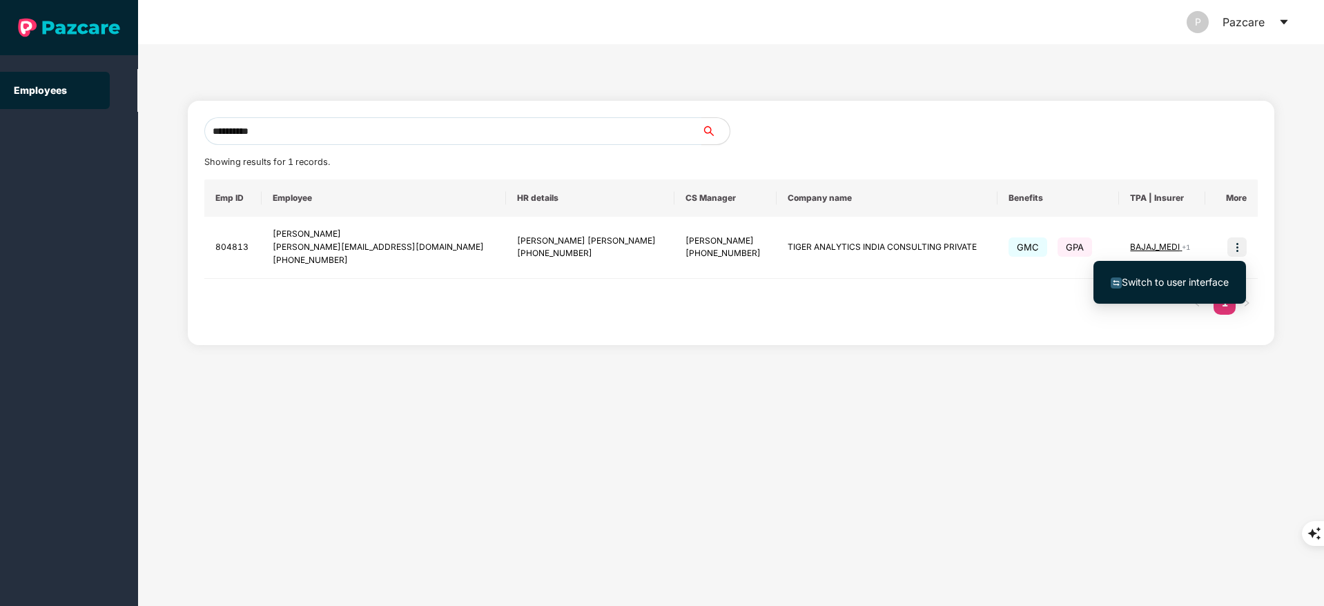
click at [1184, 300] on ul "Switch to user interface" at bounding box center [1169, 282] width 153 height 43
click at [1182, 277] on span "Switch to user interface" at bounding box center [1175, 282] width 107 height 12
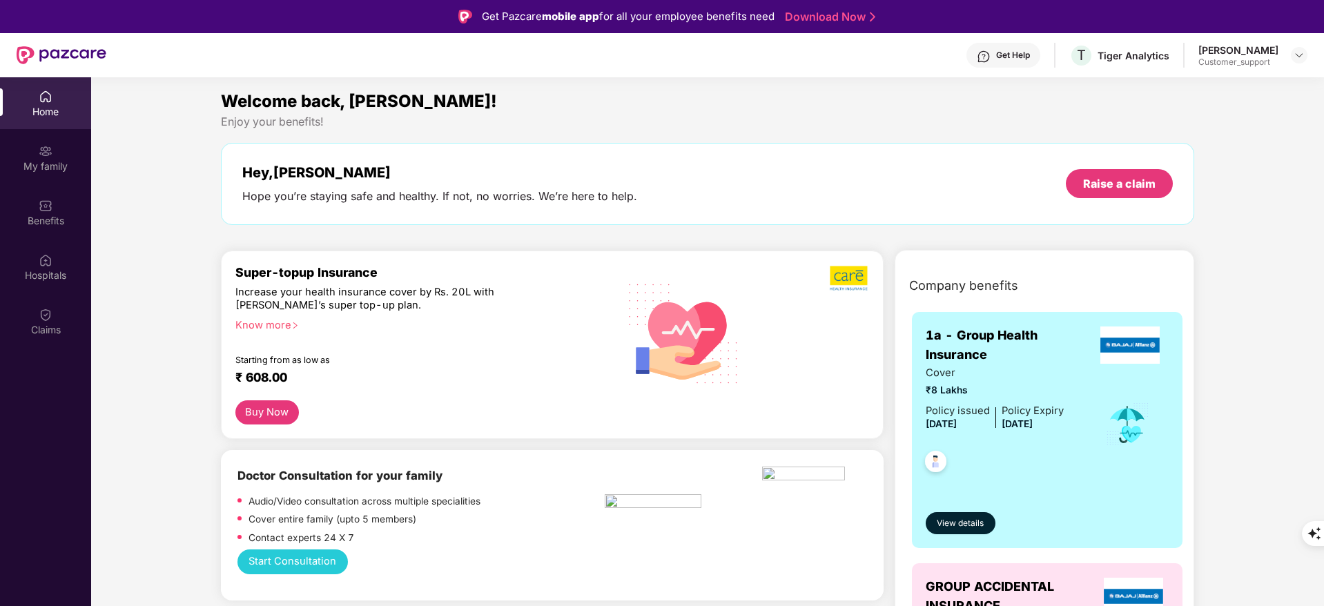
click at [65, 220] on div "Benefits" at bounding box center [45, 221] width 91 height 14
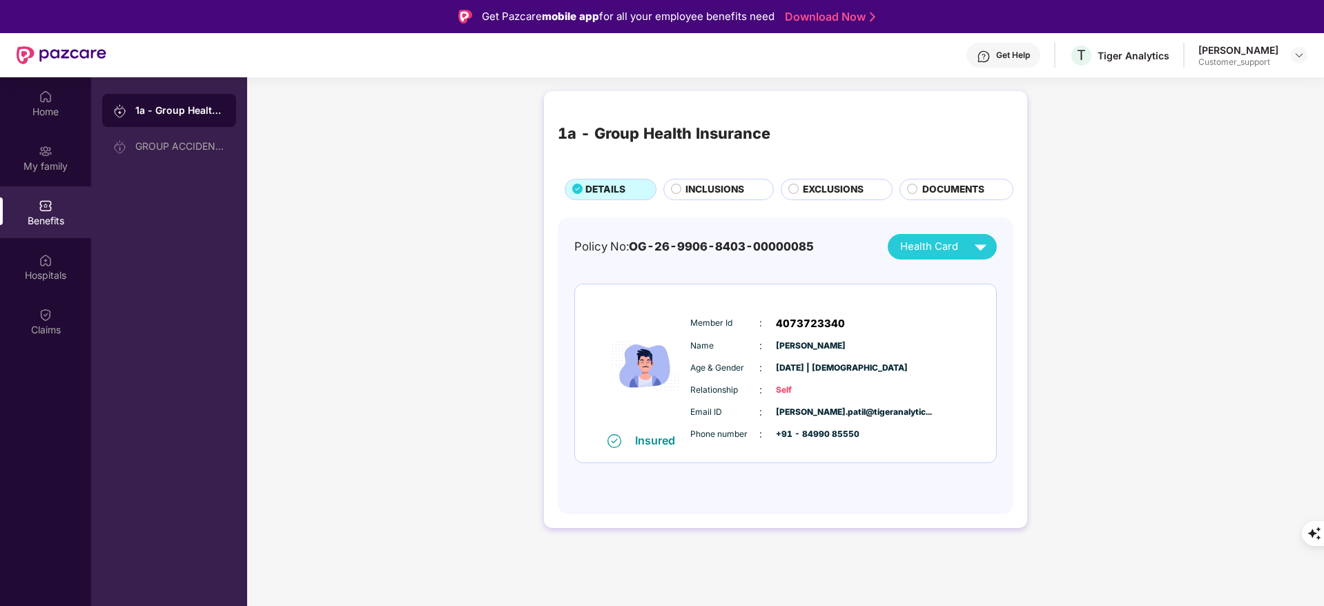
click at [700, 189] on span "INCLUSIONS" at bounding box center [714, 189] width 59 height 15
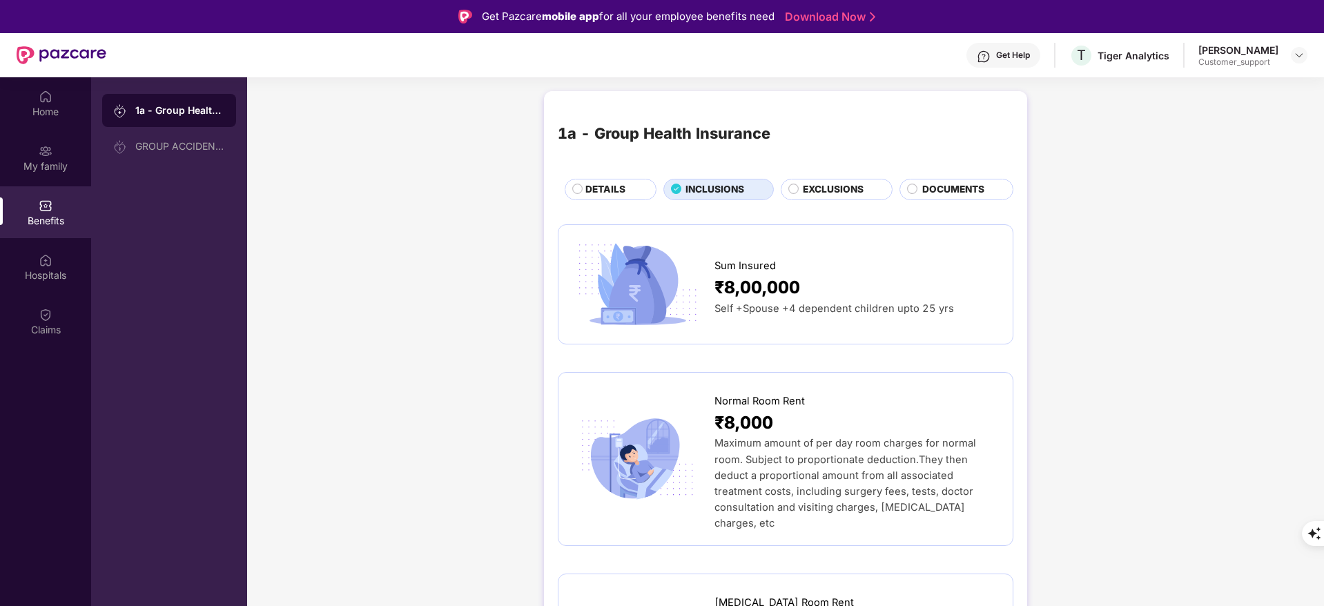
click at [585, 193] on span "DETAILS" at bounding box center [605, 189] width 40 height 15
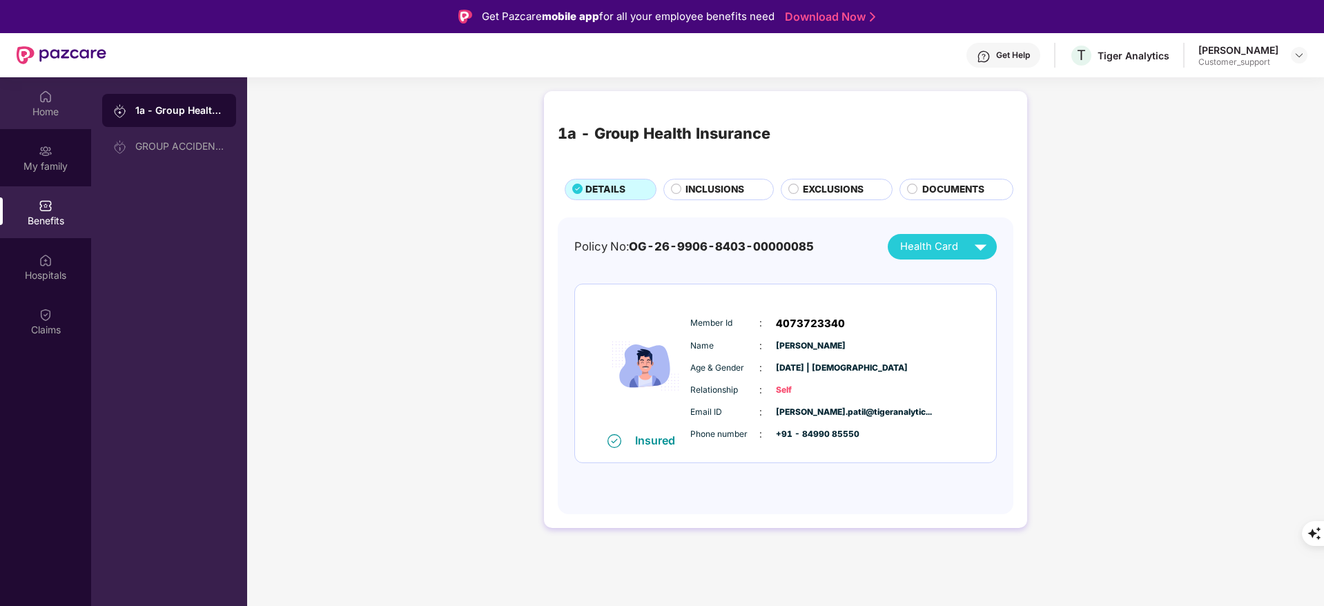
click at [37, 117] on div "Home" at bounding box center [45, 112] width 91 height 14
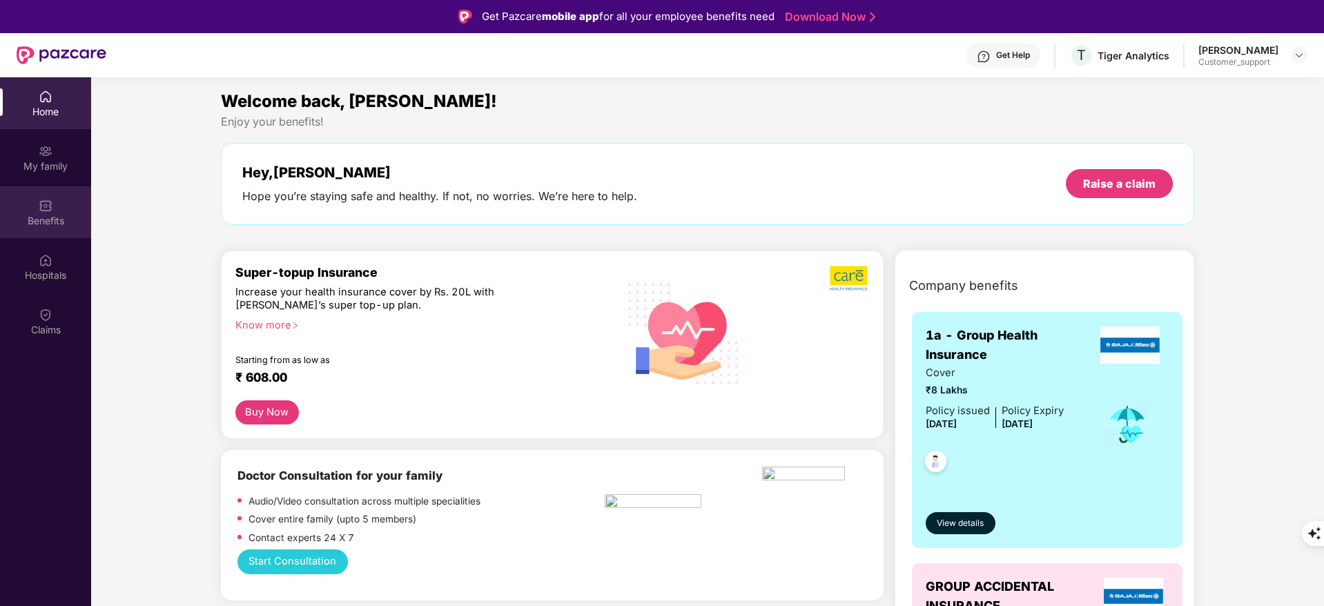
click at [72, 215] on div "Benefits" at bounding box center [45, 221] width 91 height 14
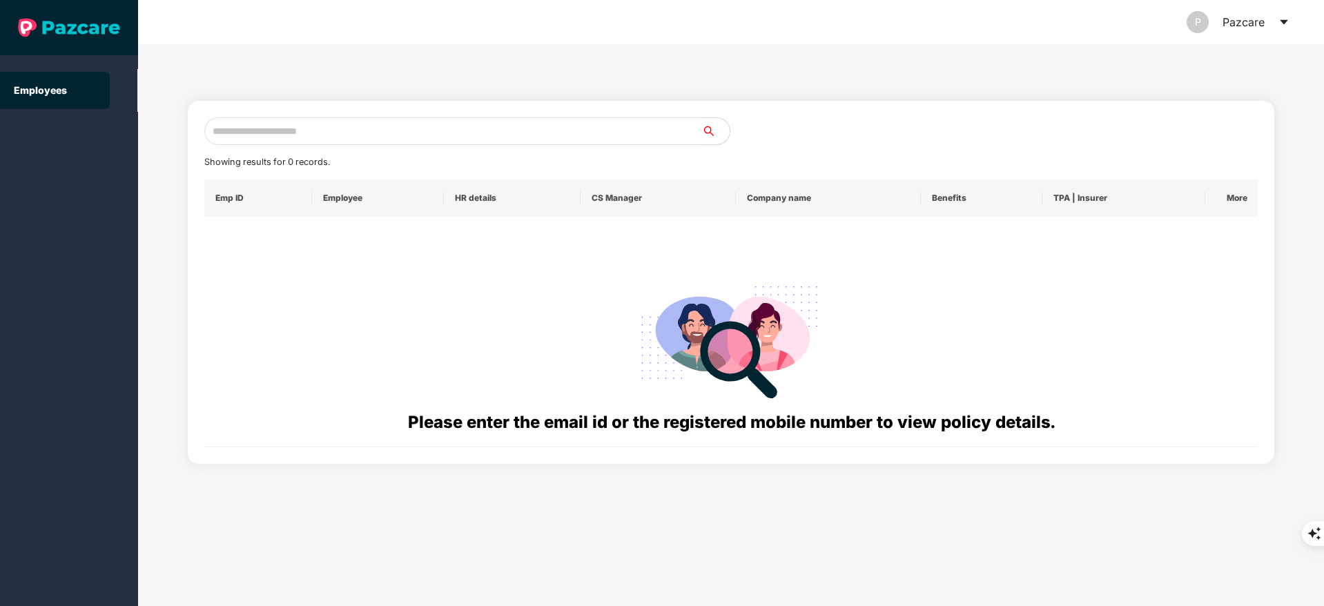
click at [258, 124] on input "text" at bounding box center [453, 131] width 498 height 28
paste input "**********"
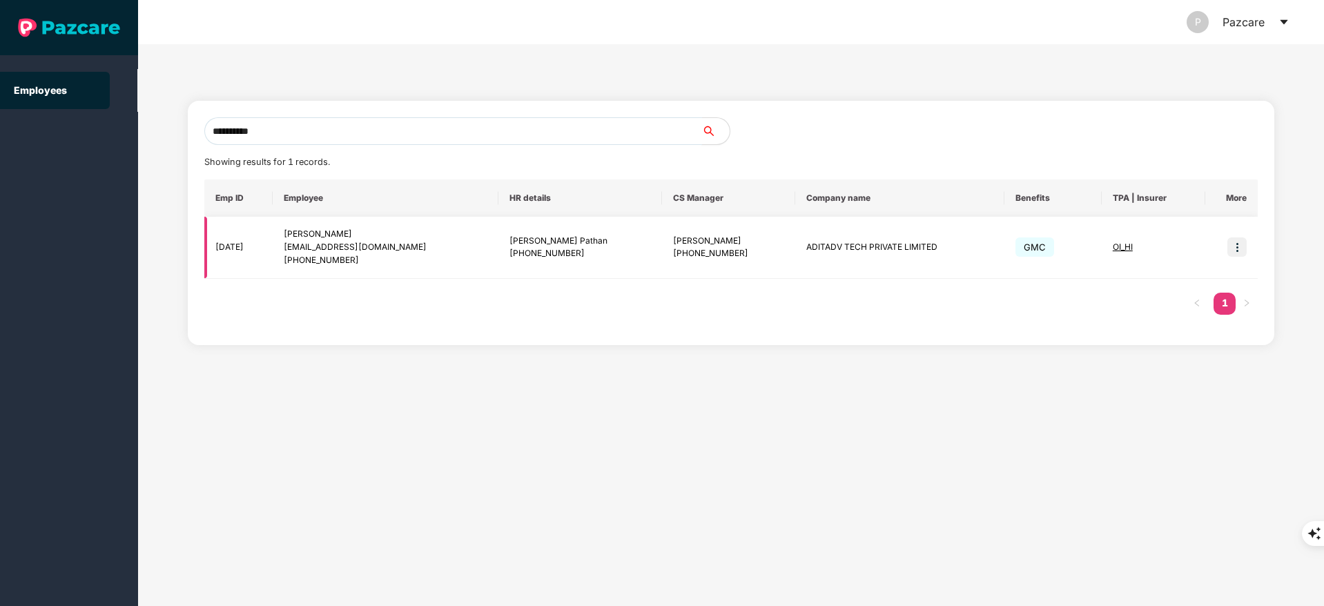
type input "**********"
click at [1245, 239] on img at bounding box center [1236, 246] width 19 height 19
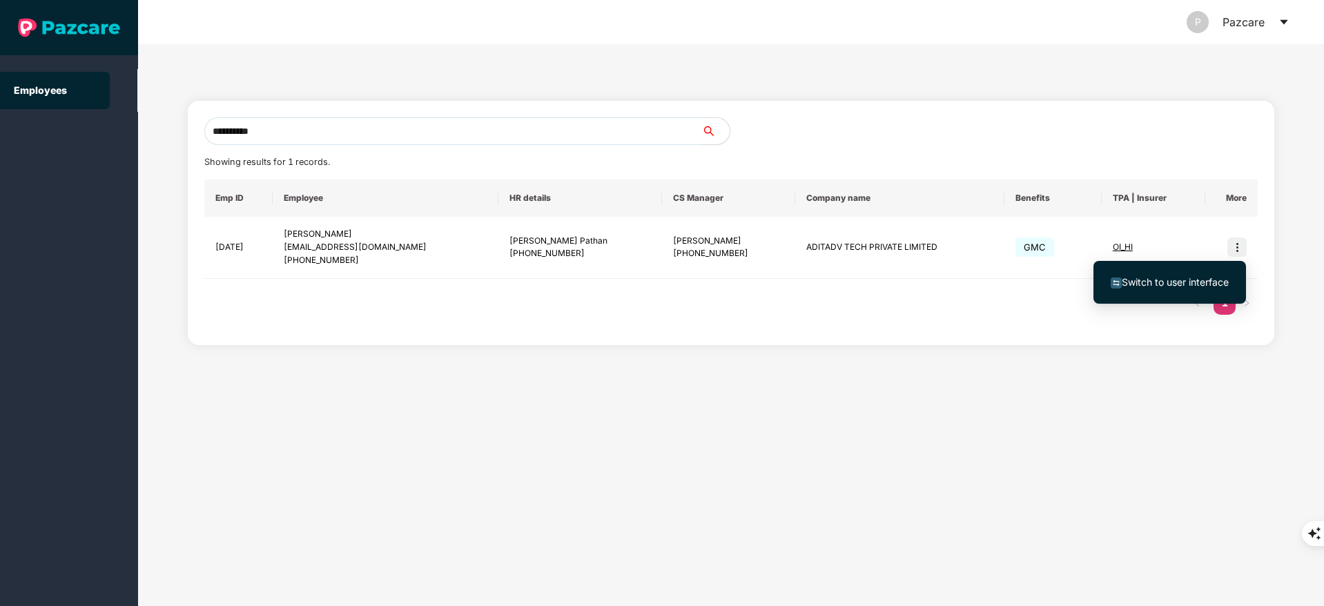
click at [1182, 282] on span "Switch to user interface" at bounding box center [1175, 282] width 107 height 12
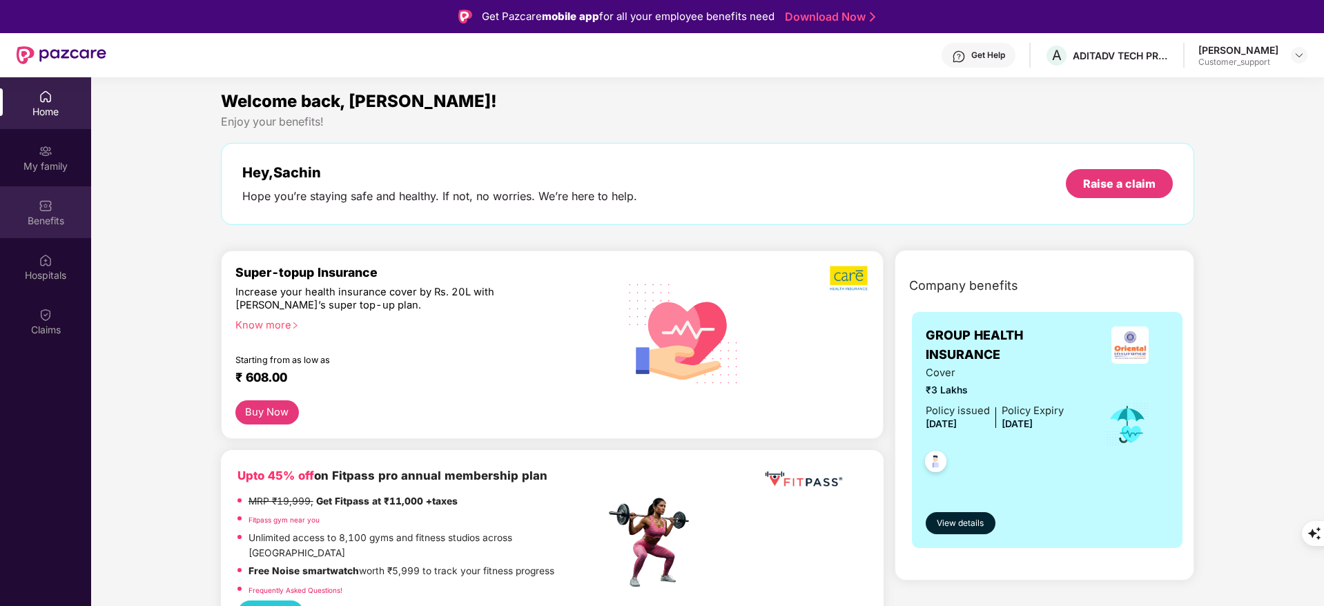
click at [42, 226] on div "Benefits" at bounding box center [45, 221] width 91 height 14
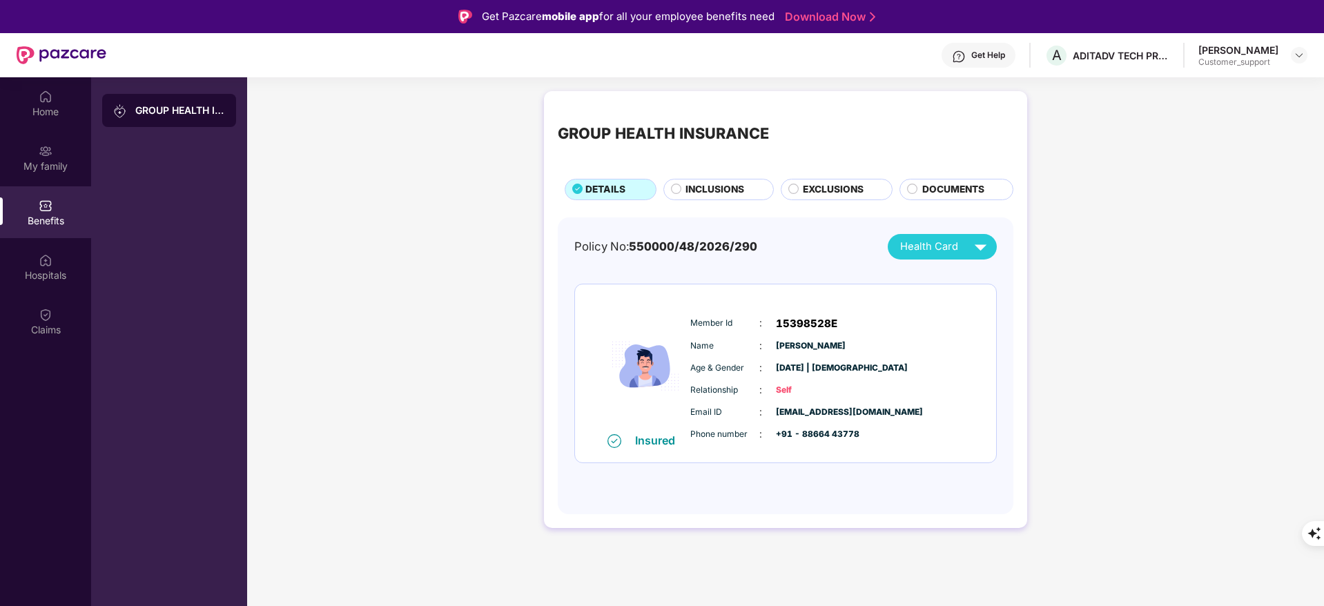
click at [699, 180] on div "INCLUSIONS" at bounding box center [718, 189] width 110 height 21
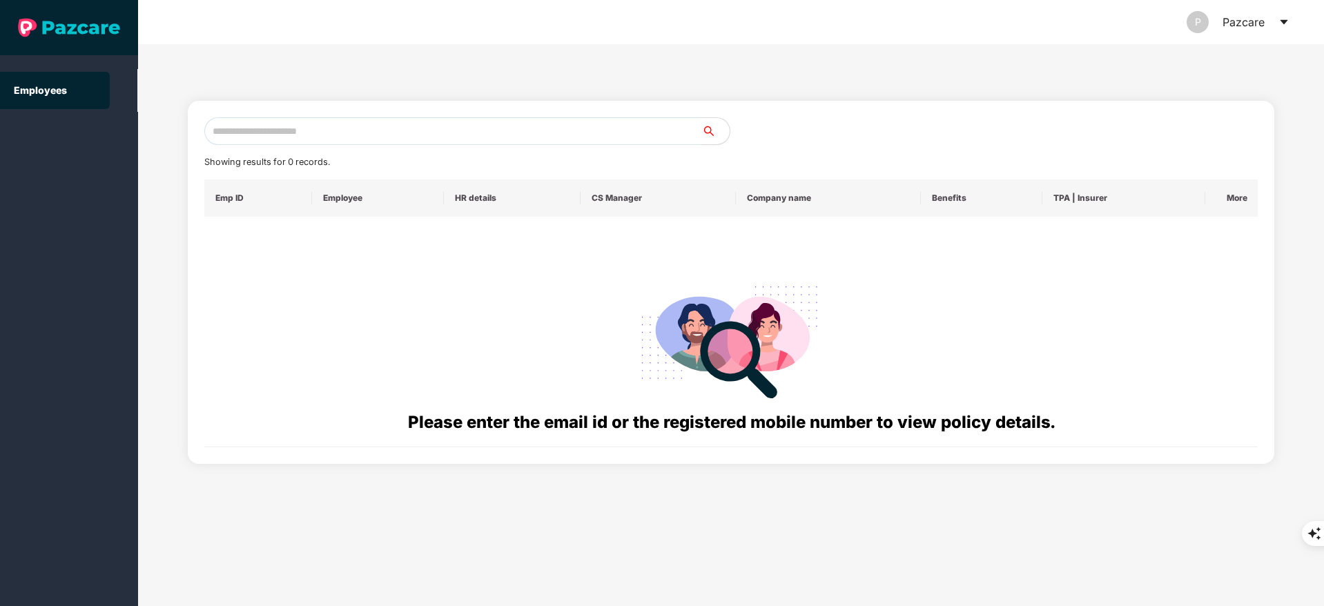
click at [313, 136] on input "text" at bounding box center [453, 131] width 498 height 28
paste input "**********"
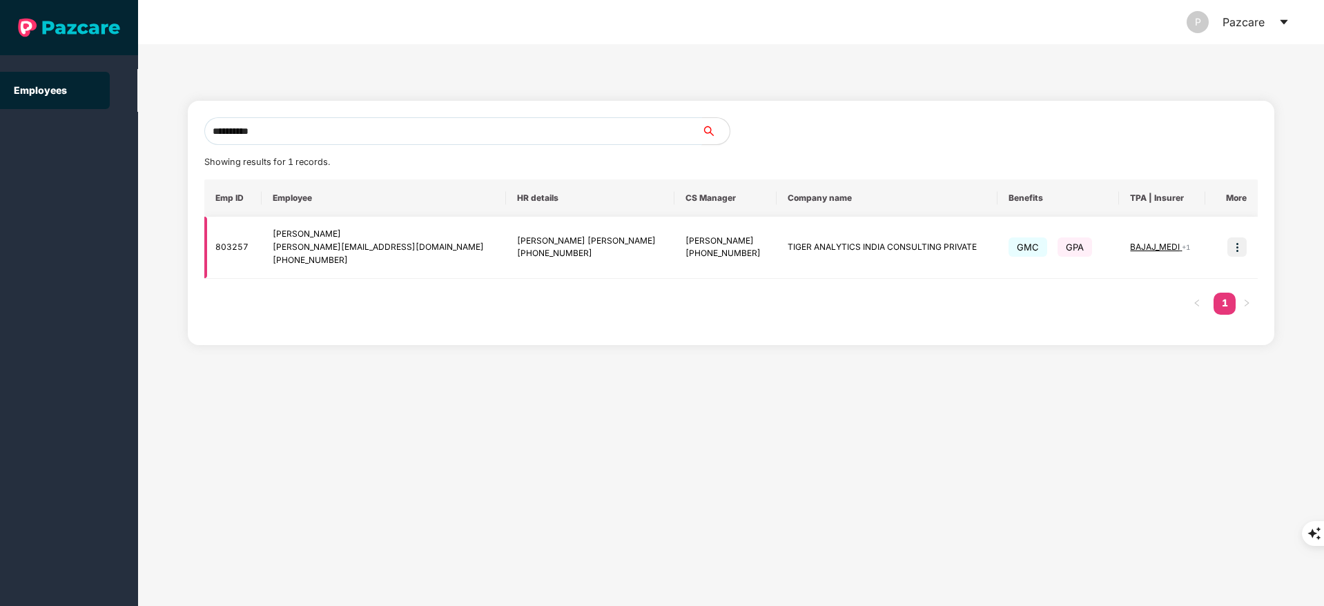
type input "**********"
click at [1238, 237] on img at bounding box center [1236, 246] width 19 height 19
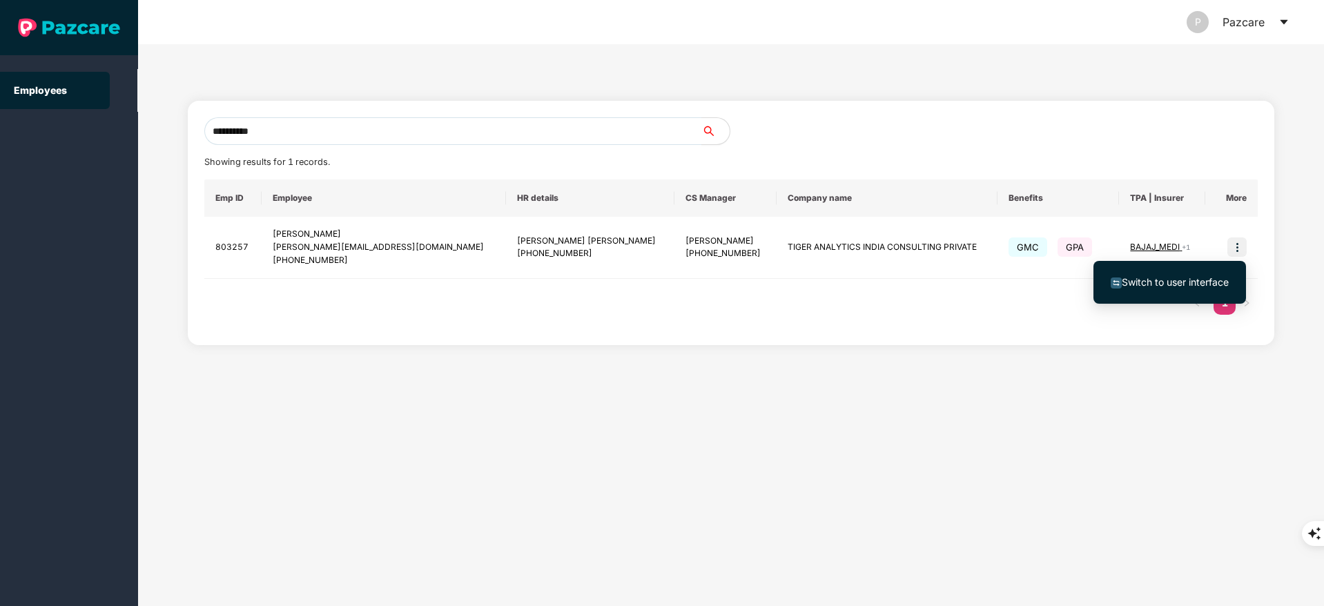
click at [1198, 286] on span "Switch to user interface" at bounding box center [1175, 282] width 107 height 12
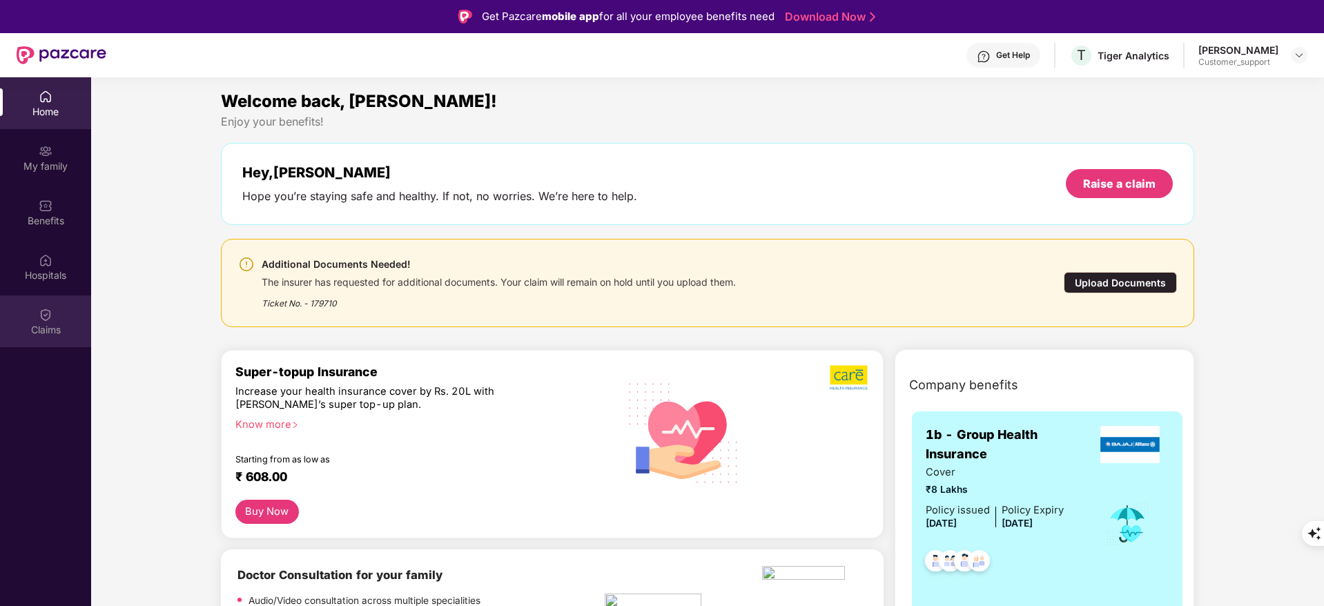
click at [39, 318] on img at bounding box center [46, 315] width 14 height 14
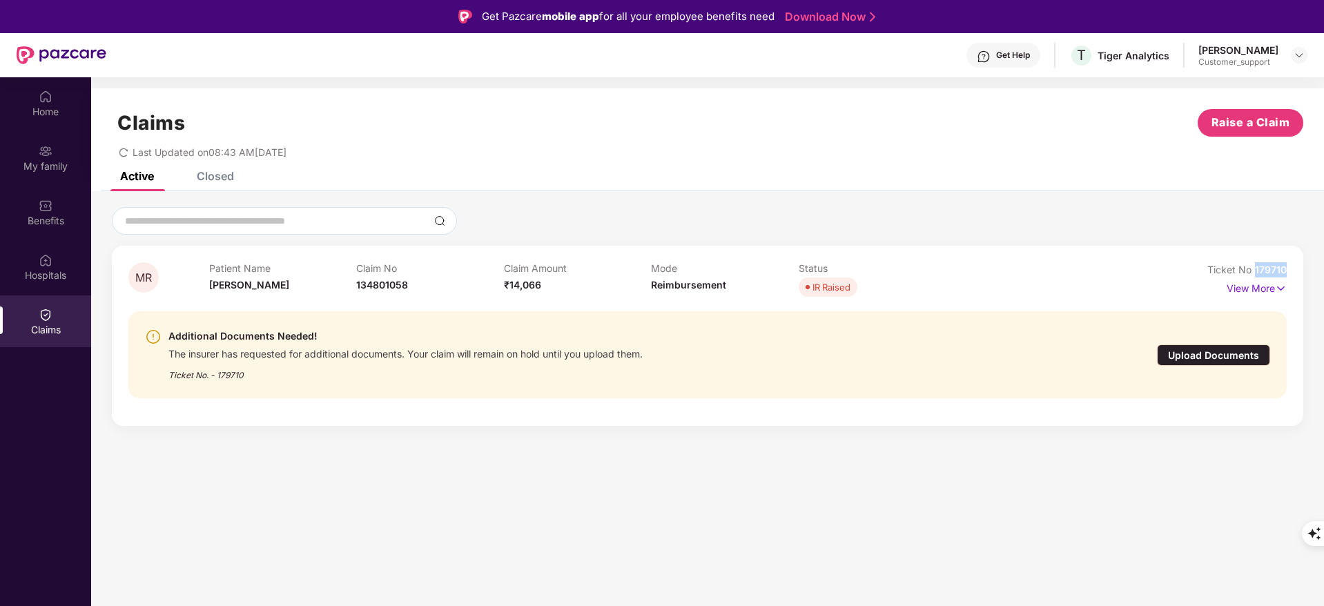
drag, startPoint x: 1251, startPoint y: 269, endPoint x: 1299, endPoint y: 256, distance: 49.9
click at [1299, 256] on div "MR Patient Name [PERSON_NAME] Claim No 134801058 Claim Amount ₹14,066 Mode Reim…" at bounding box center [707, 336] width 1191 height 180
copy span "179710"
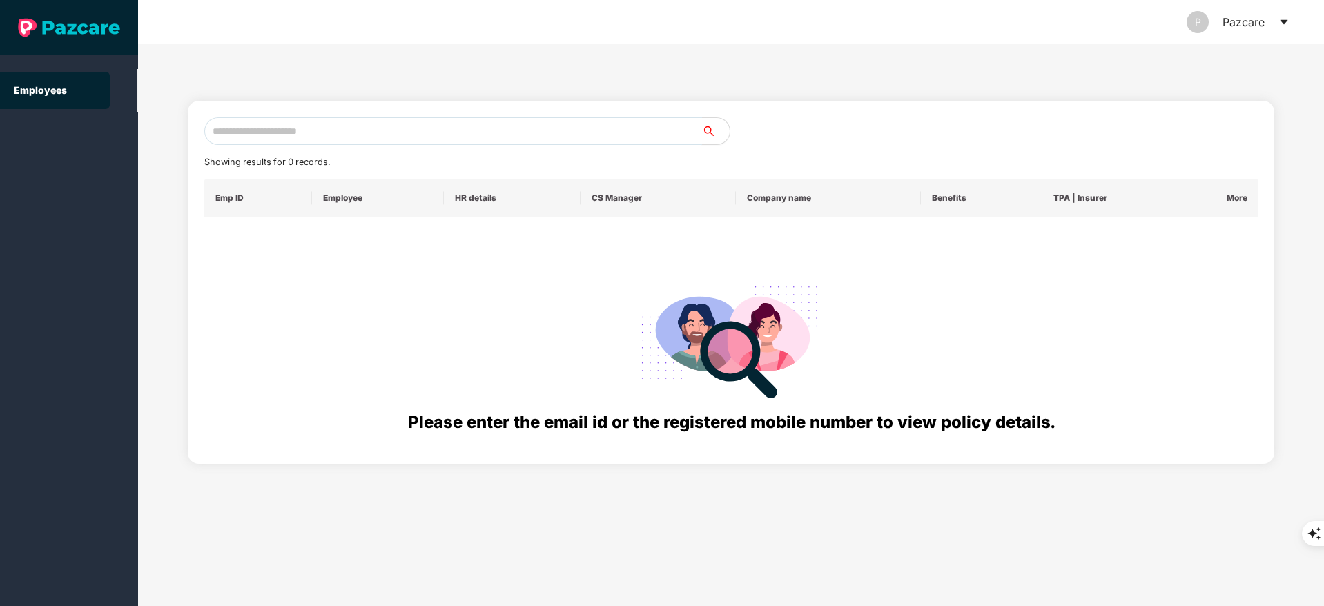
click at [275, 125] on input "text" at bounding box center [453, 131] width 498 height 28
paste input "**********"
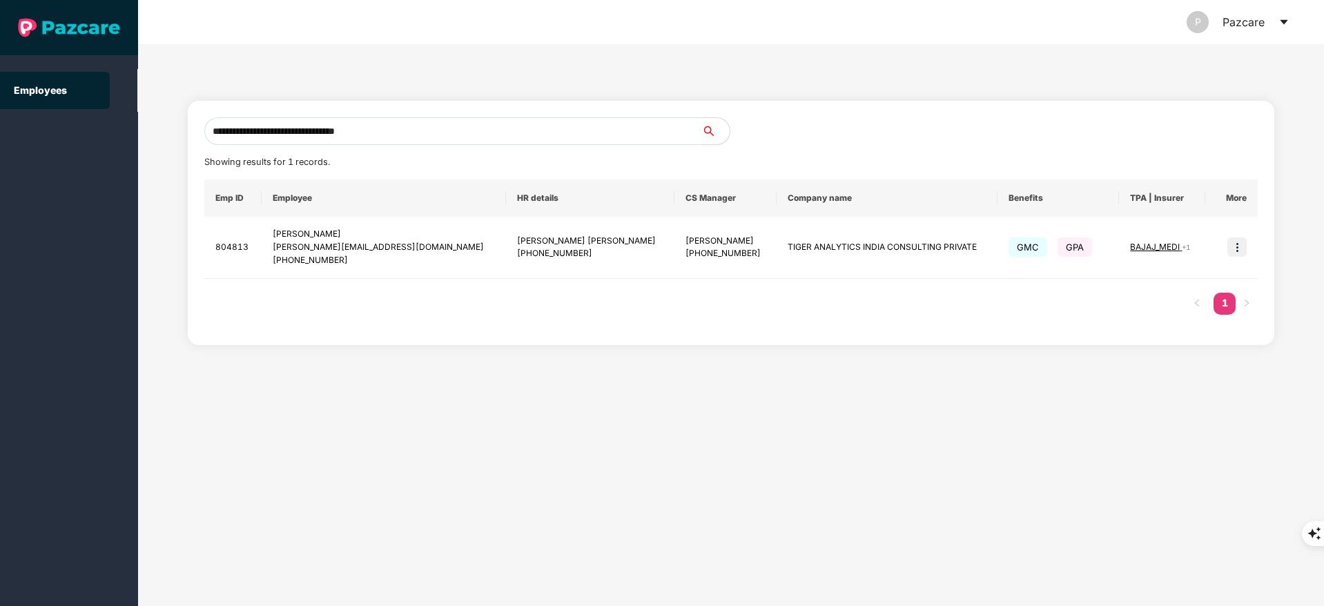
type input "**********"
click at [1232, 248] on img at bounding box center [1236, 246] width 19 height 19
click at [1188, 277] on span "Switch to user interface" at bounding box center [1175, 282] width 107 height 12
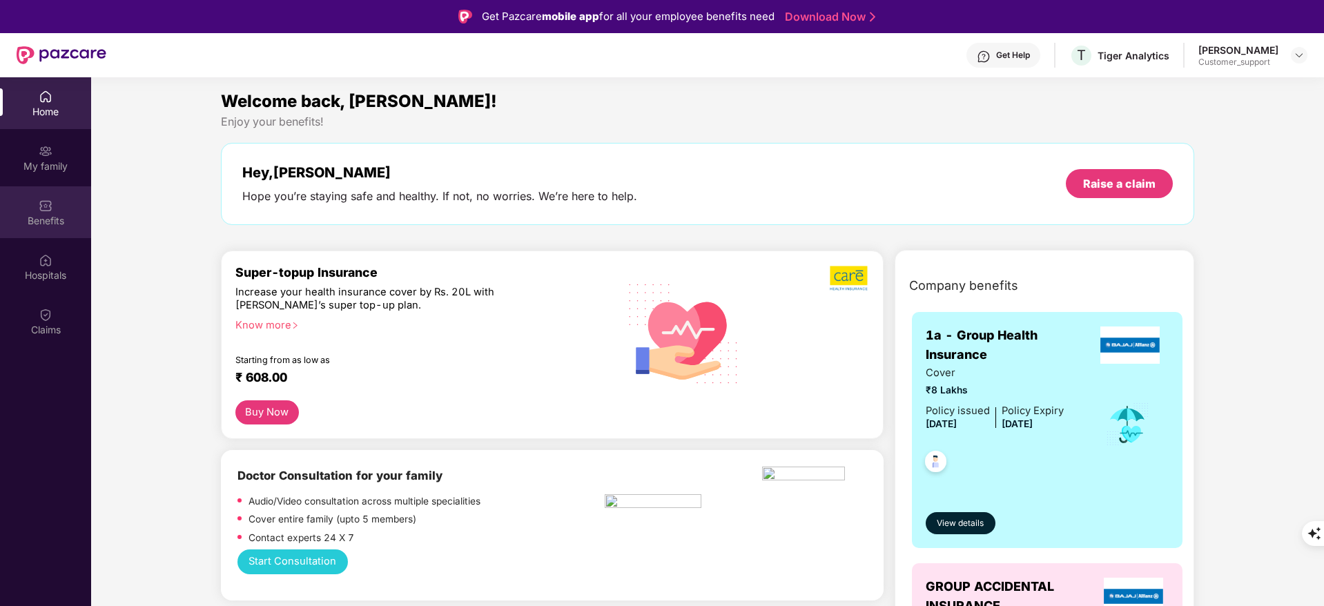
click at [72, 211] on div "Benefits" at bounding box center [45, 212] width 91 height 52
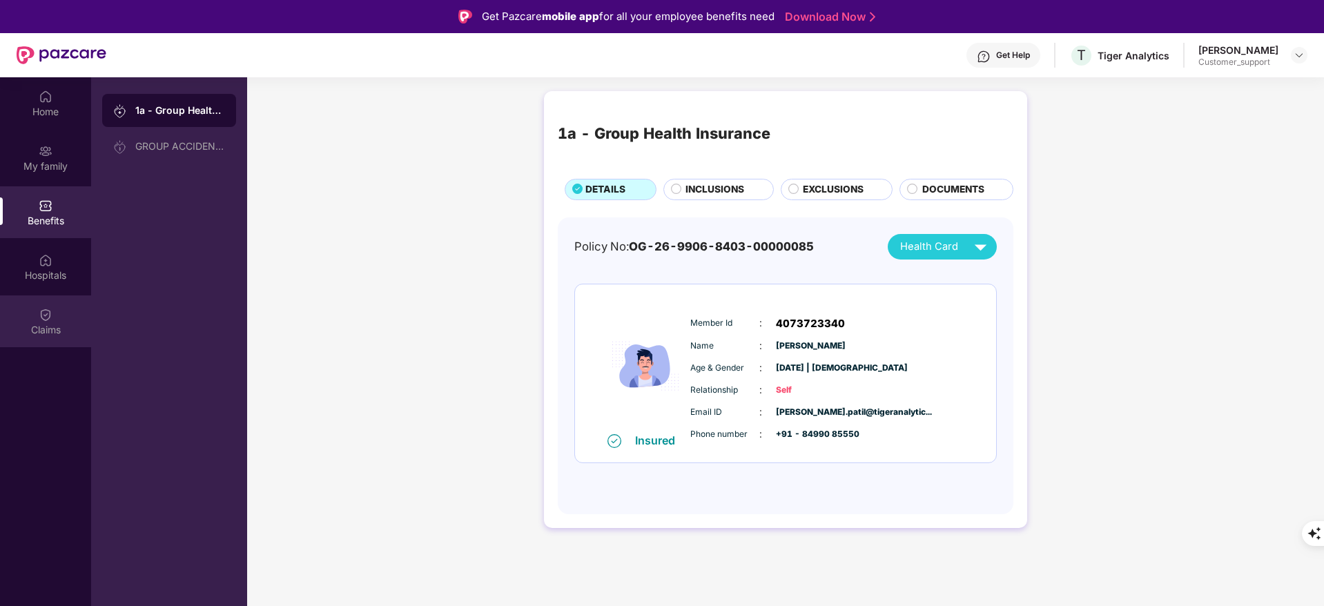
click at [79, 328] on div "Claims" at bounding box center [45, 330] width 91 height 14
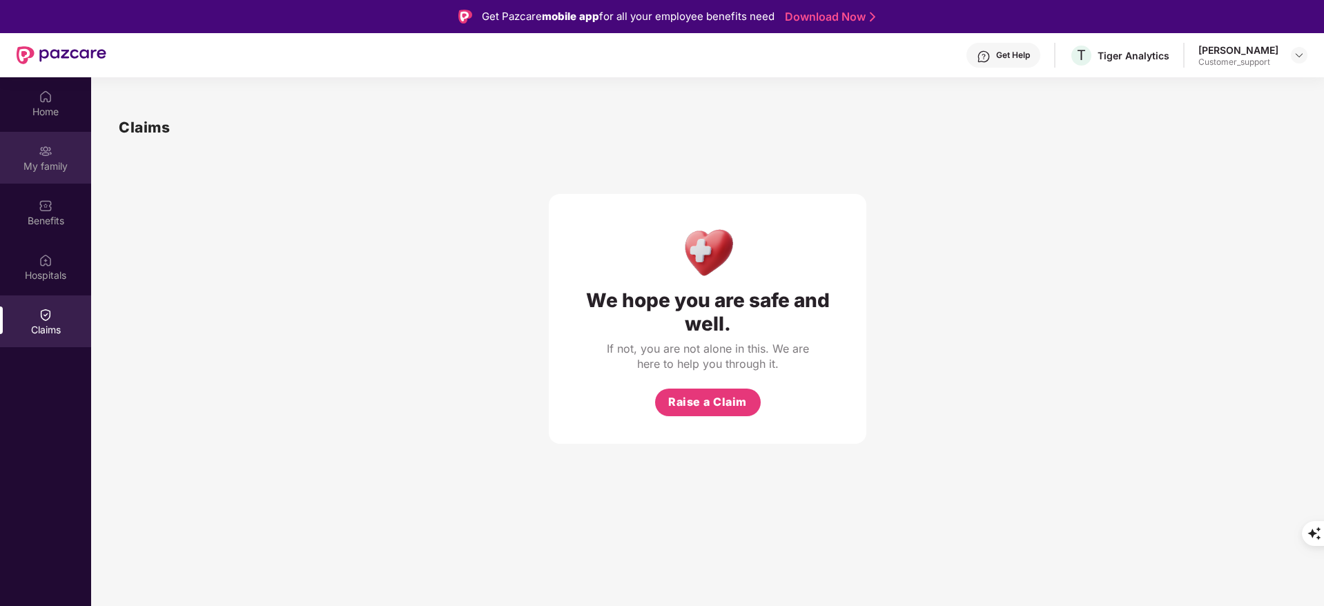
click at [41, 153] on img at bounding box center [46, 151] width 14 height 14
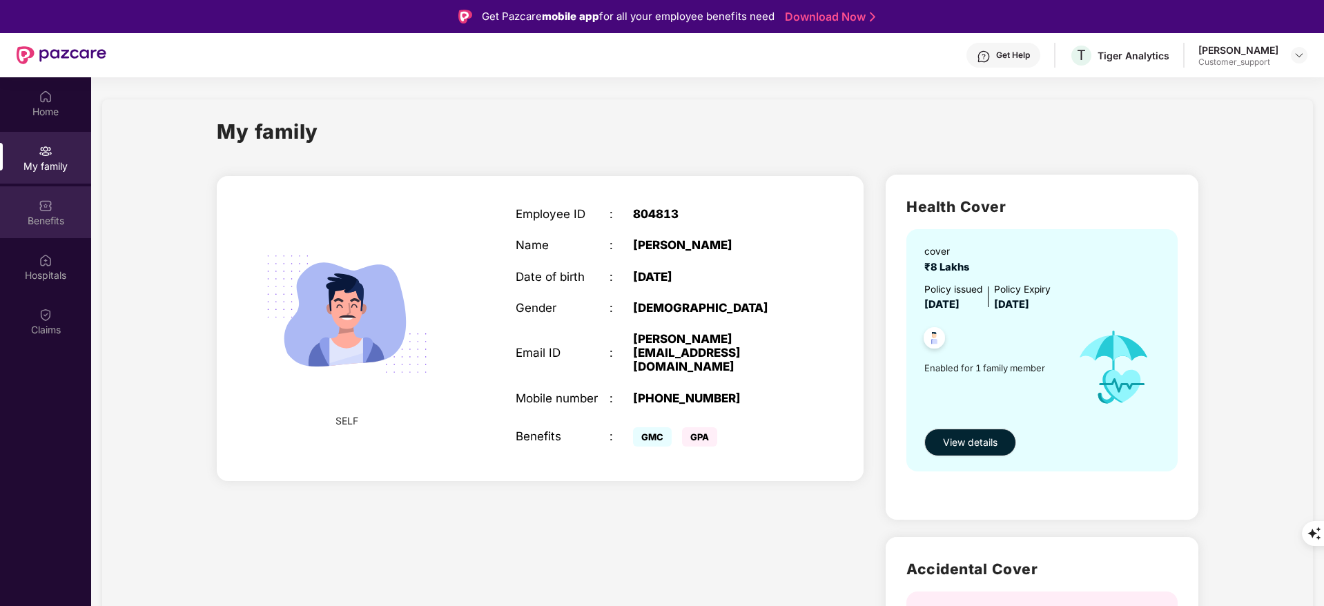
click at [55, 227] on div "Benefits" at bounding box center [45, 212] width 91 height 52
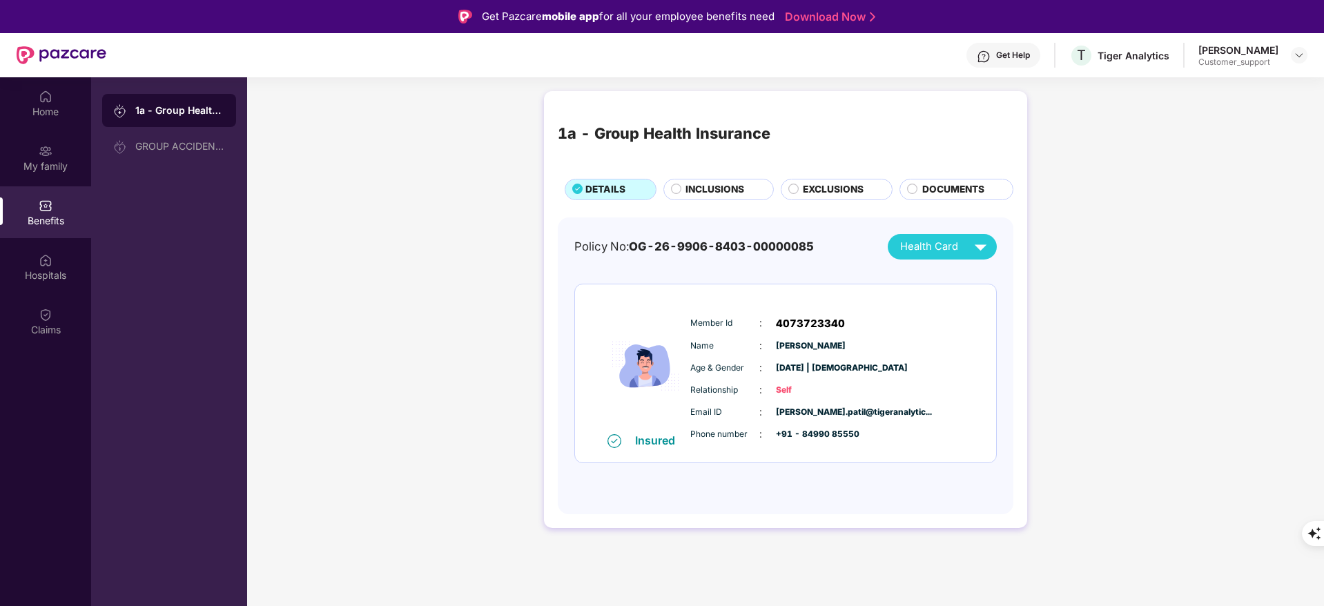
click at [692, 173] on div "1a - Group Health Insurance DETAILS INCLUSIONS EXCLUSIONS DOCUMENTS" at bounding box center [786, 152] width 456 height 95
click at [687, 188] on span "INCLUSIONS" at bounding box center [714, 189] width 59 height 15
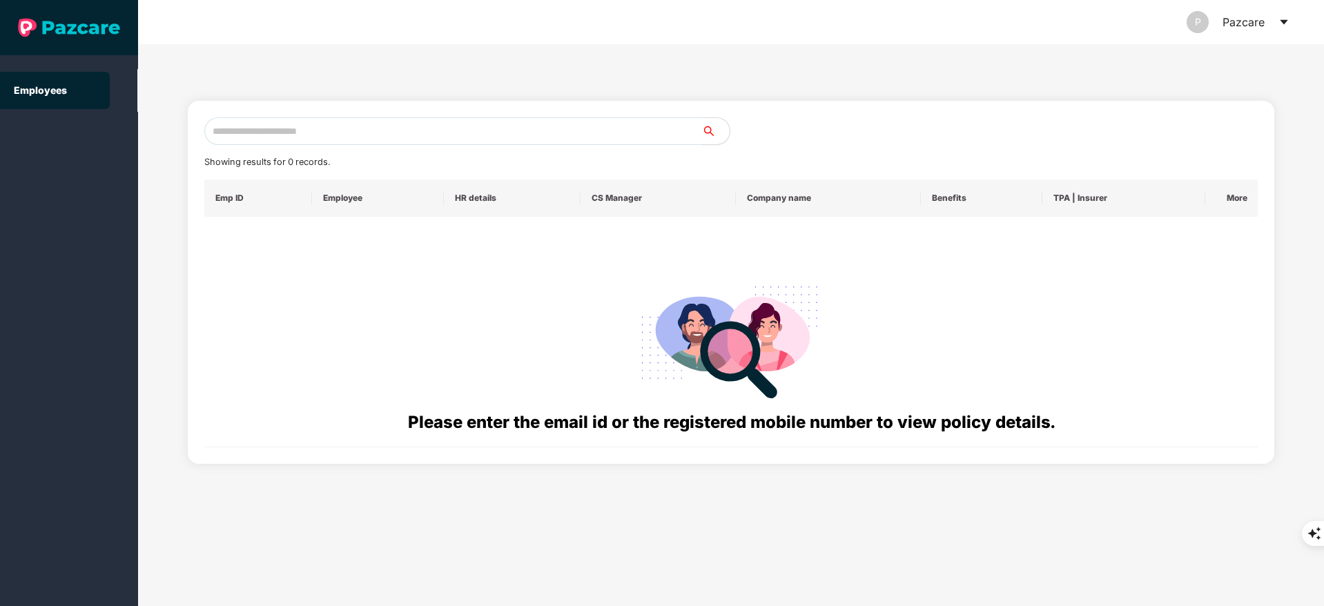
click at [298, 139] on input "text" at bounding box center [453, 131] width 498 height 28
paste input "**********"
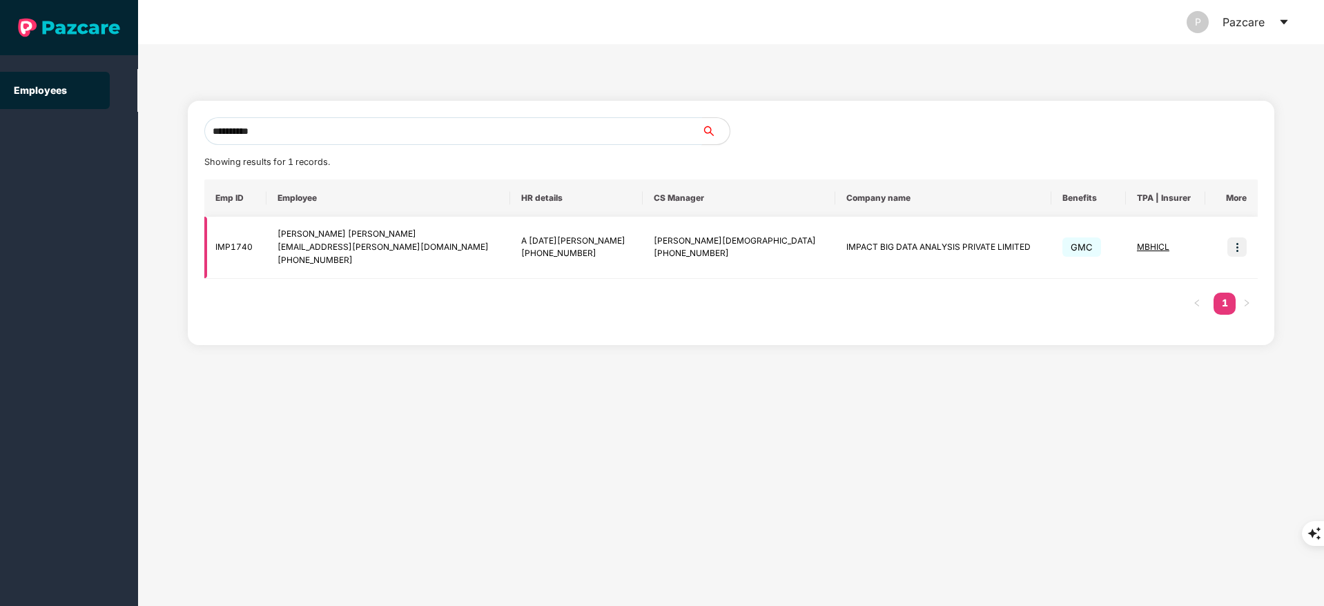
type input "**********"
click at [1229, 249] on img at bounding box center [1236, 246] width 19 height 19
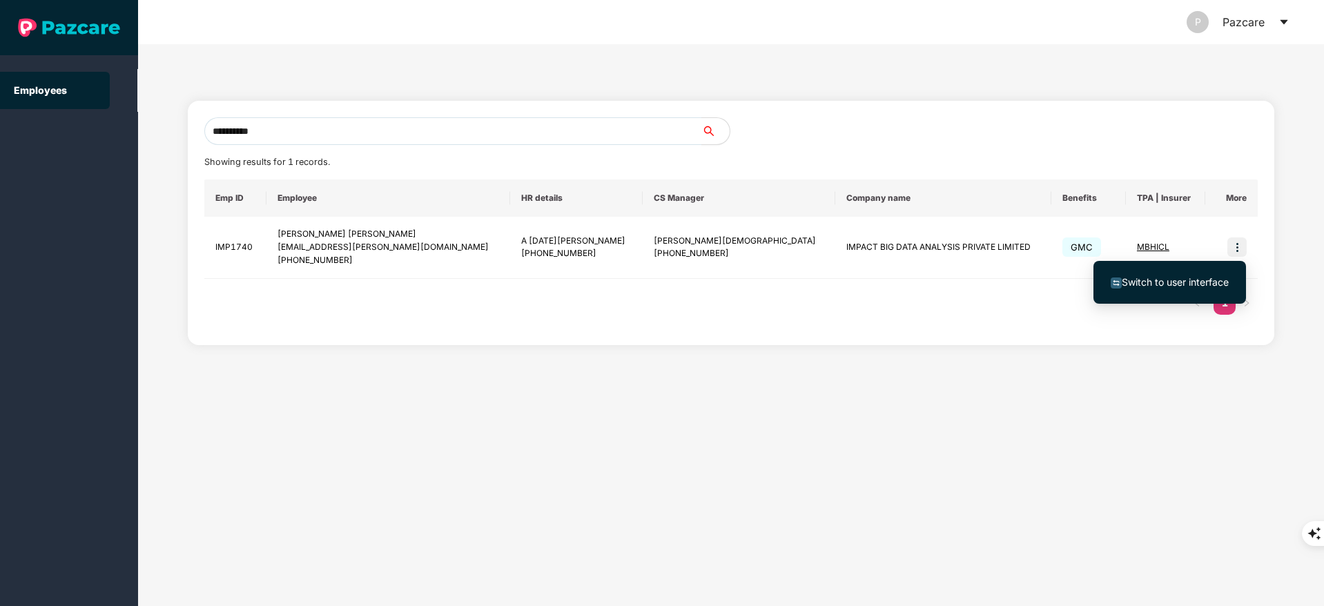
click at [1143, 298] on ul "Switch to user interface" at bounding box center [1169, 282] width 153 height 43
click at [1221, 280] on span "Switch to user interface" at bounding box center [1175, 282] width 107 height 12
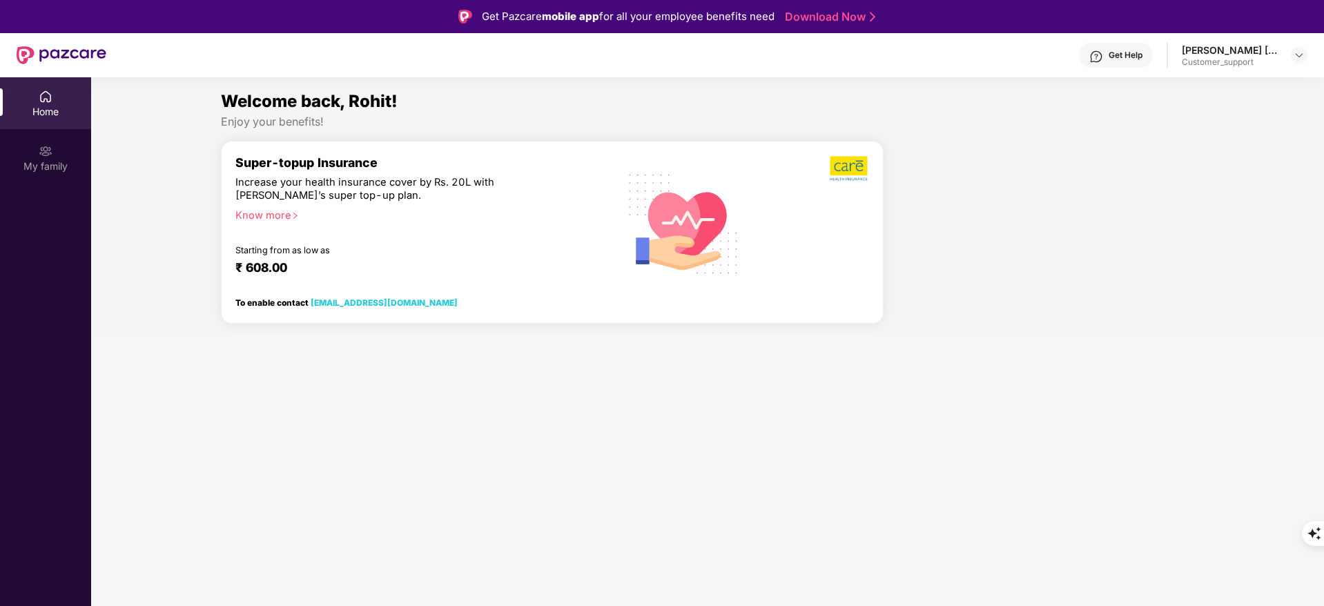
click at [50, 183] on div "My family" at bounding box center [45, 158] width 91 height 52
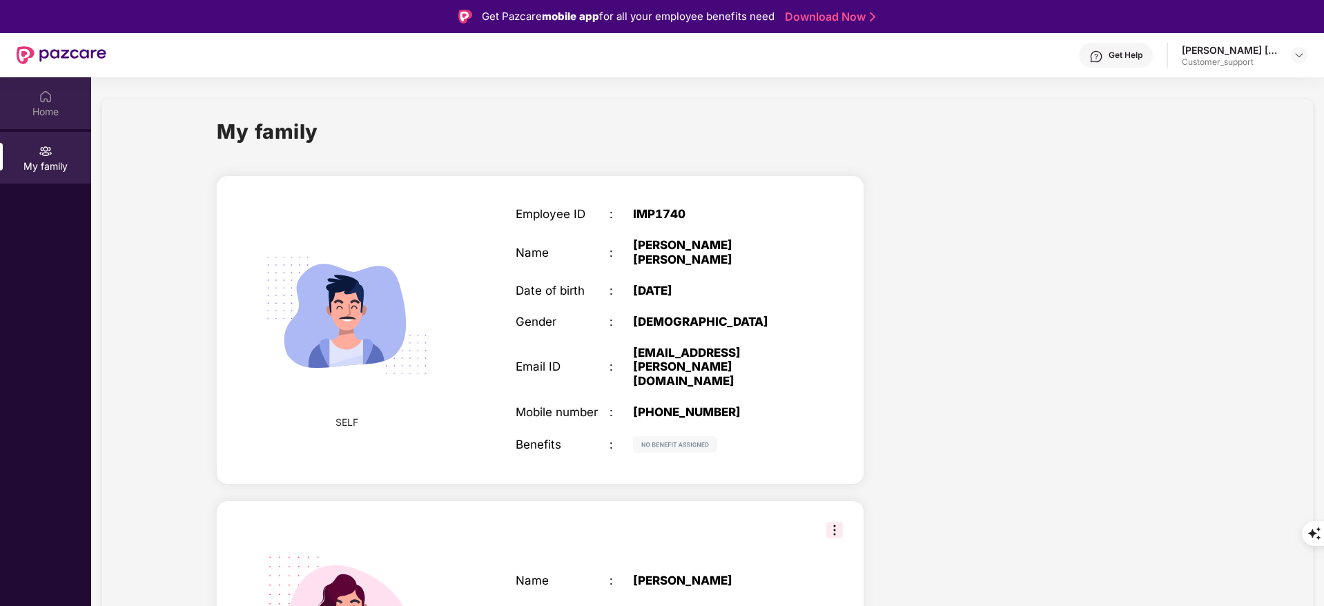
click at [79, 106] on div "Home" at bounding box center [45, 112] width 91 height 14
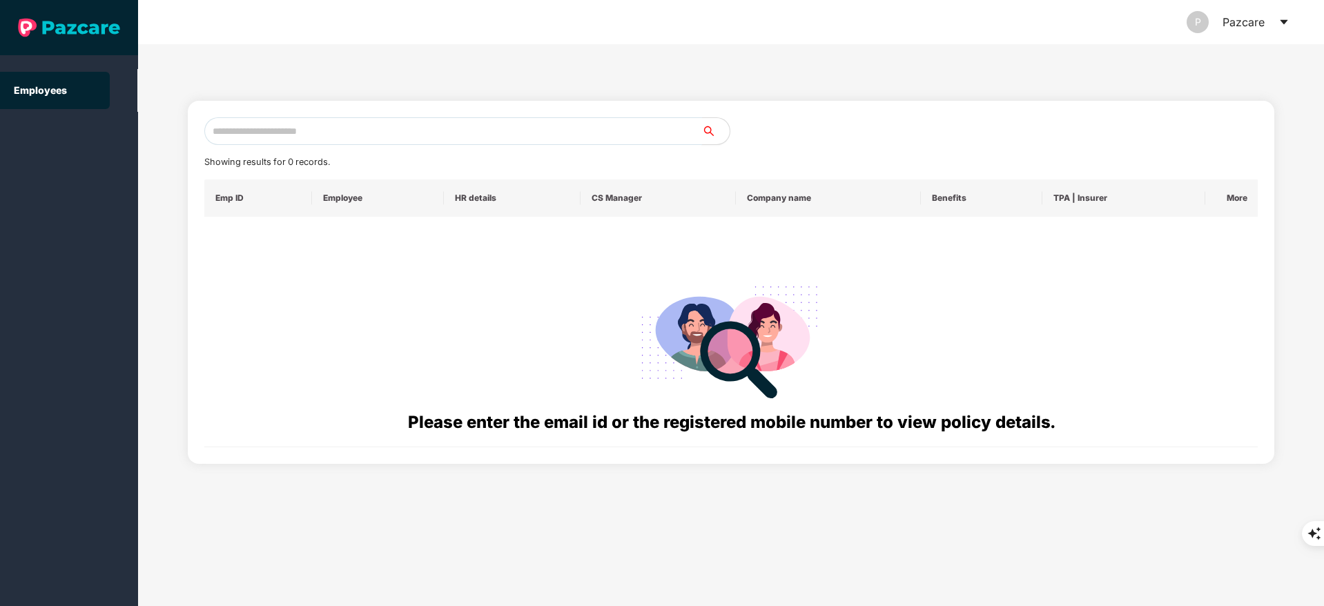
click at [337, 139] on input "text" at bounding box center [453, 131] width 498 height 28
paste input "**********"
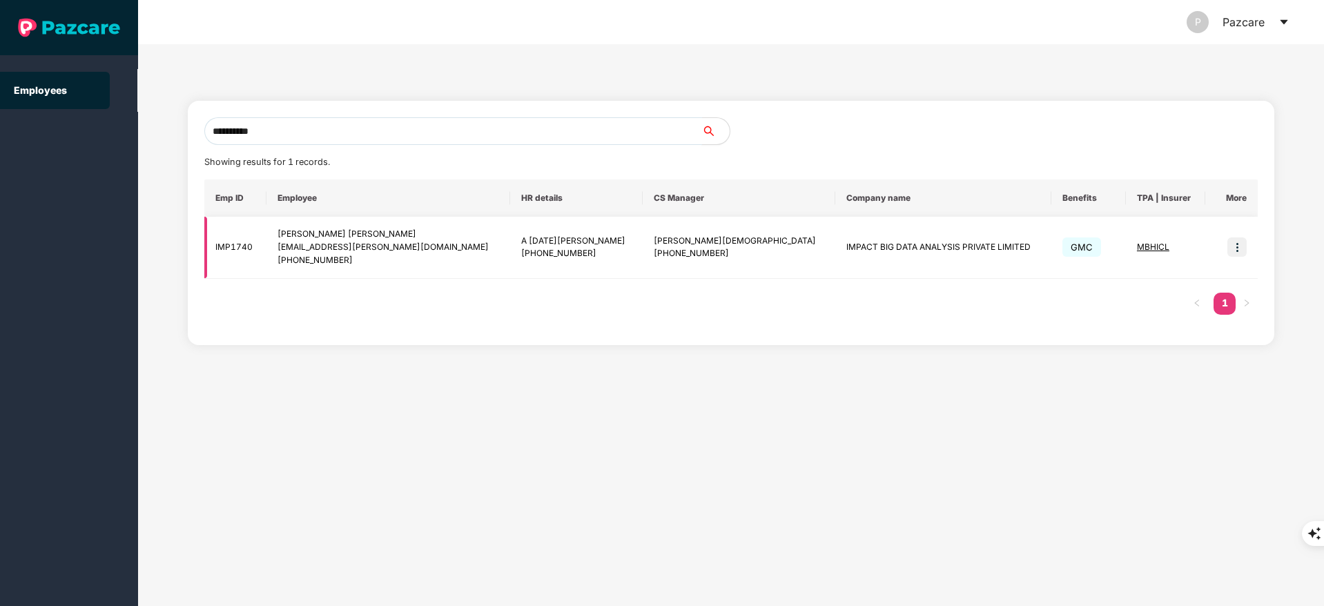
type input "**********"
click at [1234, 244] on img at bounding box center [1236, 246] width 19 height 19
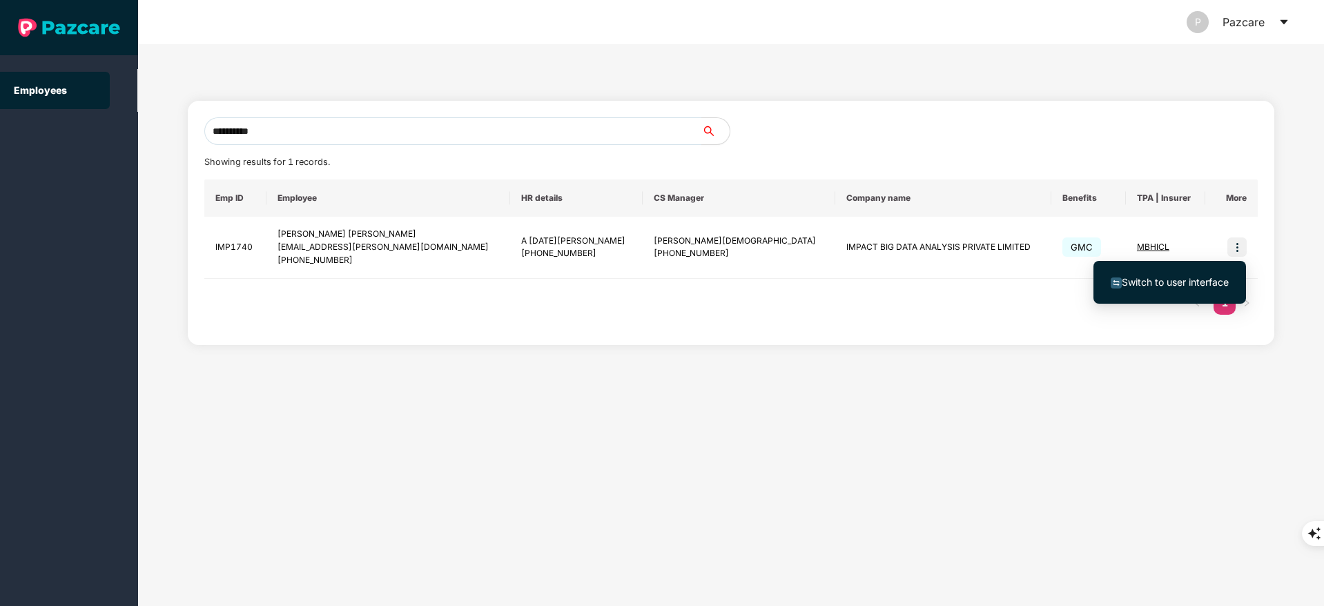
click at [1183, 280] on span "Switch to user interface" at bounding box center [1175, 282] width 107 height 12
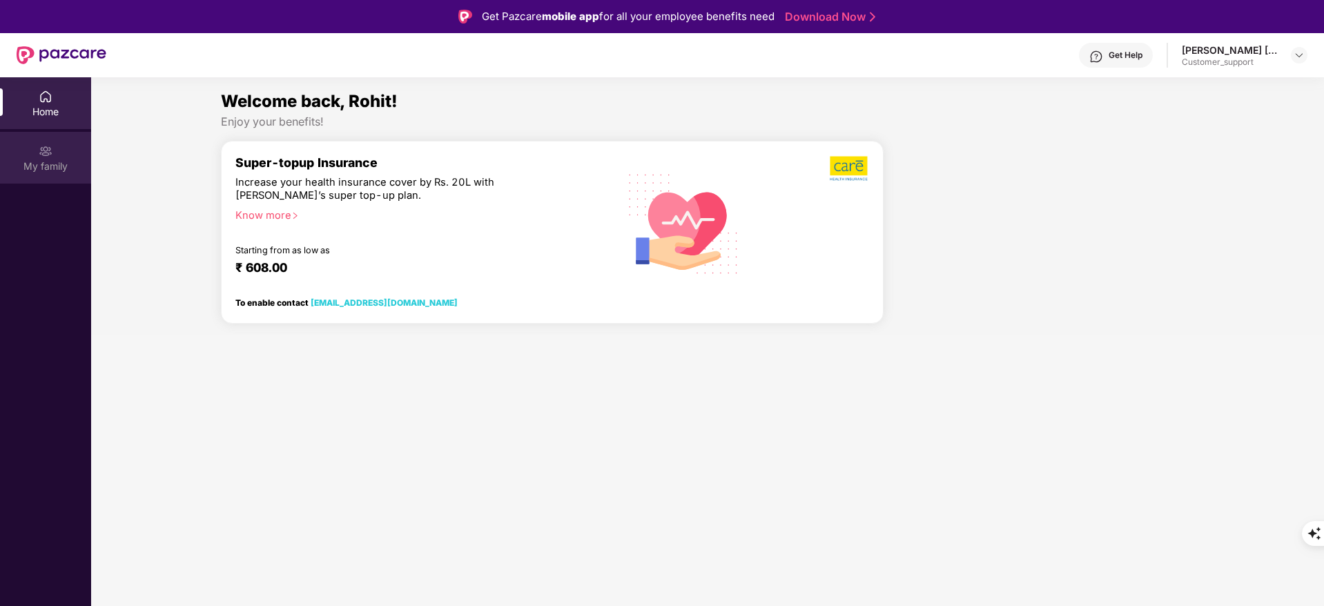
click at [59, 156] on div "My family" at bounding box center [45, 158] width 91 height 52
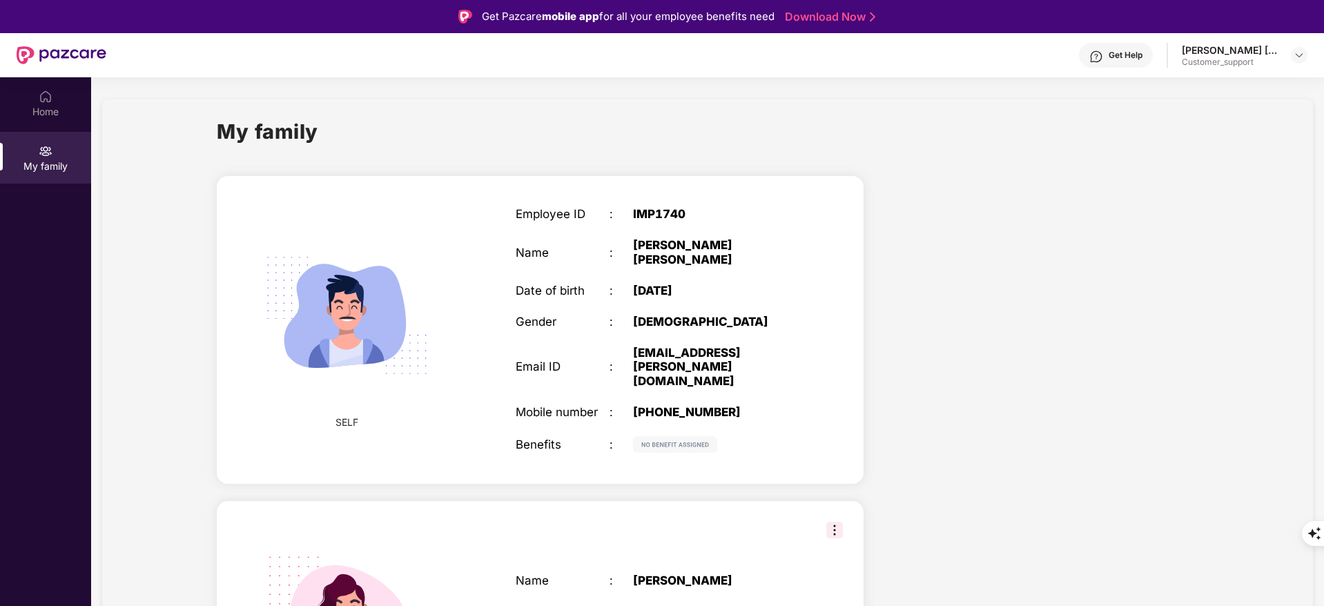
click at [1111, 52] on div "Get Help" at bounding box center [1126, 55] width 34 height 11
click at [894, 184] on div at bounding box center [1042, 606] width 335 height 884
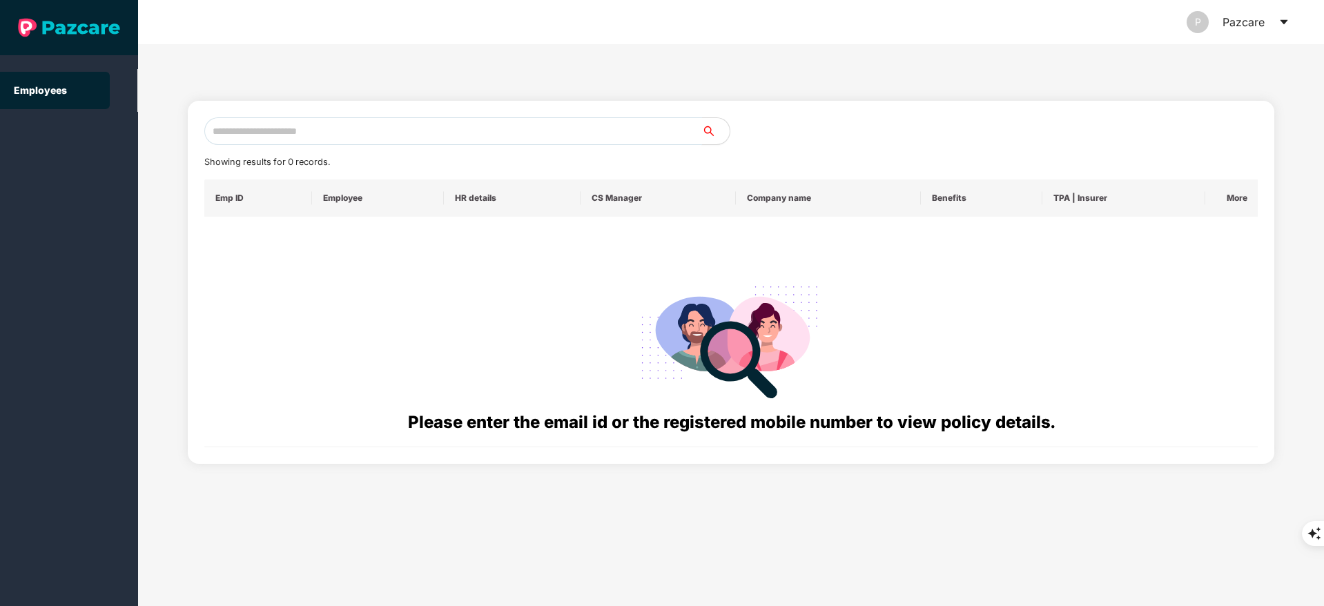
click at [265, 137] on input "text" at bounding box center [453, 131] width 498 height 28
paste input "**********"
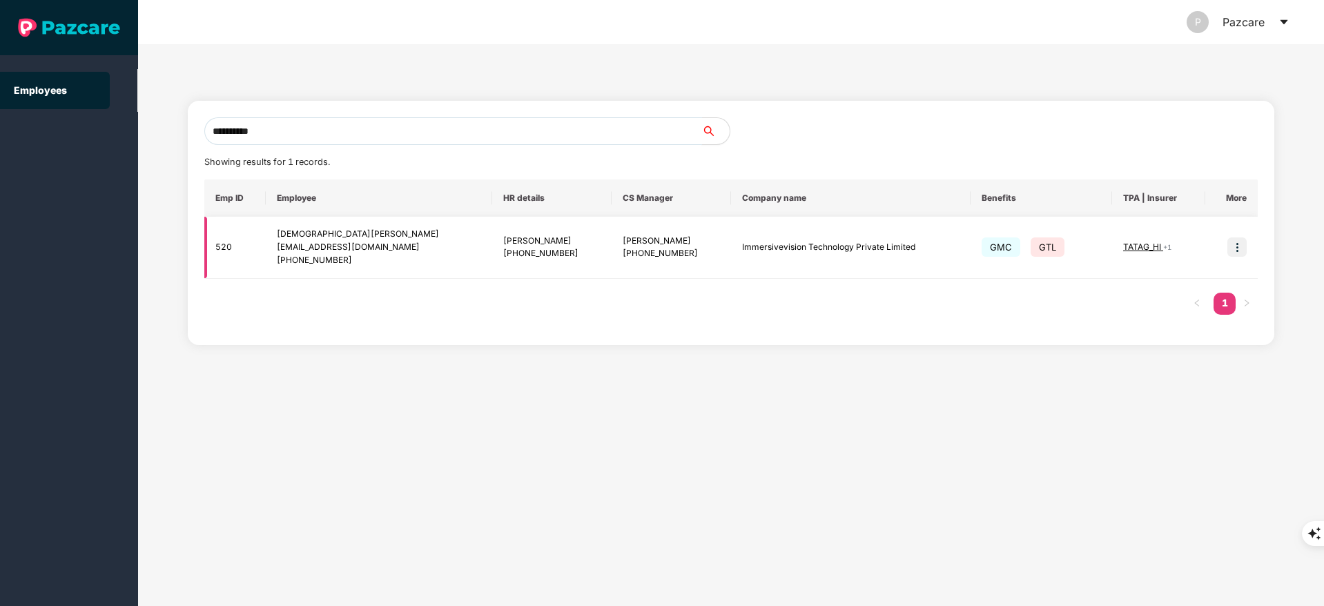
type input "**********"
click at [1238, 245] on img at bounding box center [1236, 246] width 19 height 19
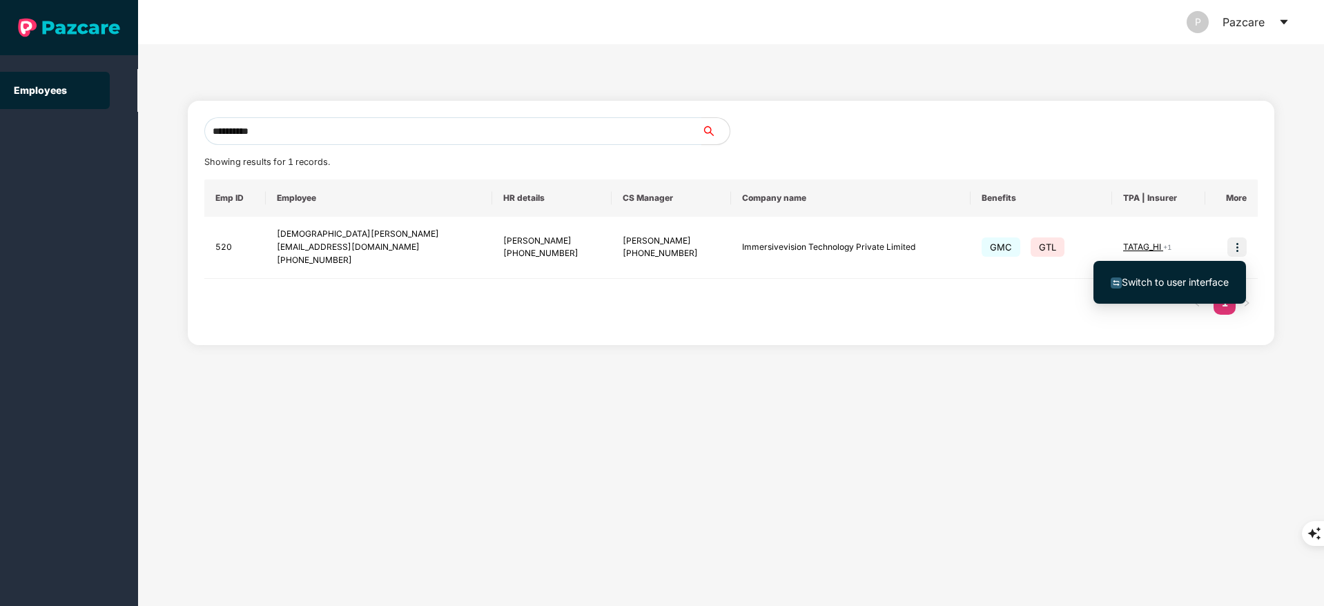
click at [1186, 286] on span "Switch to user interface" at bounding box center [1175, 282] width 107 height 12
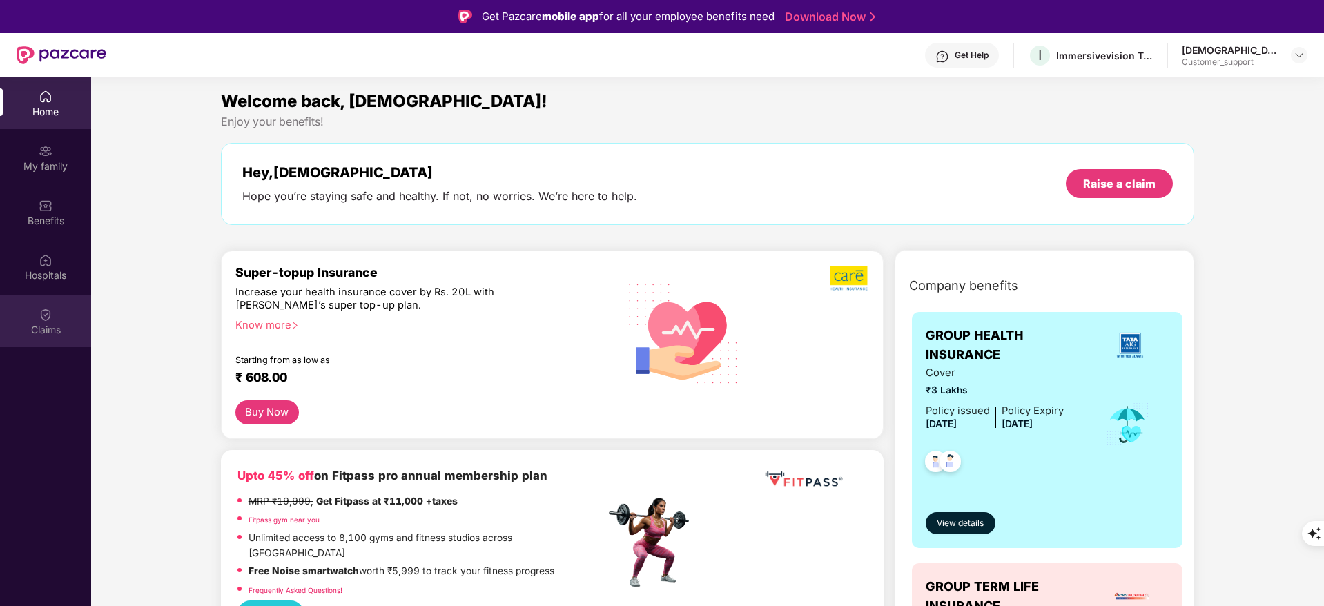
click at [41, 332] on div "Claims" at bounding box center [45, 330] width 91 height 14
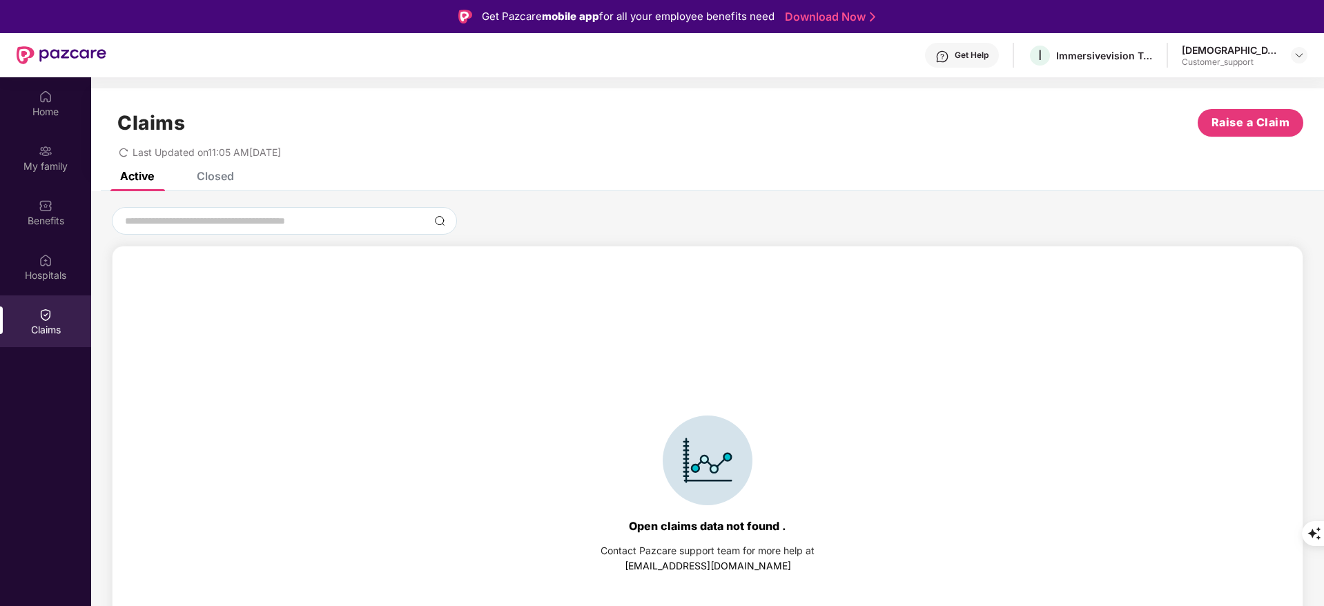
click at [204, 183] on div "Closed" at bounding box center [205, 176] width 58 height 30
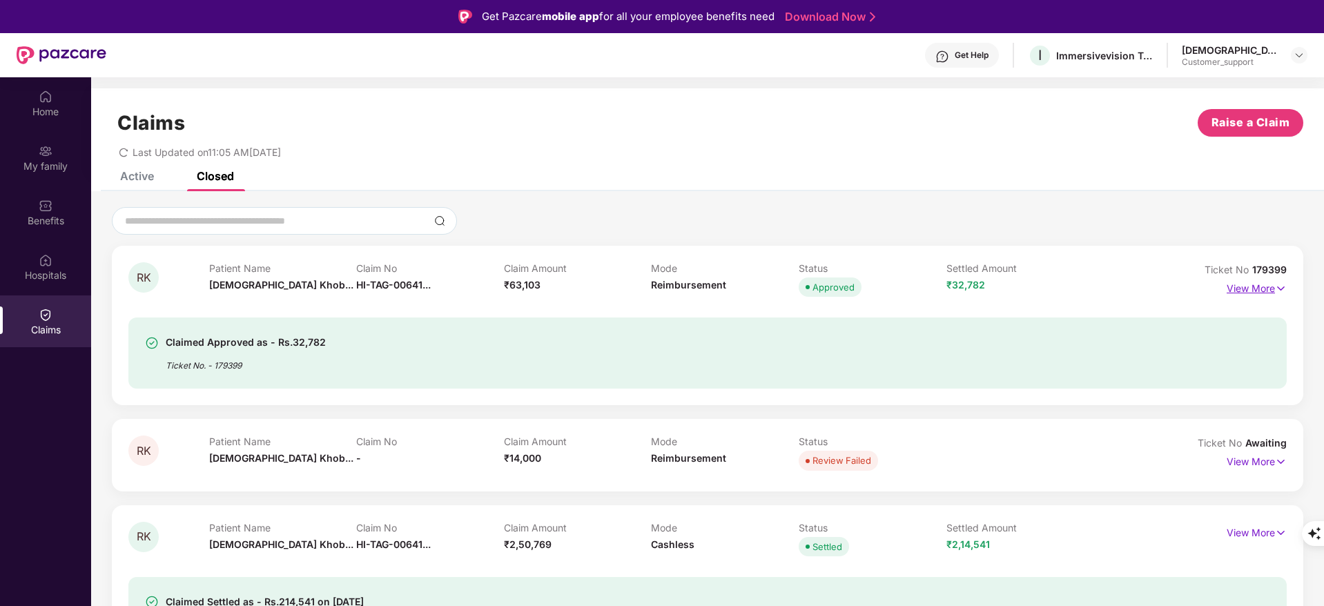
click at [1251, 286] on p "View More" at bounding box center [1257, 286] width 60 height 19
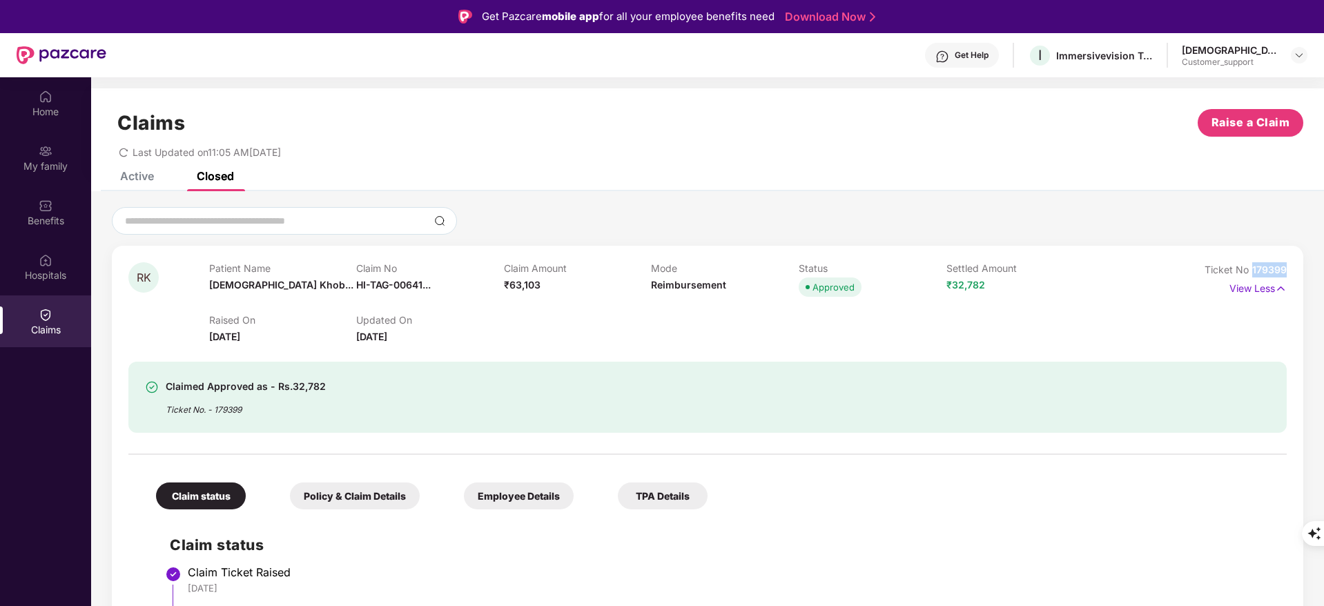
drag, startPoint x: 1248, startPoint y: 273, endPoint x: 1311, endPoint y: 275, distance: 63.5
copy span "179399"
drag, startPoint x: 358, startPoint y: 315, endPoint x: 444, endPoint y: 300, distance: 87.1
click at [444, 300] on body "Get Pazcare mobile app for all your employee benefits need Download Now Get Hel…" at bounding box center [662, 303] width 1324 height 606
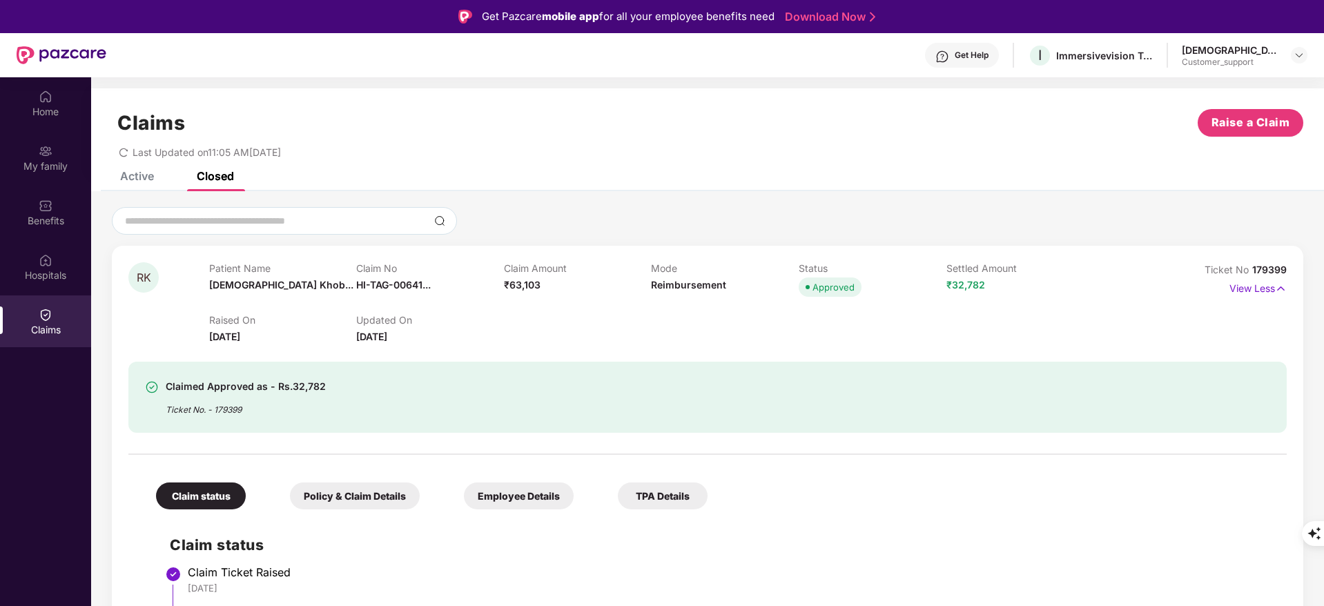
click at [420, 292] on div "Claim No HI-TAG-00641..." at bounding box center [430, 281] width 148 height 38
click at [409, 283] on span "HI-TAG-00641..." at bounding box center [393, 285] width 75 height 12
copy div "HI-TAG-006419806"
drag, startPoint x: 458, startPoint y: 313, endPoint x: 357, endPoint y: 320, distance: 101.0
click at [357, 320] on div "HI-TAG-006419806(1)" at bounding box center [415, 314] width 121 height 23
